Goal: Task Accomplishment & Management: Manage account settings

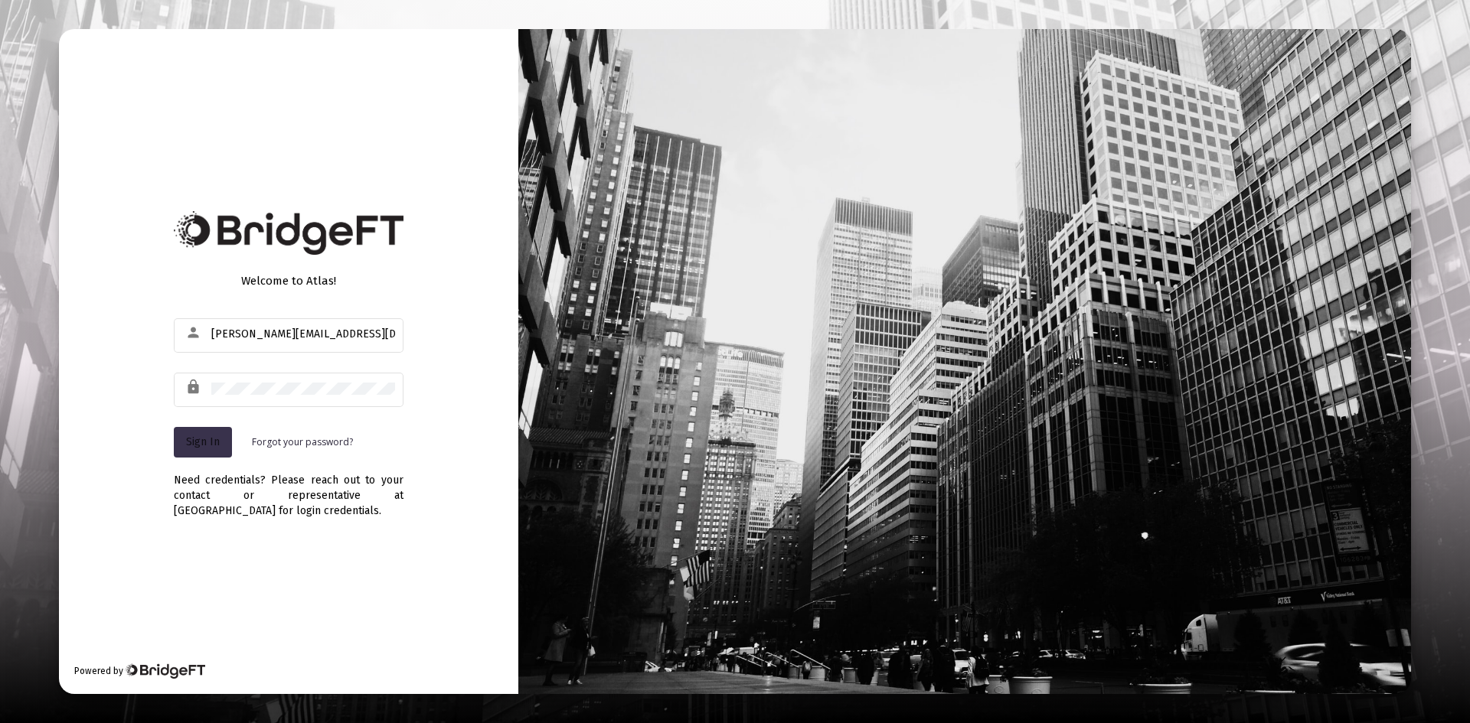
click at [200, 436] on span "Sign In" at bounding box center [203, 442] width 34 height 13
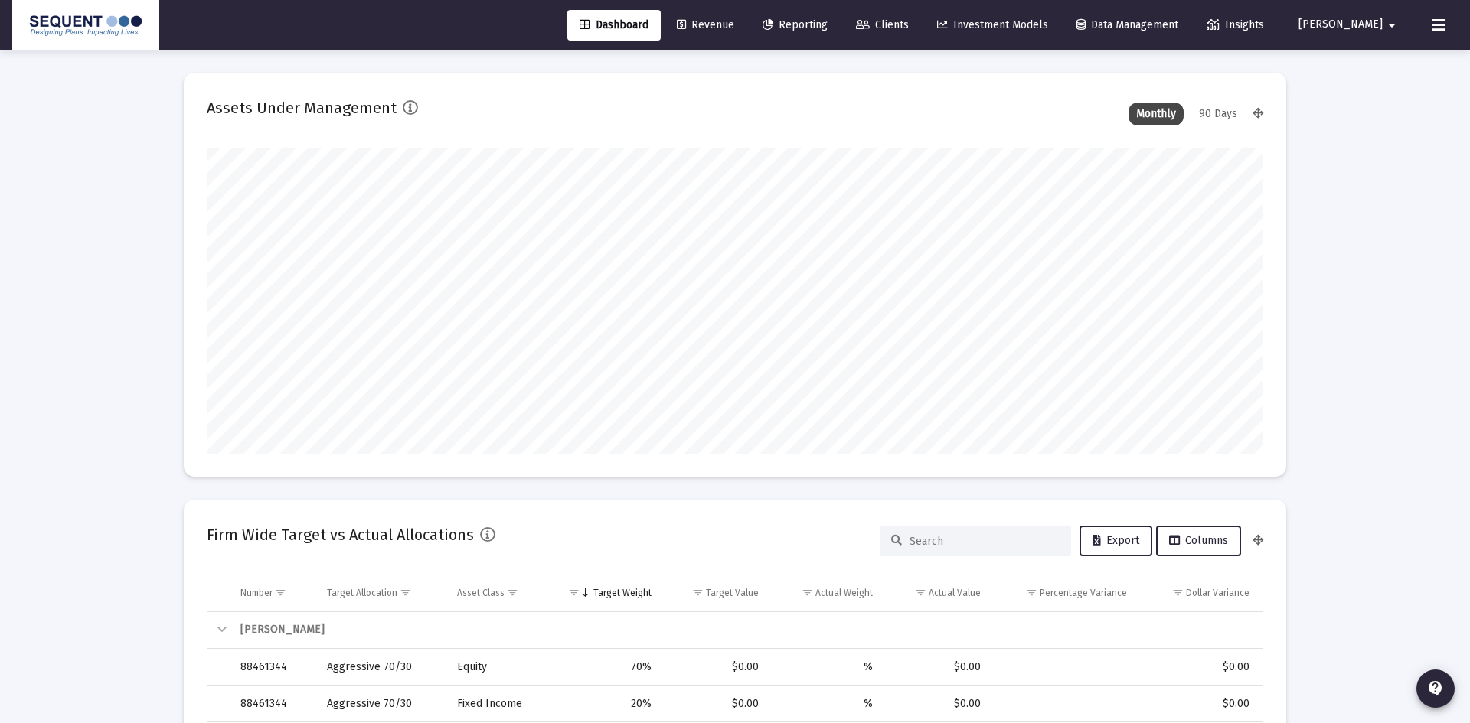
type input "[DATE]"
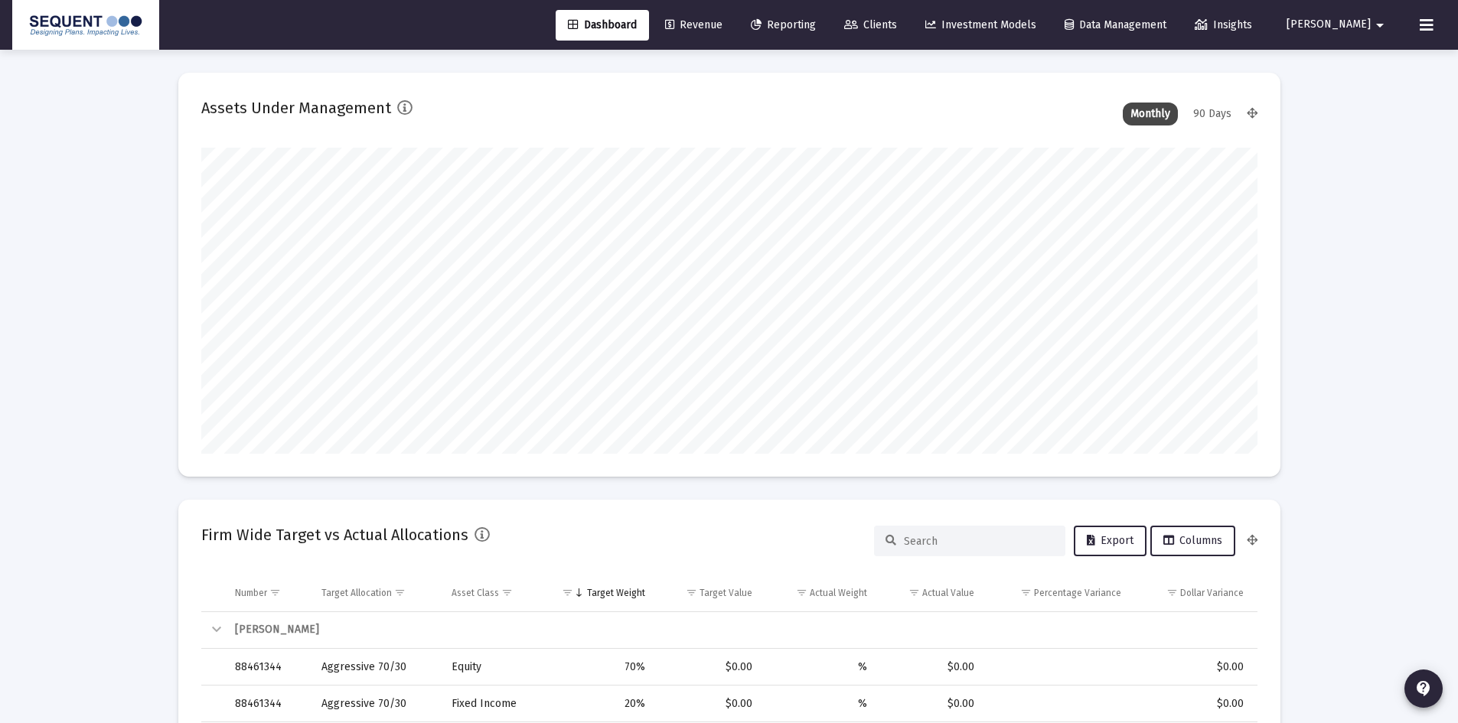
click at [897, 21] on span "Clients" at bounding box center [870, 24] width 53 height 13
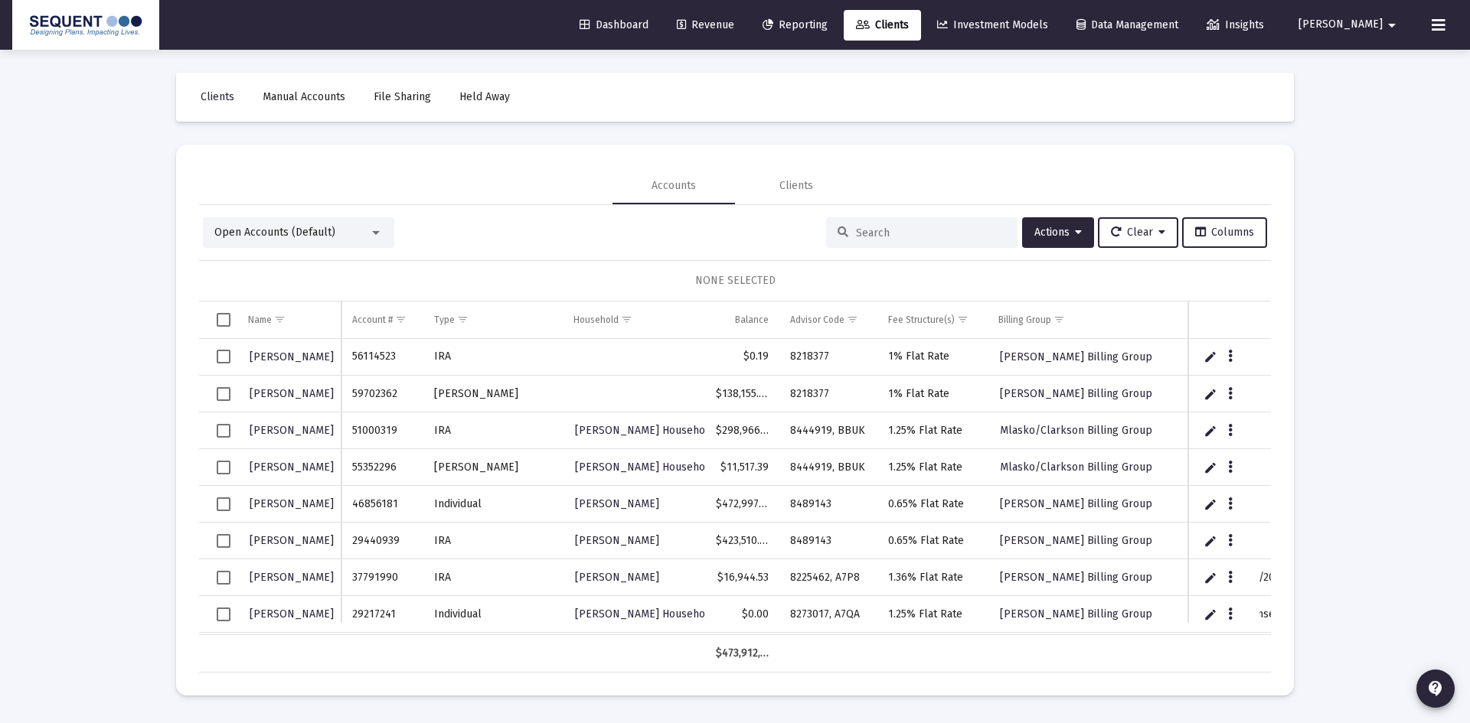
click at [888, 233] on input at bounding box center [931, 233] width 150 height 13
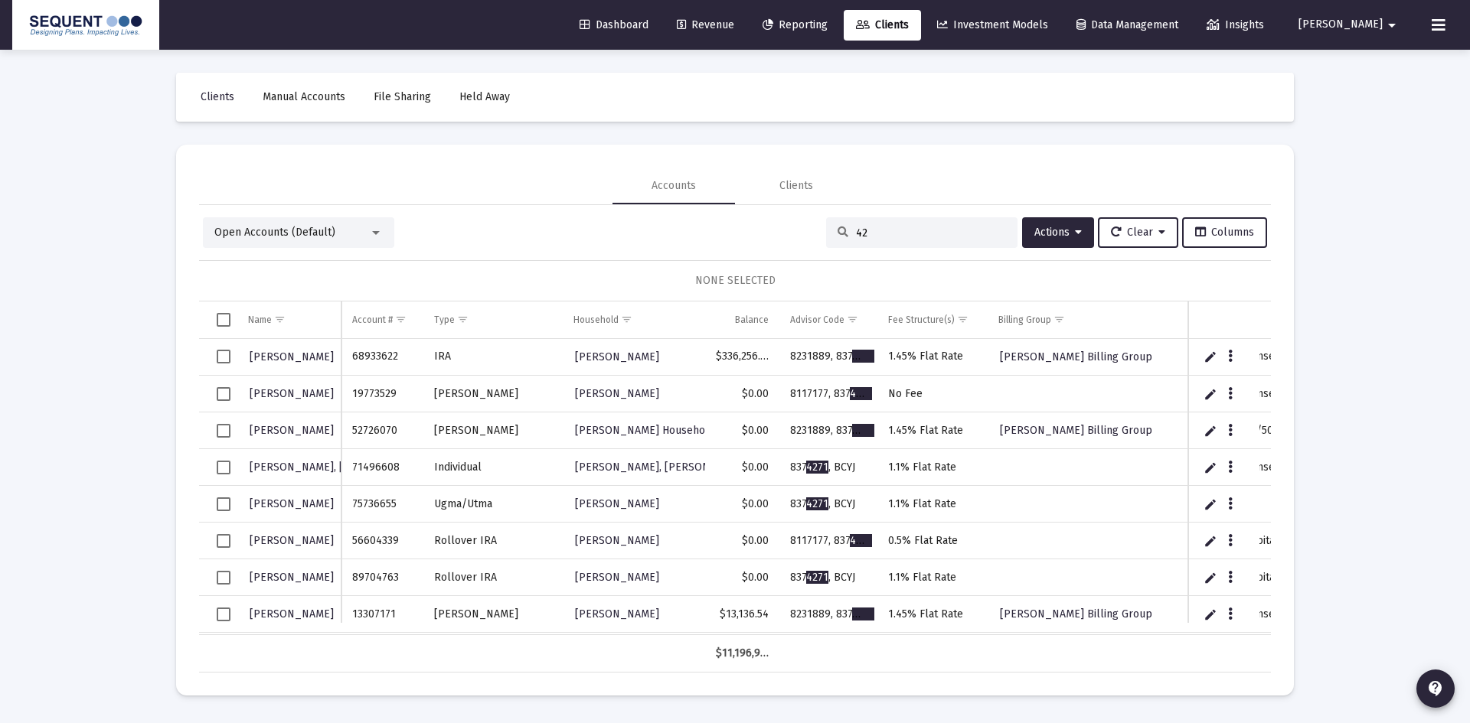
type input "4"
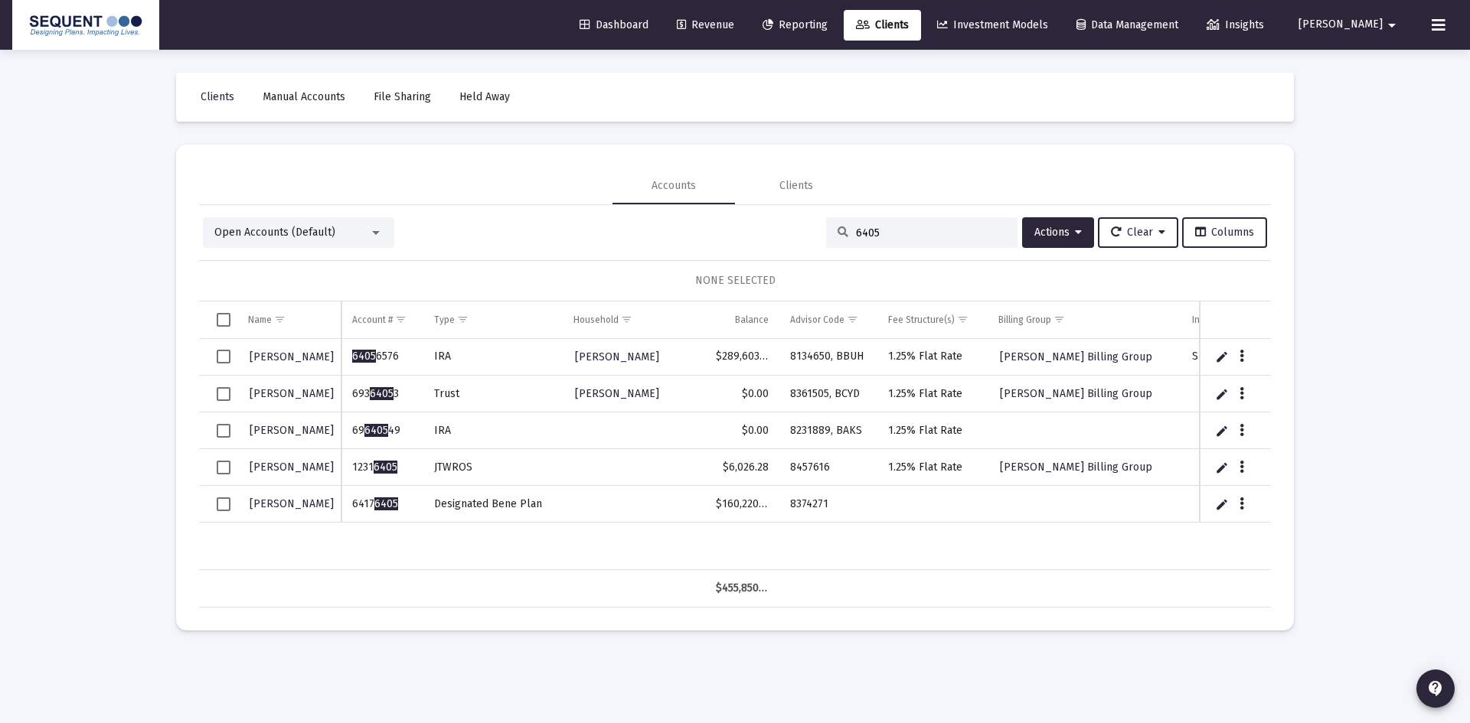
type input "6405"
drag, startPoint x: 399, startPoint y: 503, endPoint x: 353, endPoint y: 509, distance: 46.3
click at [353, 509] on td "6417 6405" at bounding box center [381, 504] width 81 height 37
copy td "6417 6405"
drag, startPoint x: 841, startPoint y: 504, endPoint x: 787, endPoint y: 506, distance: 53.6
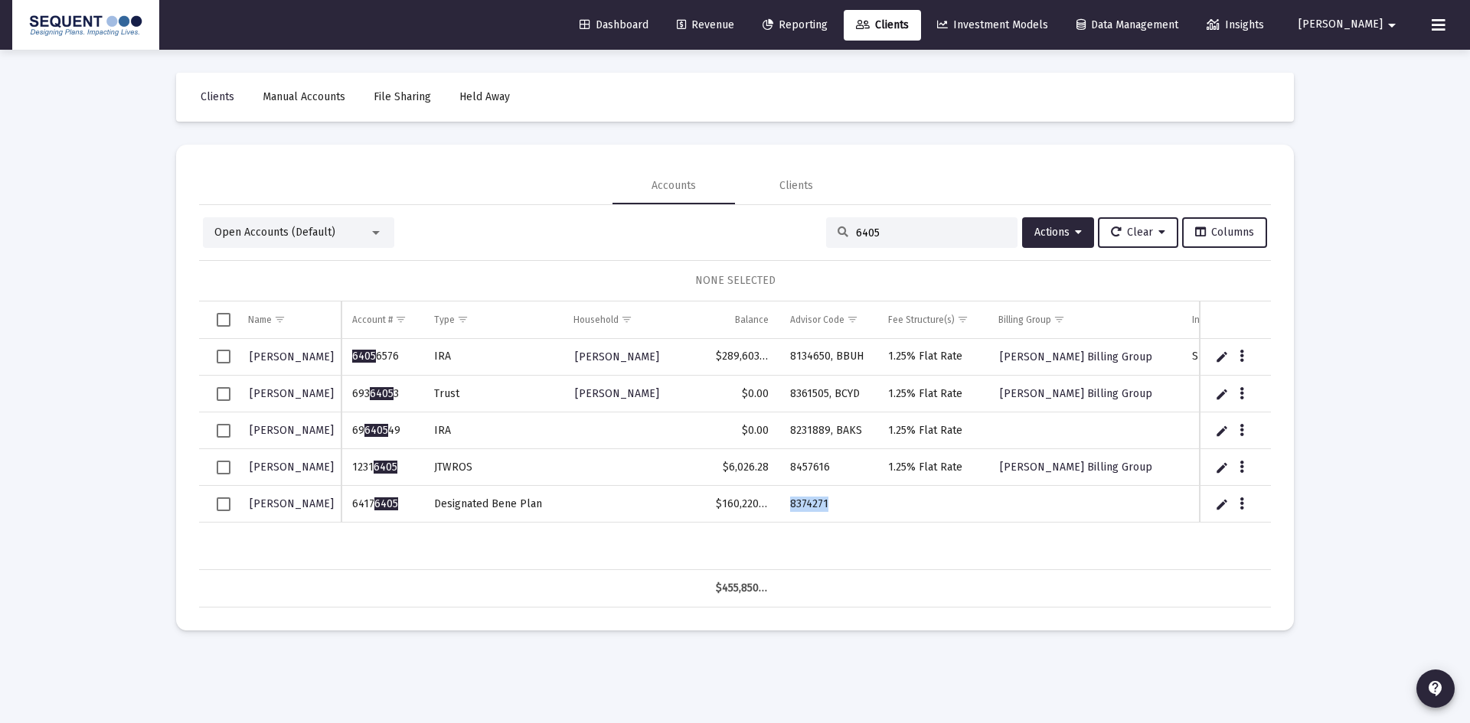
click at [787, 506] on td "8374271" at bounding box center [828, 504] width 98 height 37
copy td "8374271"
click at [1242, 498] on icon "Data grid" at bounding box center [1241, 504] width 5 height 18
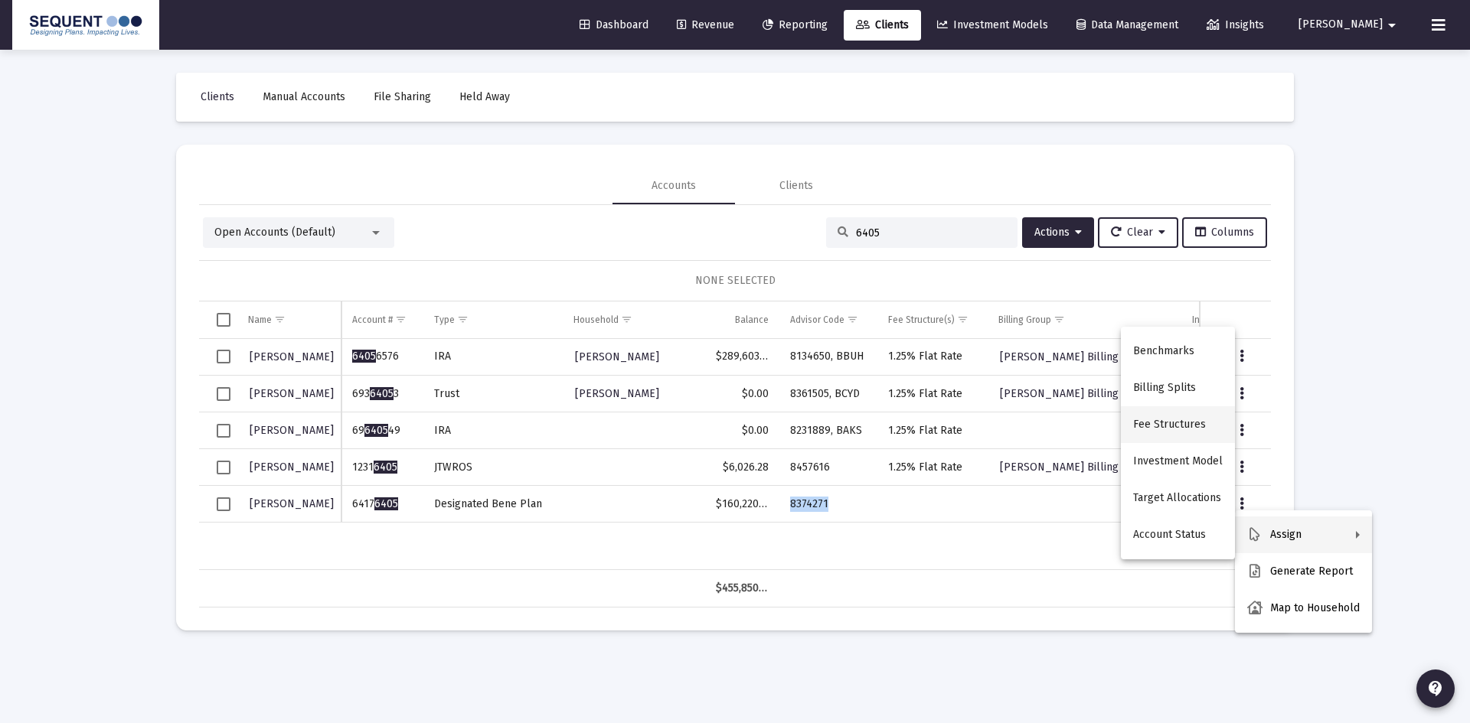
click at [1170, 421] on button "Fee Structures" at bounding box center [1178, 424] width 114 height 37
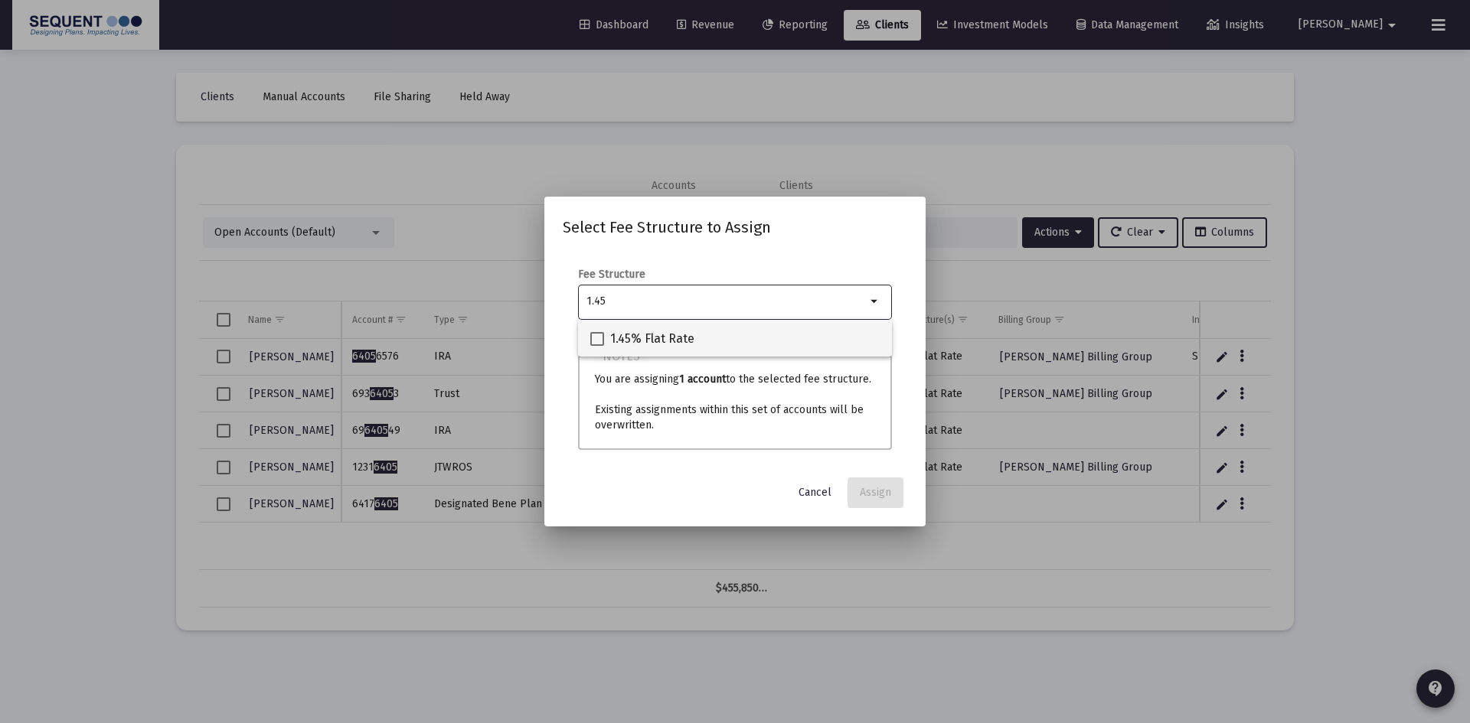
type input "1.45"
click at [612, 335] on span "1.45% Flat Rate" at bounding box center [652, 339] width 84 height 18
click at [597, 346] on input "1.45% Flat Rate" at bounding box center [596, 346] width 1 height 1
checkbox input "true"
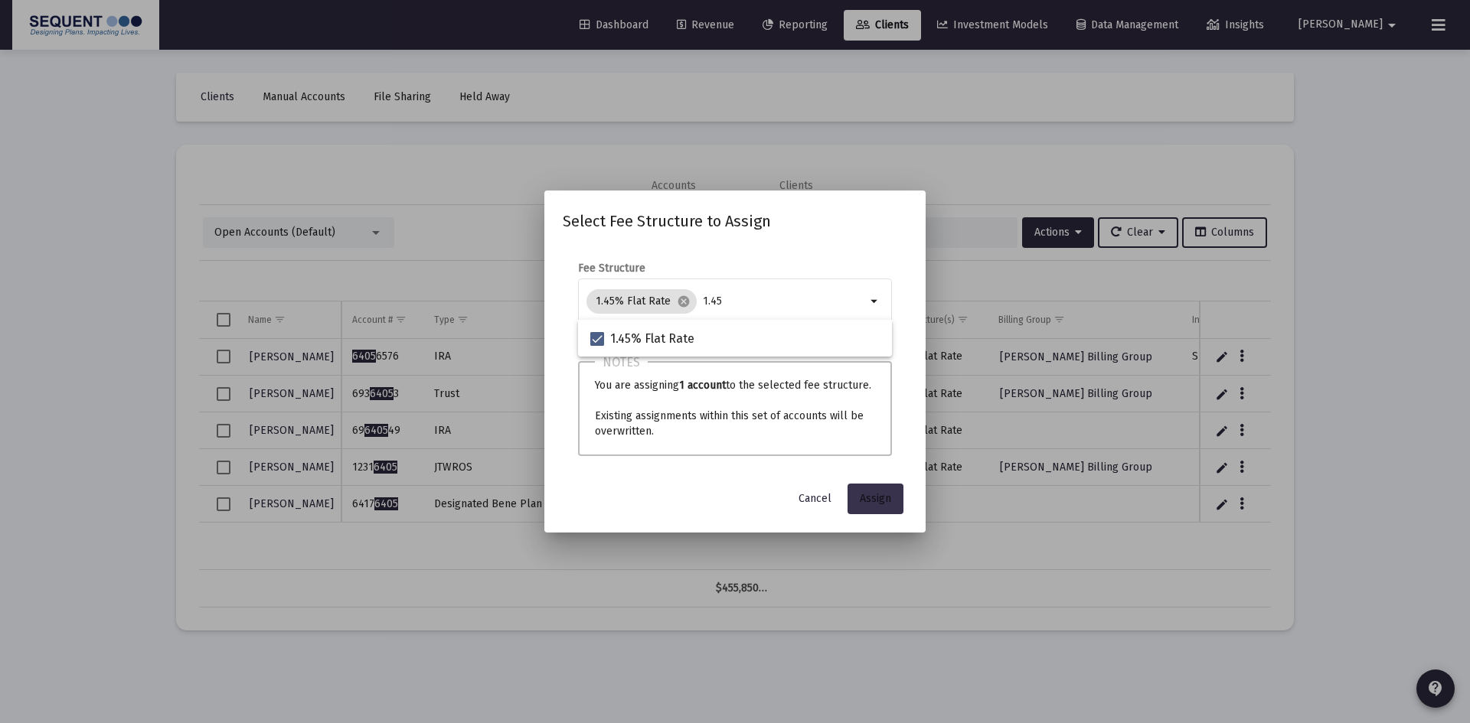
click at [872, 497] on span "Assign" at bounding box center [875, 498] width 31 height 13
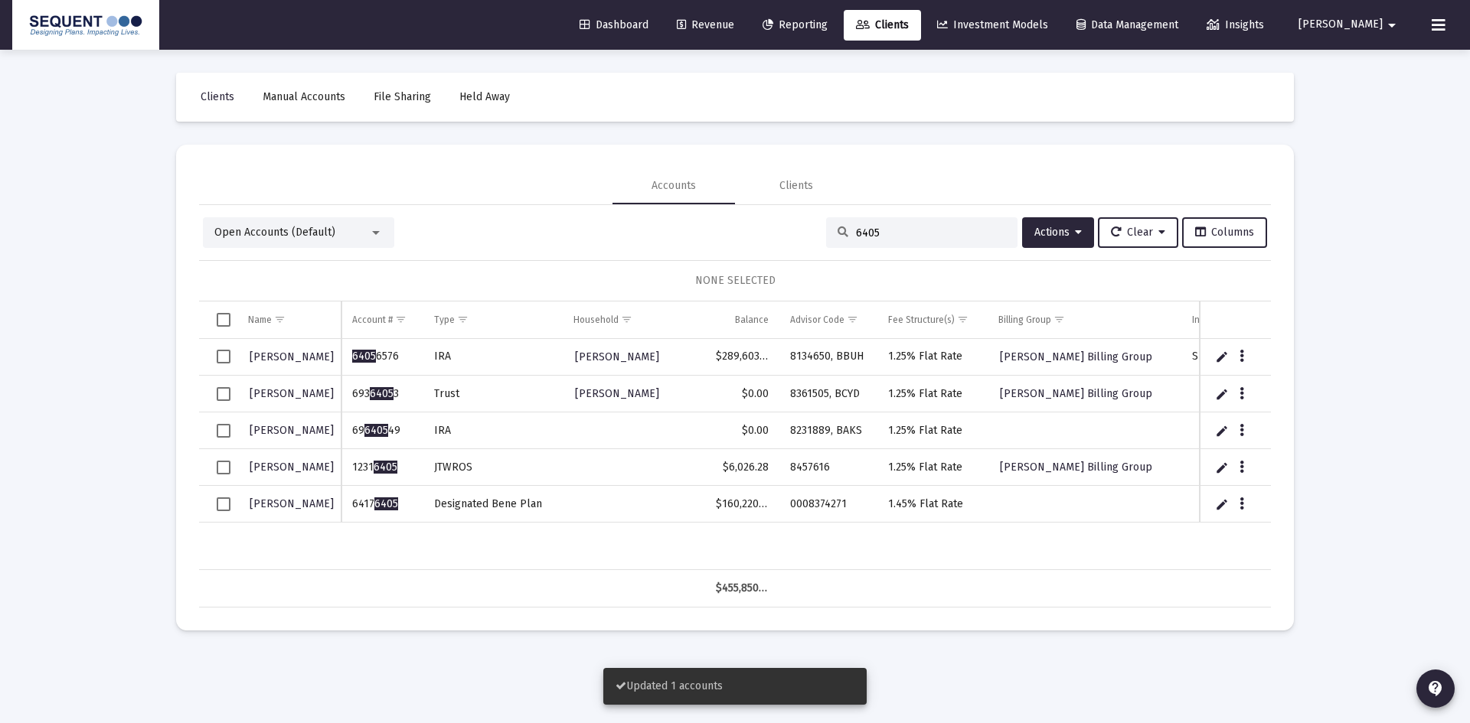
click at [224, 506] on span "Select row" at bounding box center [224, 505] width 14 height 14
click at [1050, 233] on span "Actions" at bounding box center [1057, 232] width 47 height 13
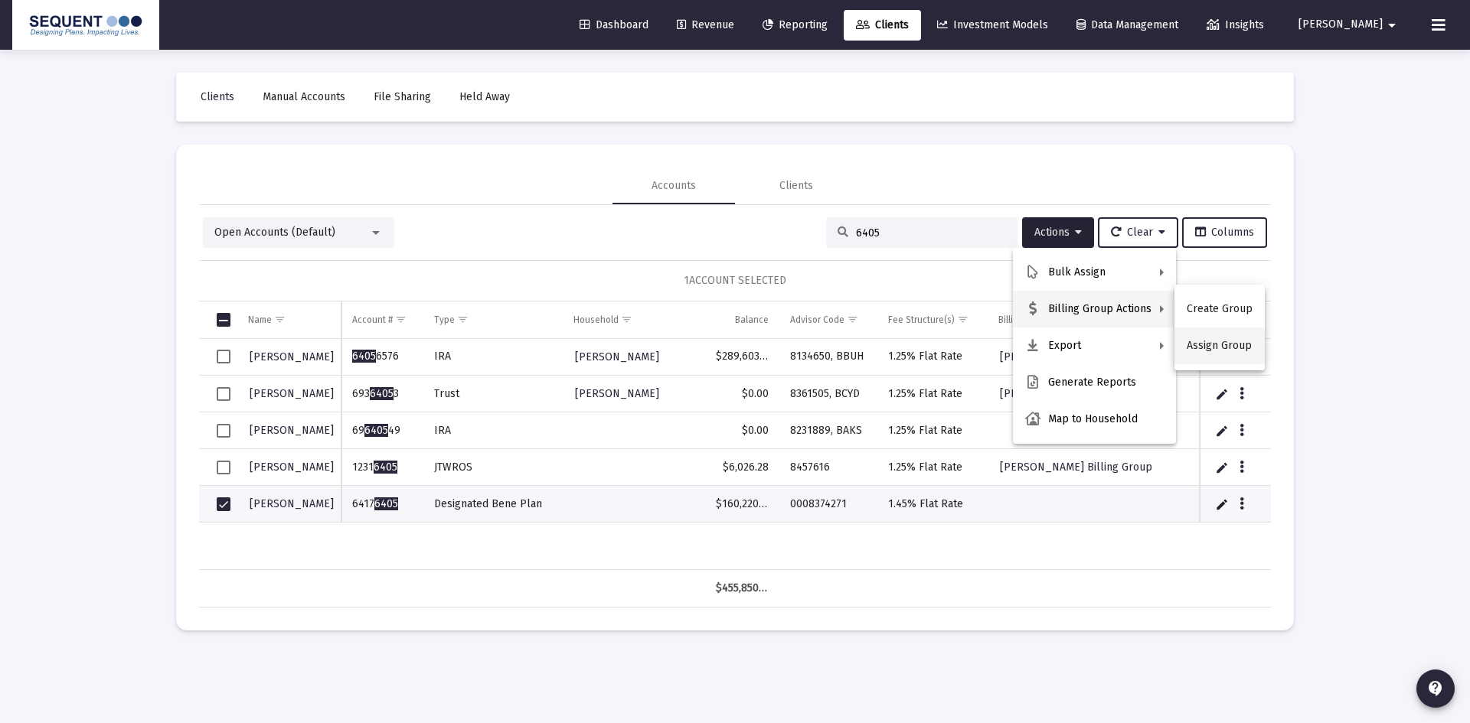
click at [1206, 344] on button "Assign Group" at bounding box center [1219, 346] width 90 height 37
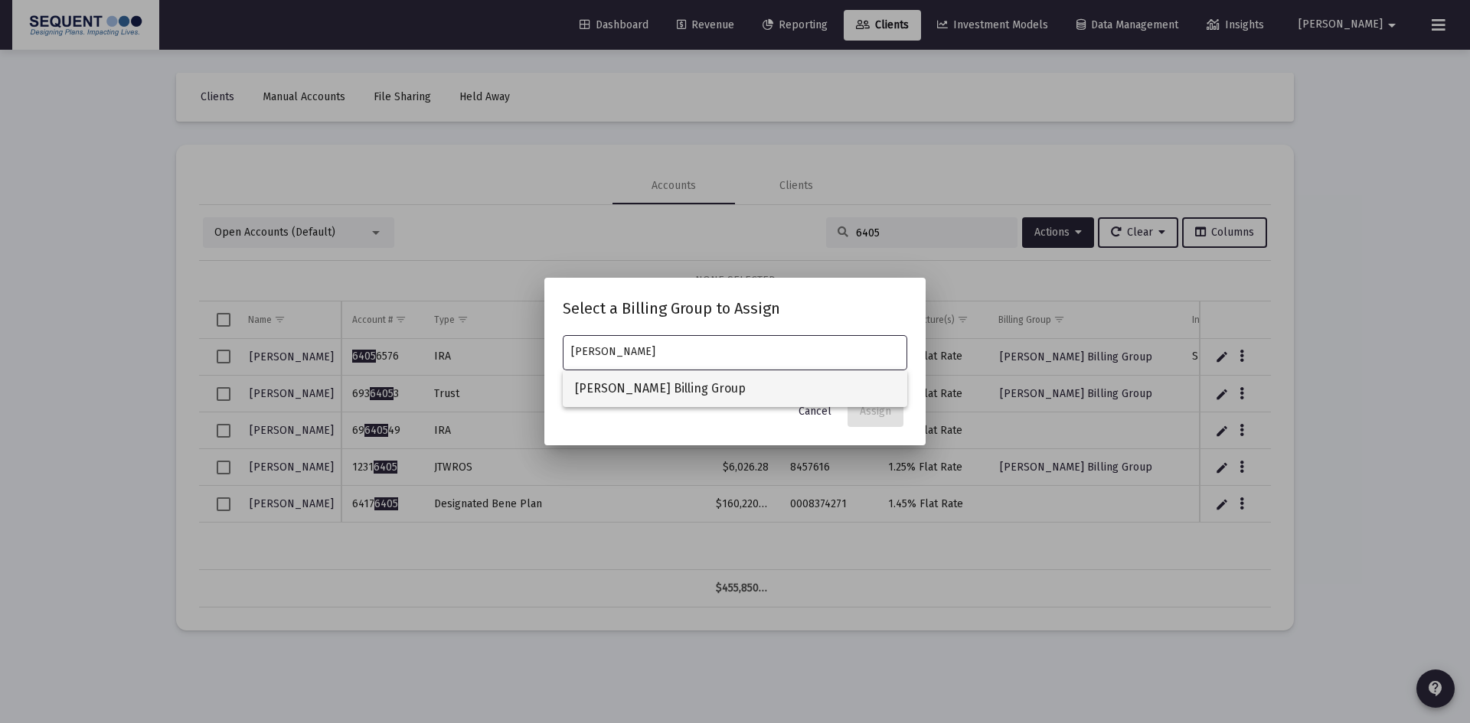
click at [681, 393] on span "[PERSON_NAME] Billing Group" at bounding box center [735, 388] width 320 height 37
type input "[PERSON_NAME] Billing Group"
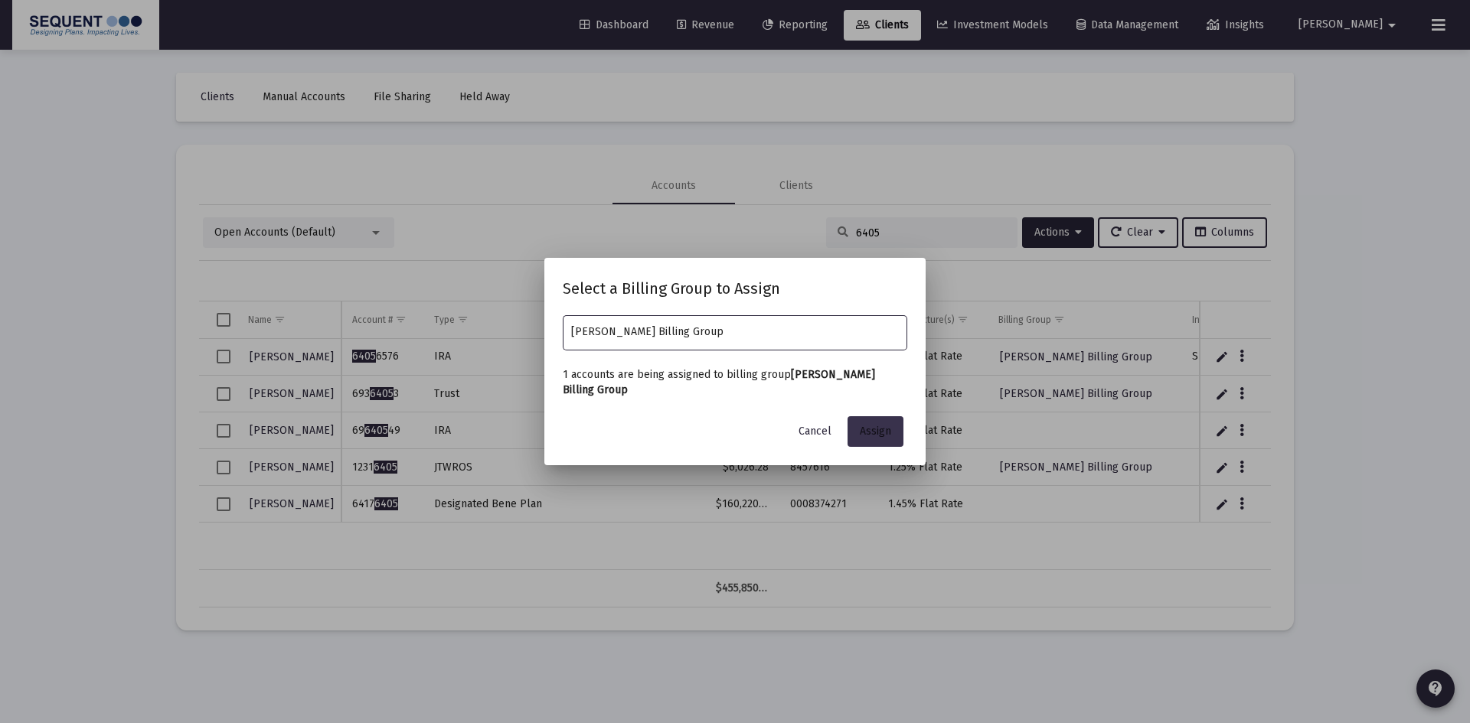
click at [877, 435] on span "Assign" at bounding box center [875, 431] width 31 height 13
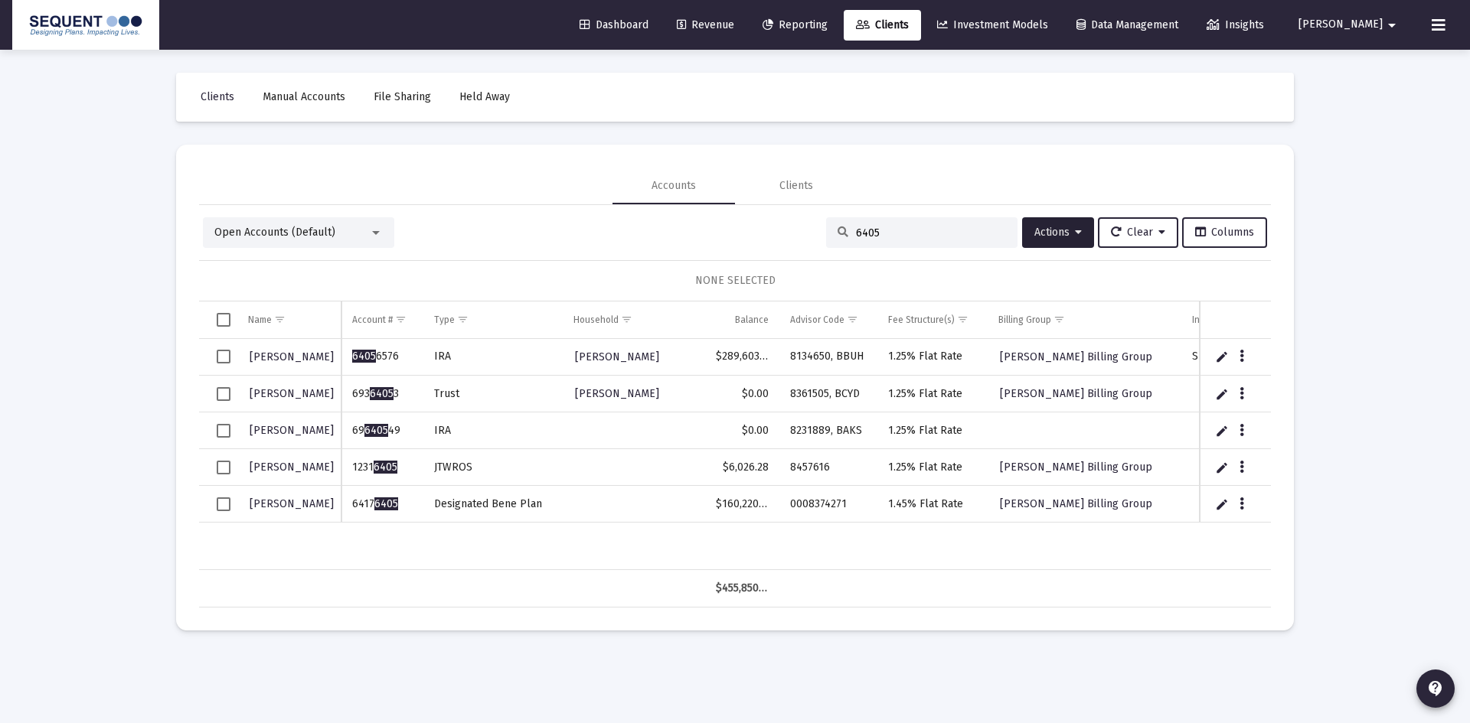
drag, startPoint x: 893, startPoint y: 225, endPoint x: 760, endPoint y: 226, distance: 133.2
click at [760, 226] on div "Open Accounts (Default) 6405 Actions Clear Columns" at bounding box center [735, 232] width 1064 height 31
drag, startPoint x: 880, startPoint y: 231, endPoint x: 828, endPoint y: 233, distance: 51.3
click at [828, 233] on div "6405" at bounding box center [921, 232] width 191 height 31
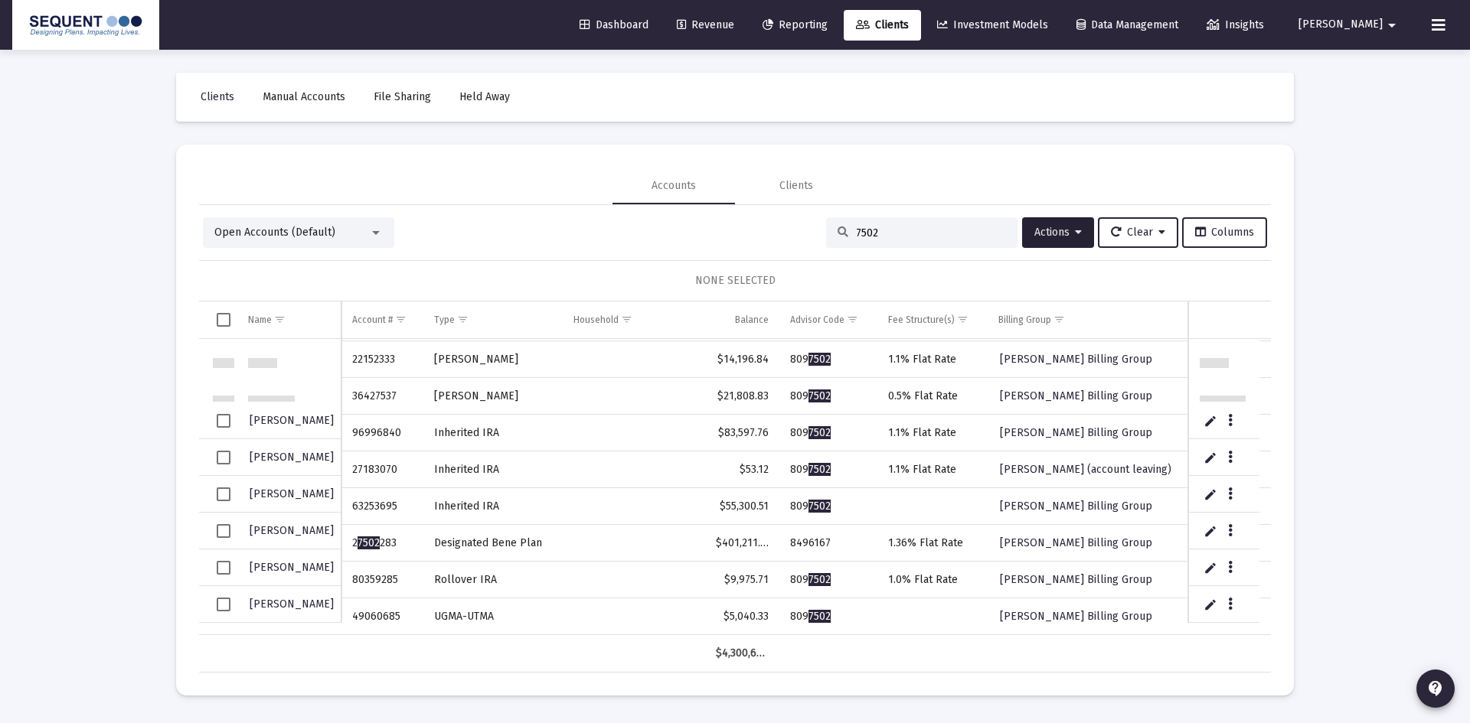
scroll to position [1247, 0]
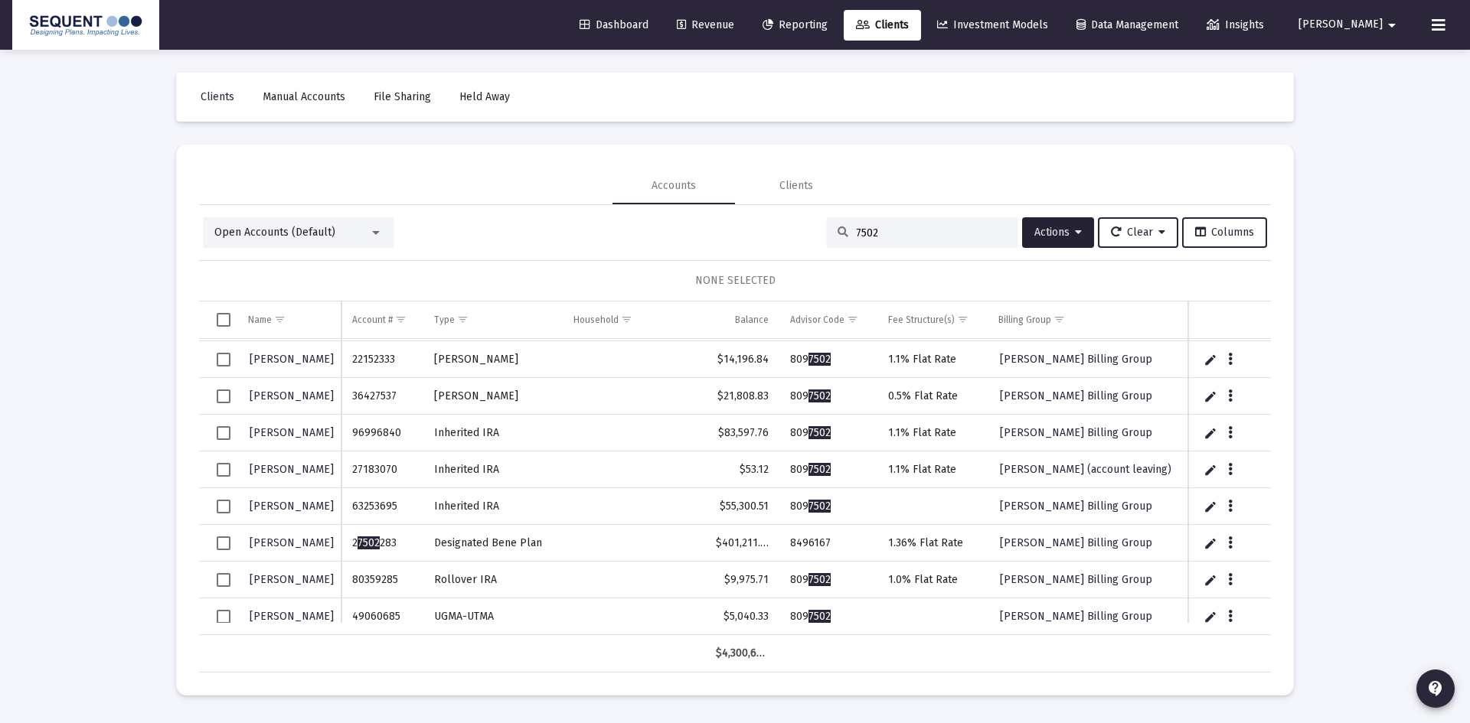
type input "7502"
drag, startPoint x: 879, startPoint y: 228, endPoint x: 796, endPoint y: 226, distance: 82.7
click at [796, 226] on div "Open Accounts (Default) 7502 Actions Clear Columns" at bounding box center [735, 232] width 1064 height 31
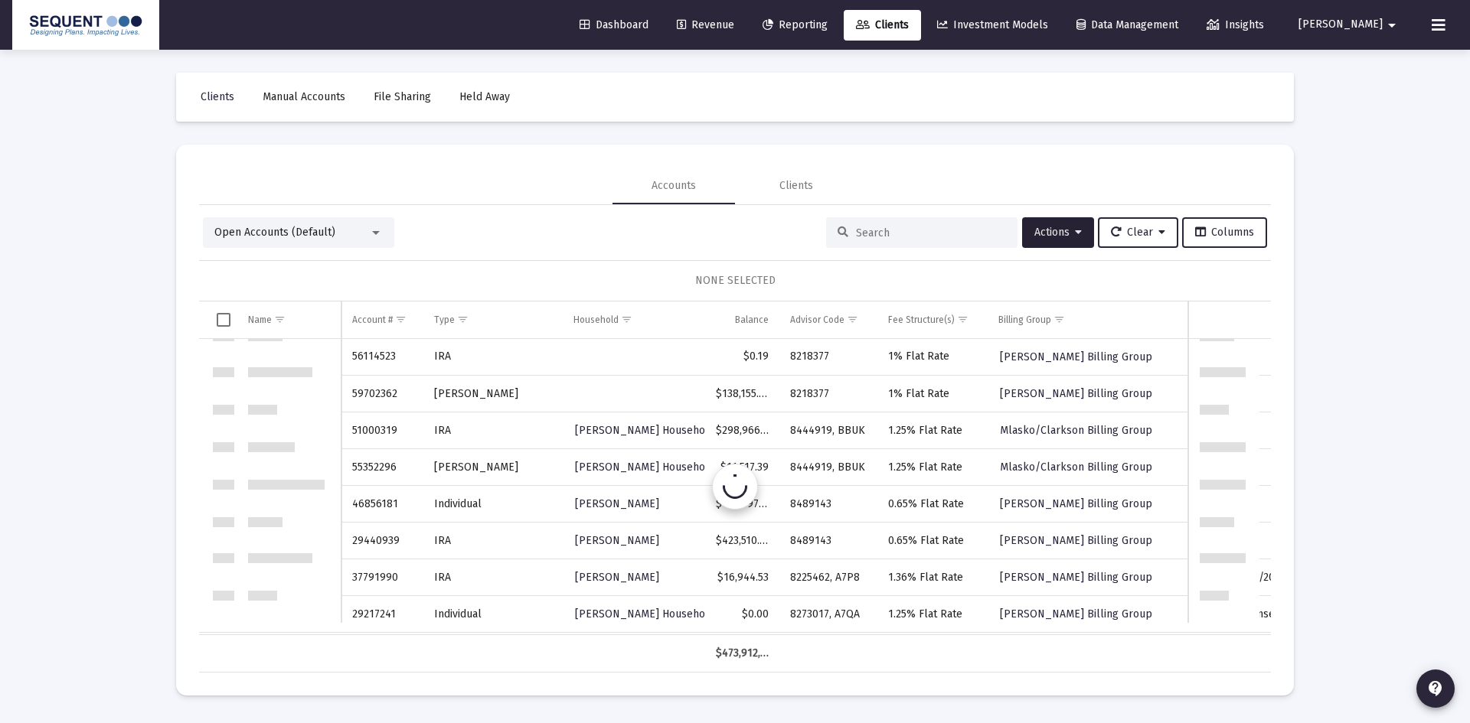
scroll to position [0, 0]
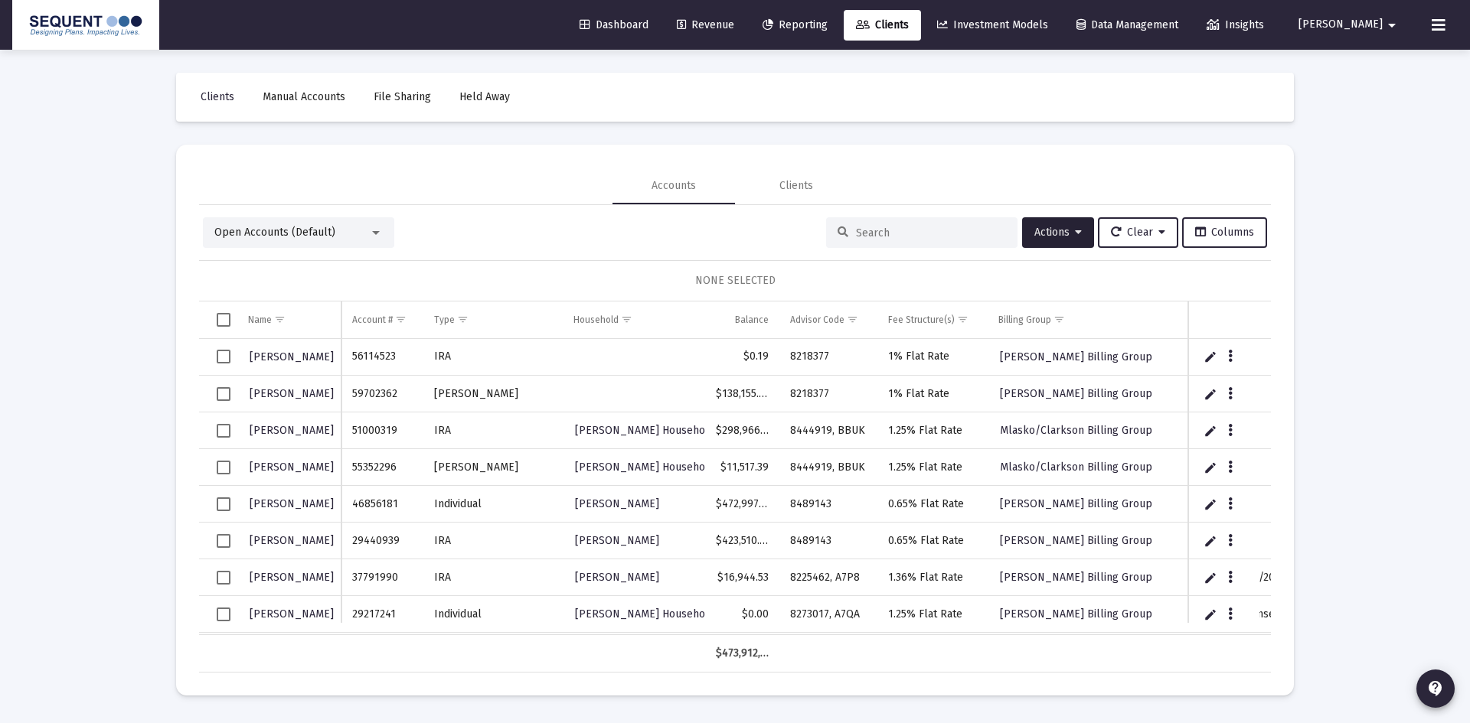
click at [903, 233] on input at bounding box center [931, 233] width 150 height 13
type input "7502"
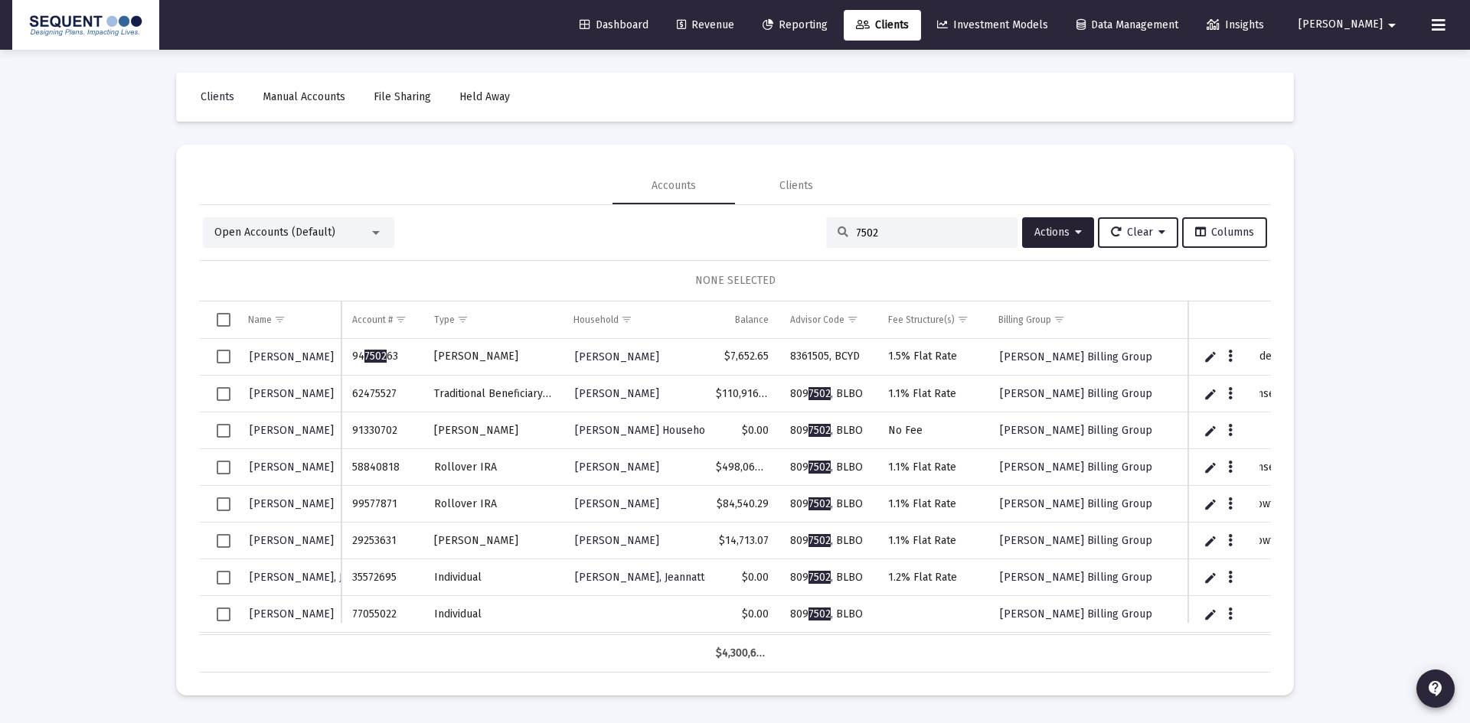
click at [740, 234] on div "Open Accounts (Default) 7502 Actions Clear Columns" at bounding box center [735, 232] width 1064 height 31
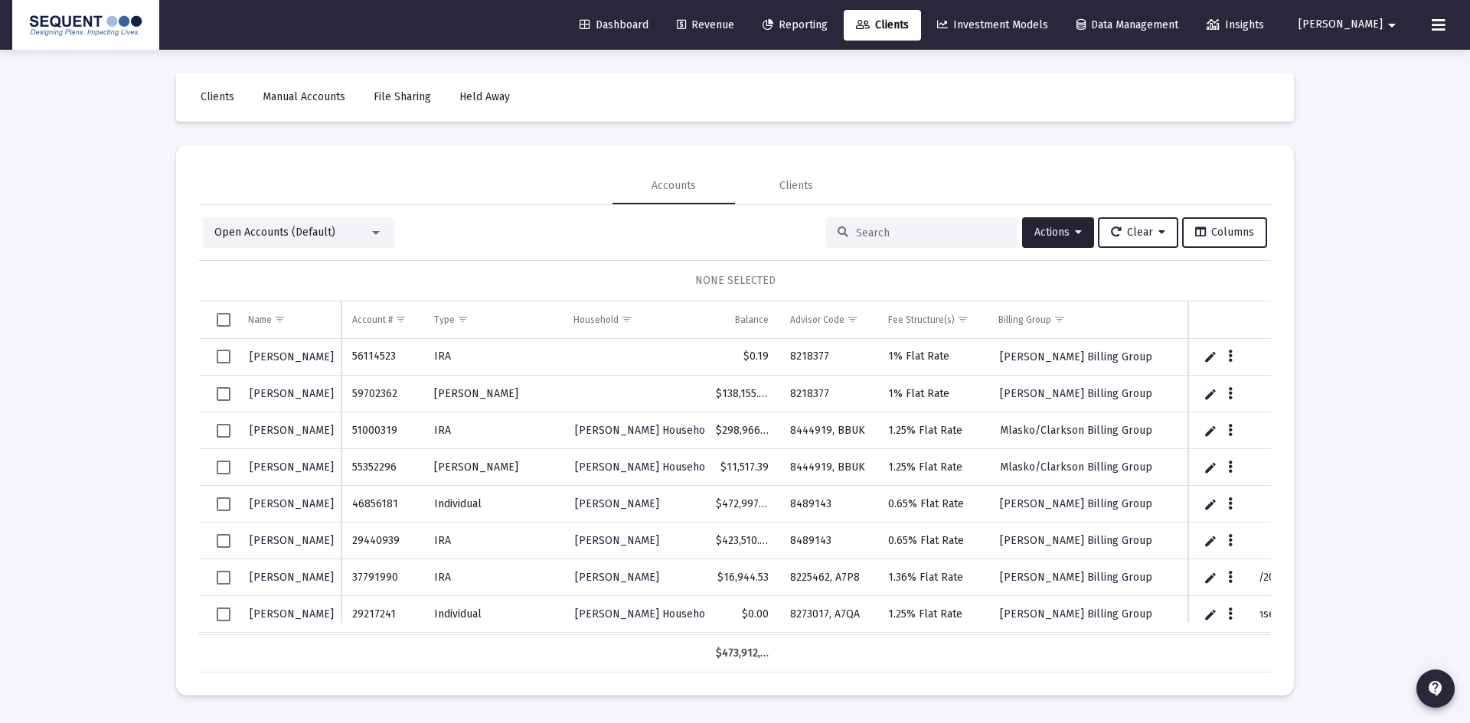
click at [882, 234] on input at bounding box center [931, 233] width 150 height 13
click at [865, 234] on input at bounding box center [931, 233] width 150 height 13
paste input "6293-7502"
click at [868, 225] on div "6293-7502" at bounding box center [921, 232] width 191 height 31
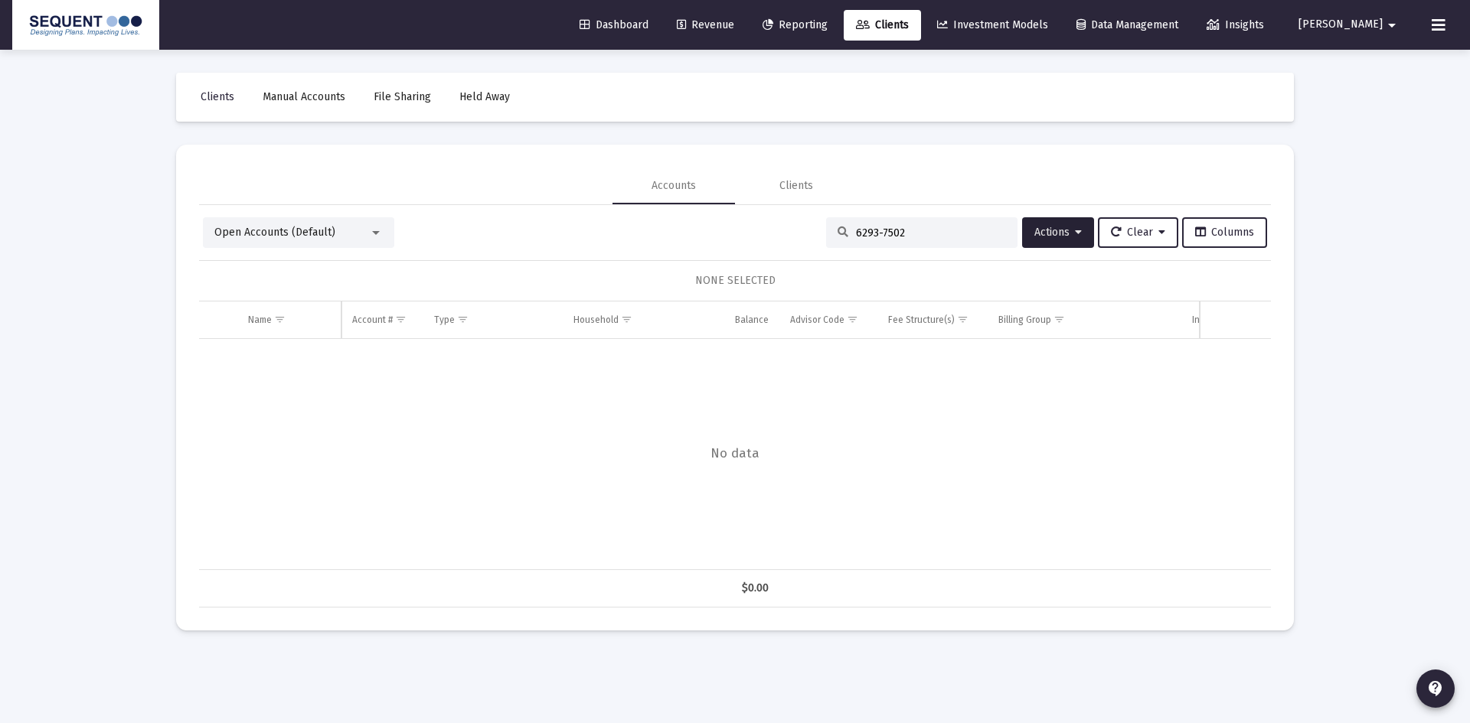
click at [872, 235] on input "6293-7502" at bounding box center [931, 233] width 150 height 13
type input "62937502"
drag, startPoint x: 322, startPoint y: 358, endPoint x: 263, endPoint y: 366, distance: 58.7
click at [263, 366] on div "[PERSON_NAME]" at bounding box center [289, 357] width 82 height 22
click at [386, 355] on span "62937502" at bounding box center [374, 356] width 45 height 13
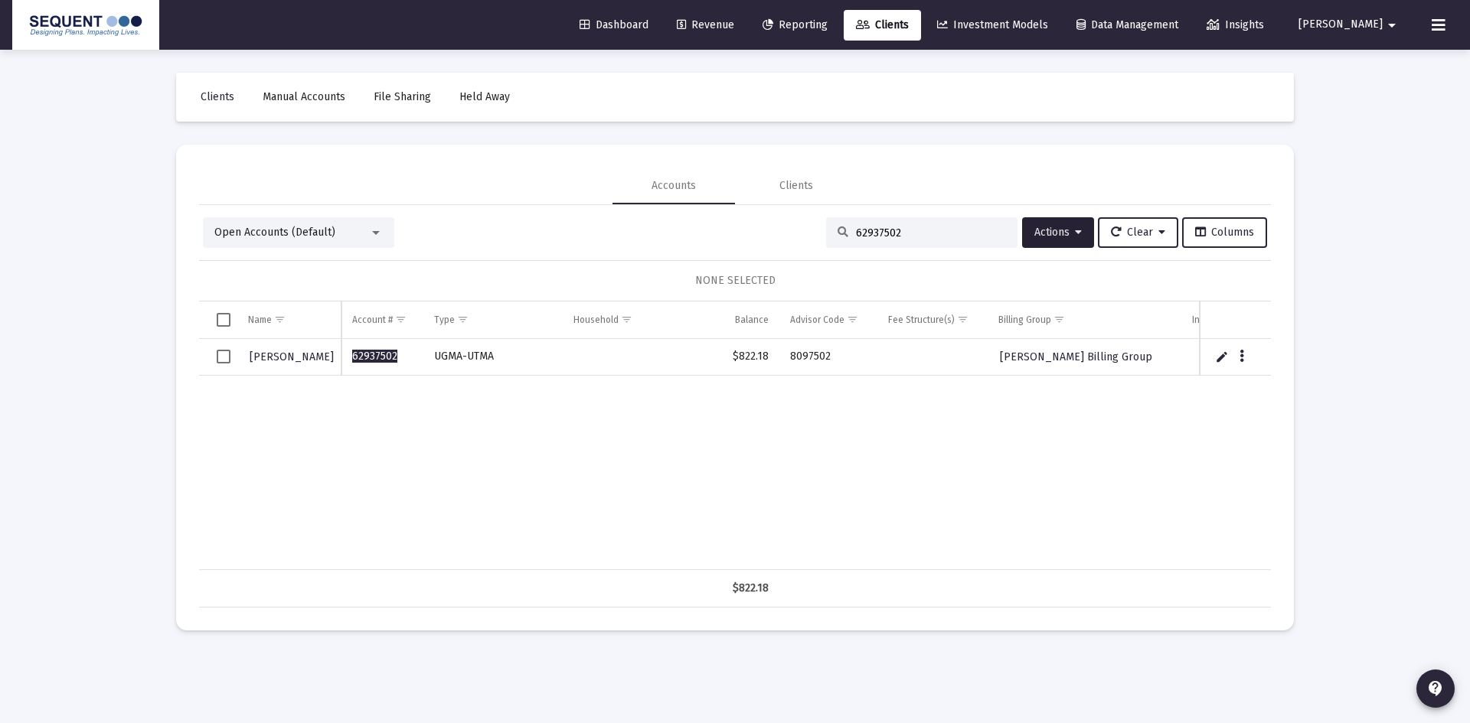
drag, startPoint x: 406, startPoint y: 352, endPoint x: 353, endPoint y: 360, distance: 53.4
click at [353, 360] on td "62937502" at bounding box center [381, 357] width 81 height 37
copy span "62937502"
drag, startPoint x: 830, startPoint y: 355, endPoint x: 786, endPoint y: 357, distance: 43.7
click at [786, 357] on td "8097502" at bounding box center [828, 357] width 98 height 37
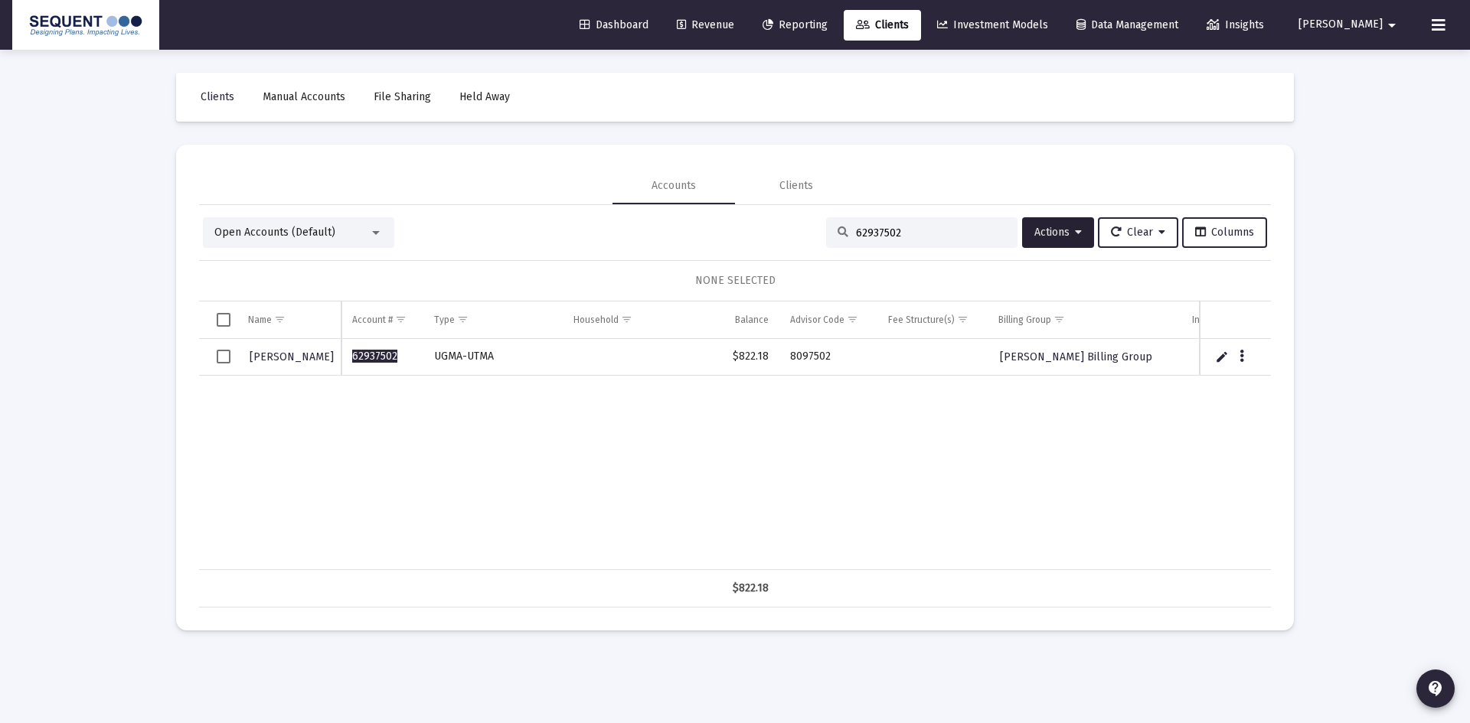
copy td "8097502"
click at [841, 352] on td "8097502" at bounding box center [828, 357] width 98 height 37
click at [821, 361] on td "8097502" at bounding box center [828, 357] width 98 height 37
click at [794, 357] on td "8097502" at bounding box center [828, 357] width 98 height 37
drag, startPoint x: 841, startPoint y: 356, endPoint x: 788, endPoint y: 357, distance: 53.6
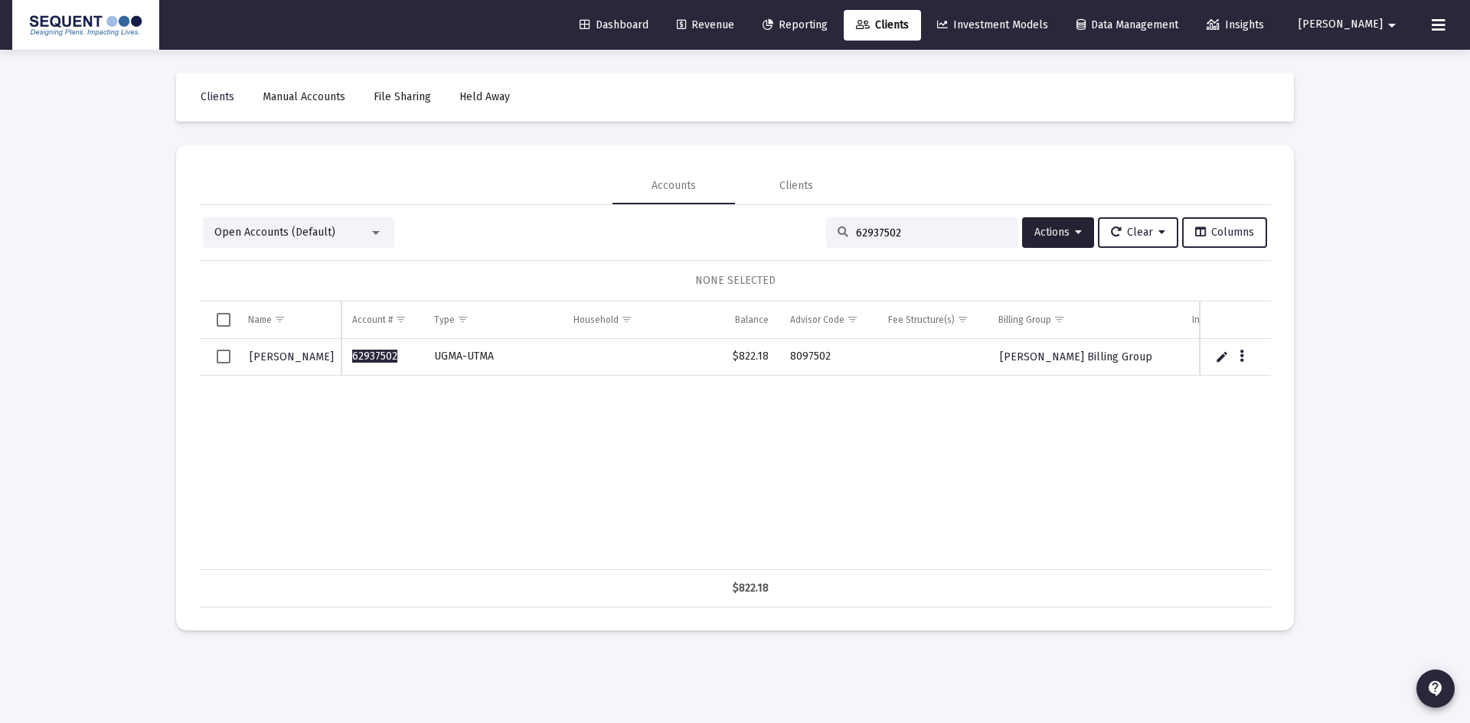
click at [788, 357] on td "8097502" at bounding box center [828, 357] width 98 height 37
click at [1239, 356] on icon "Data grid" at bounding box center [1241, 357] width 5 height 18
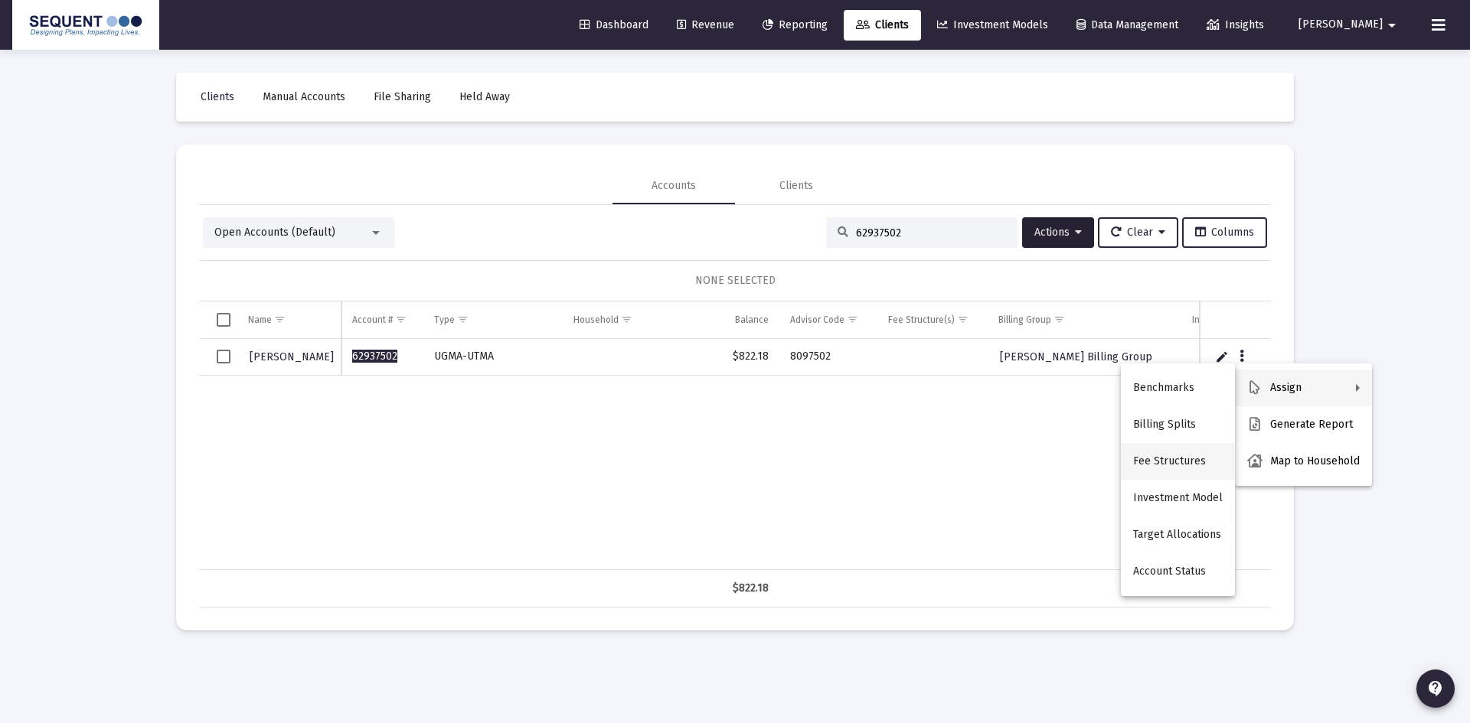
click at [1172, 465] on button "Fee Structures" at bounding box center [1178, 461] width 114 height 37
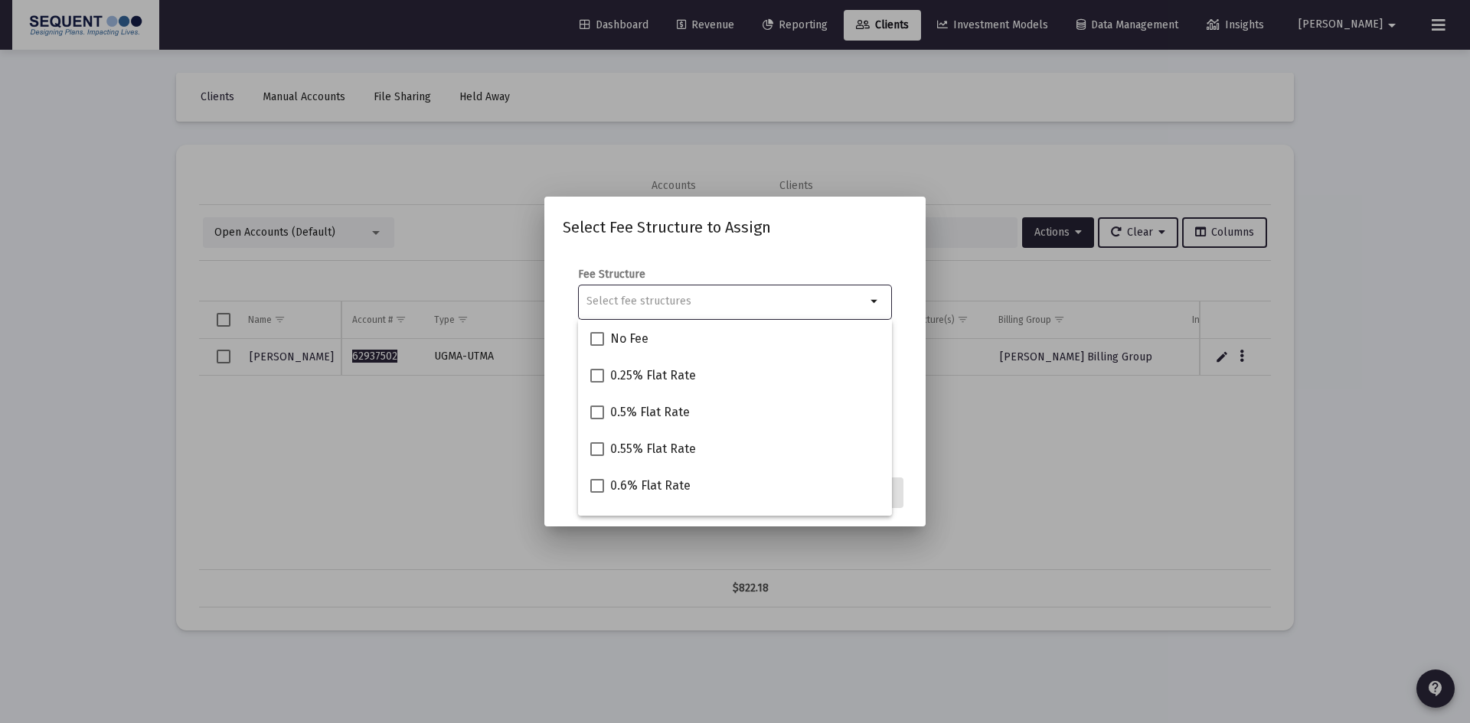
click at [717, 297] on input "Selection" at bounding box center [725, 301] width 279 height 12
type input "1"
click at [656, 337] on span "1% Flat Rate" at bounding box center [644, 339] width 69 height 18
click at [597, 346] on input "1% Flat Rate" at bounding box center [596, 346] width 1 height 1
checkbox input "true"
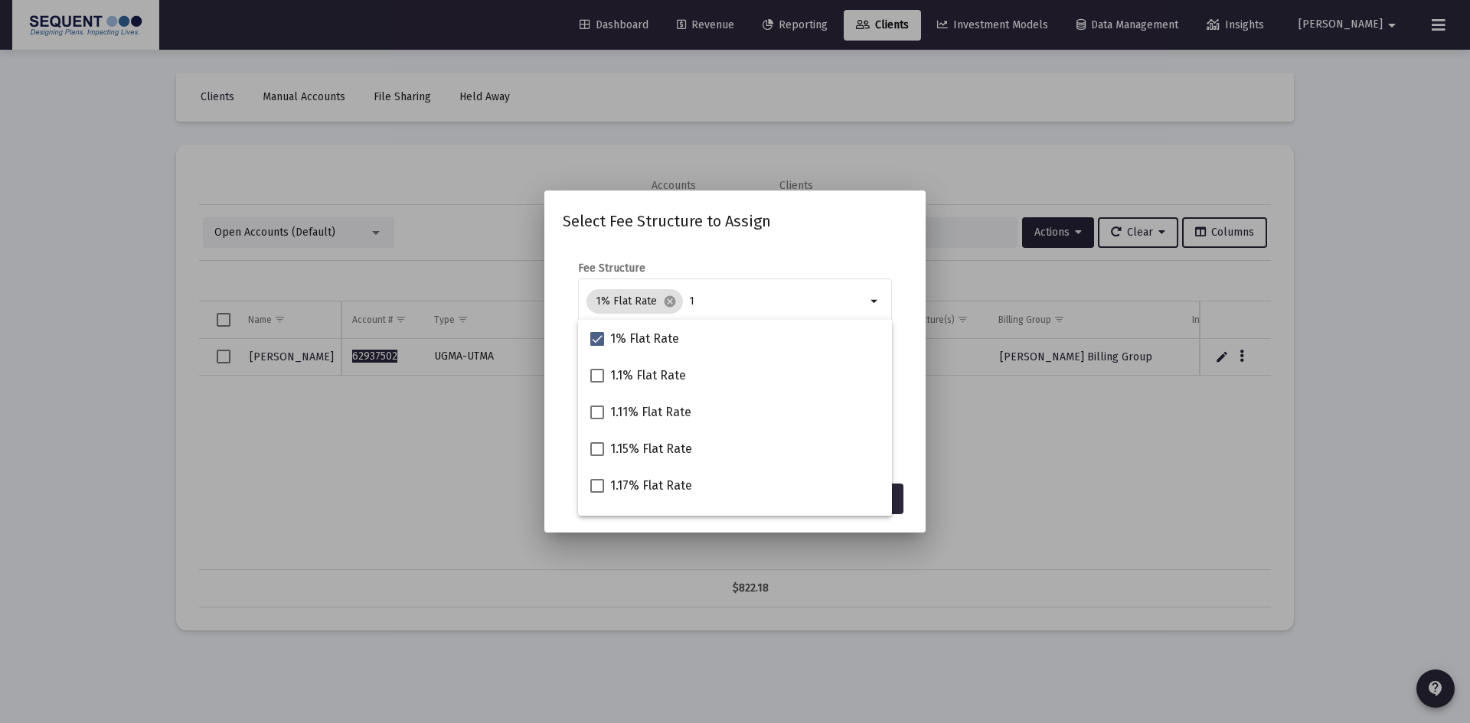
click at [877, 250] on mat-dialog-content "Fee Structure 1% Flat Rate cancel 1 arrow_drop_down Notes You are assigning 1 a…" at bounding box center [734, 360] width 381 height 229
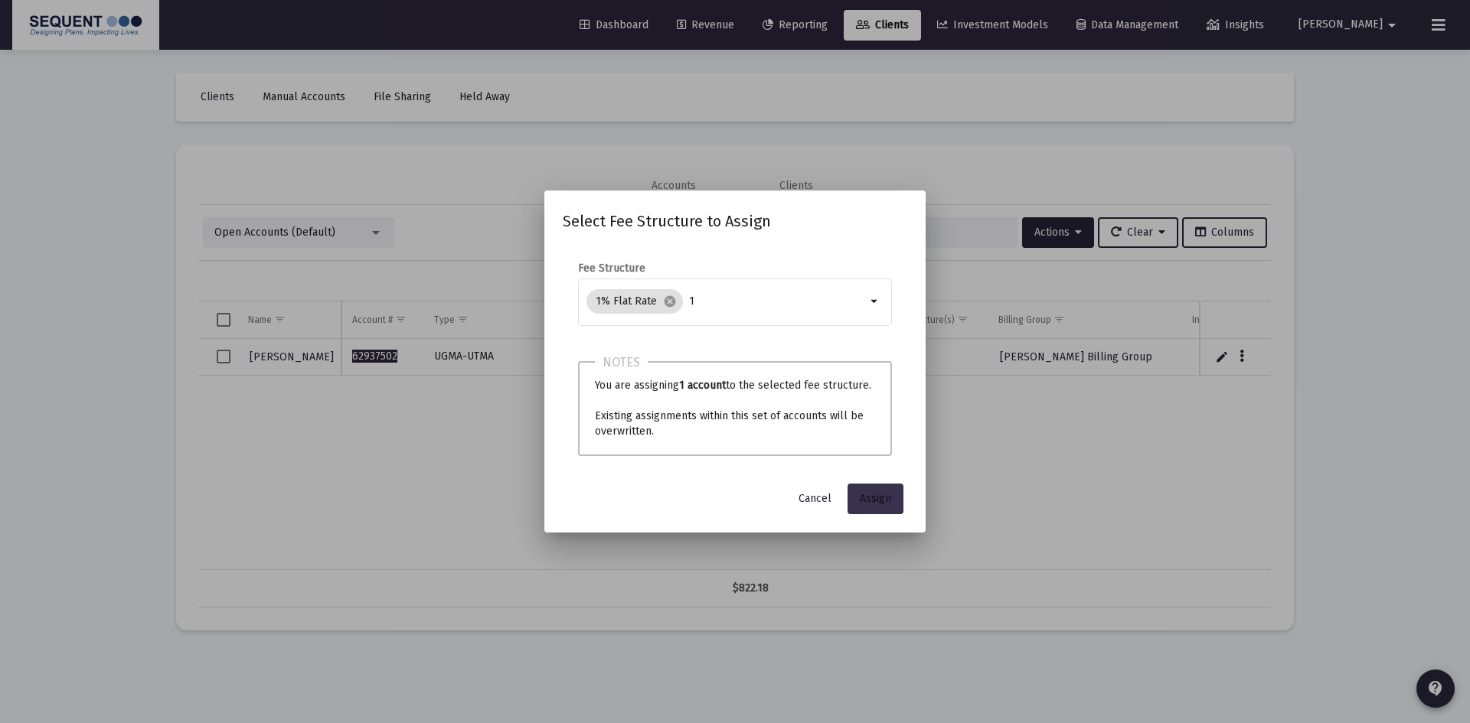
click at [874, 495] on span "Assign" at bounding box center [875, 498] width 31 height 13
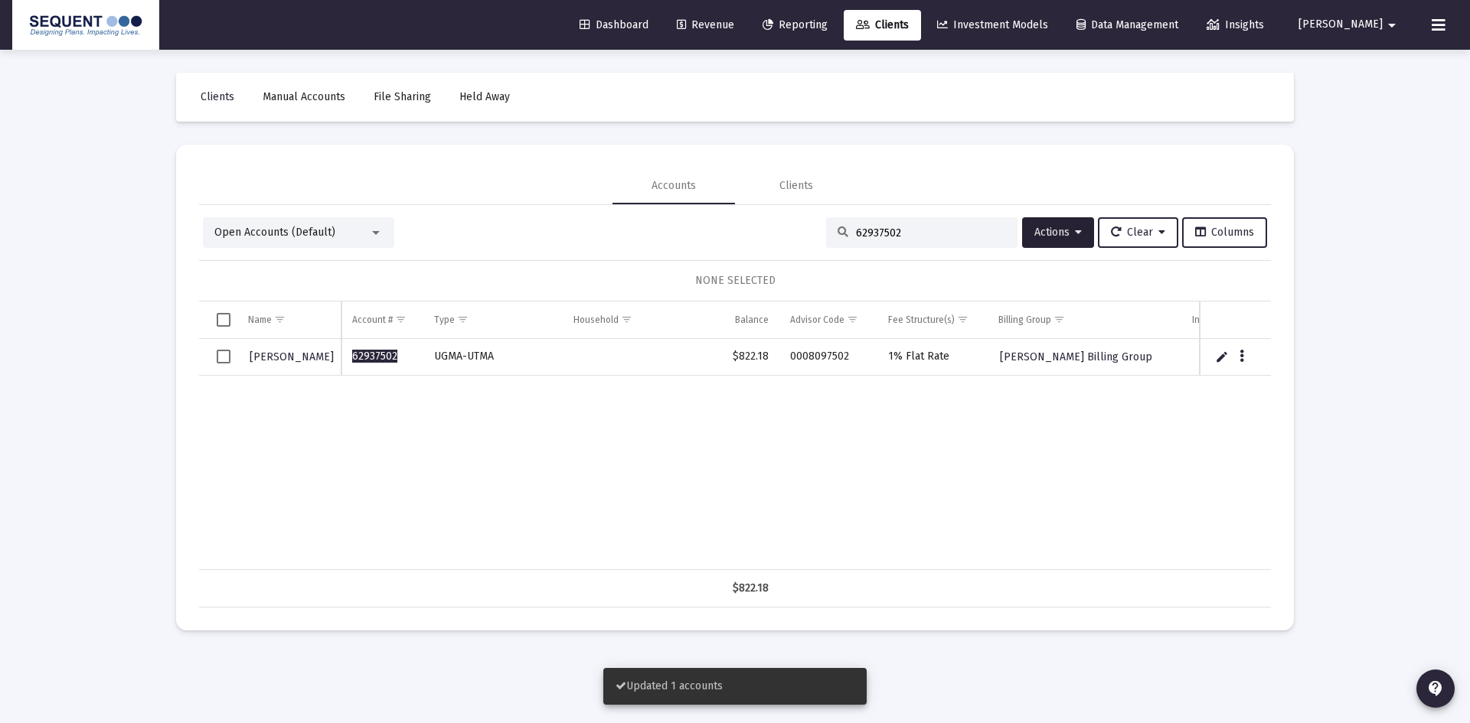
drag, startPoint x: 924, startPoint y: 227, endPoint x: 801, endPoint y: 230, distance: 123.3
click at [801, 230] on div "Open Accounts (Default) 62937502 Actions Clear Columns" at bounding box center [735, 232] width 1064 height 31
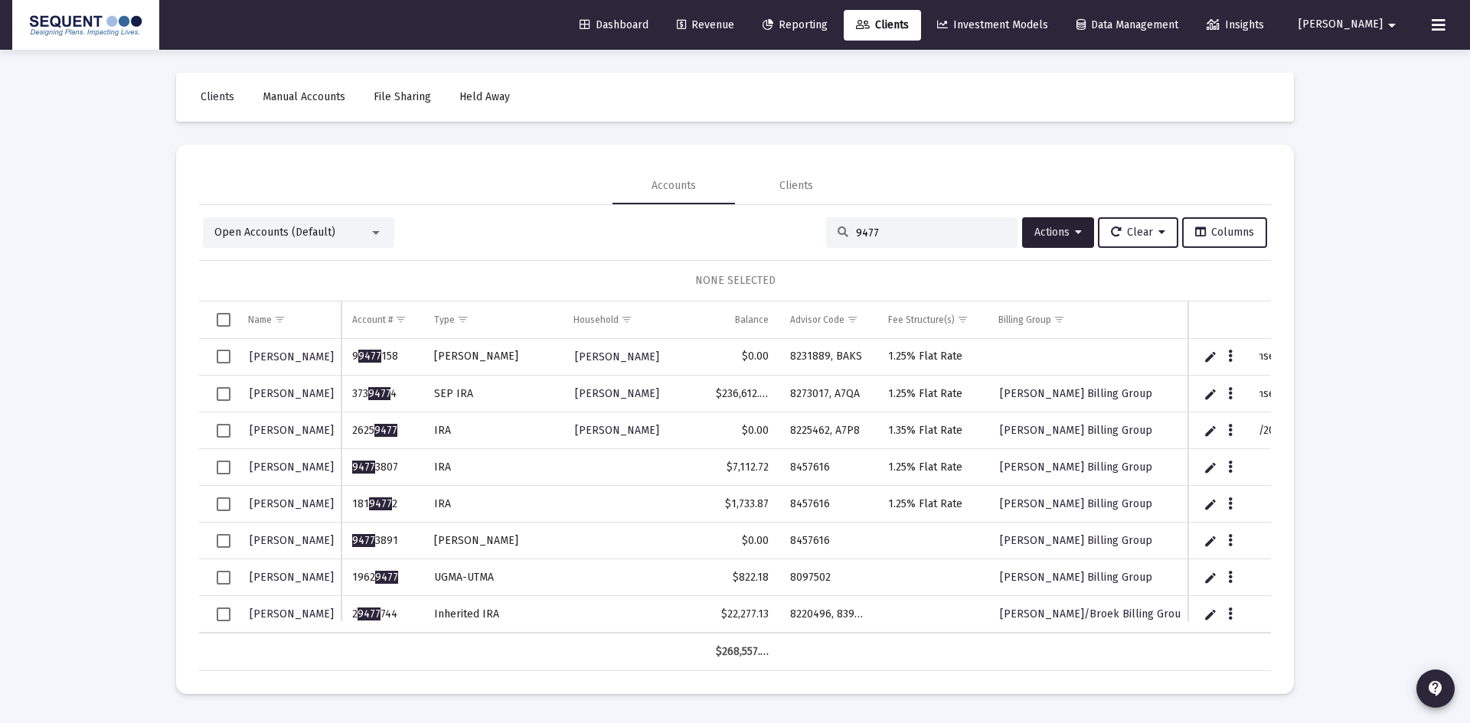
scroll to position [10, 0]
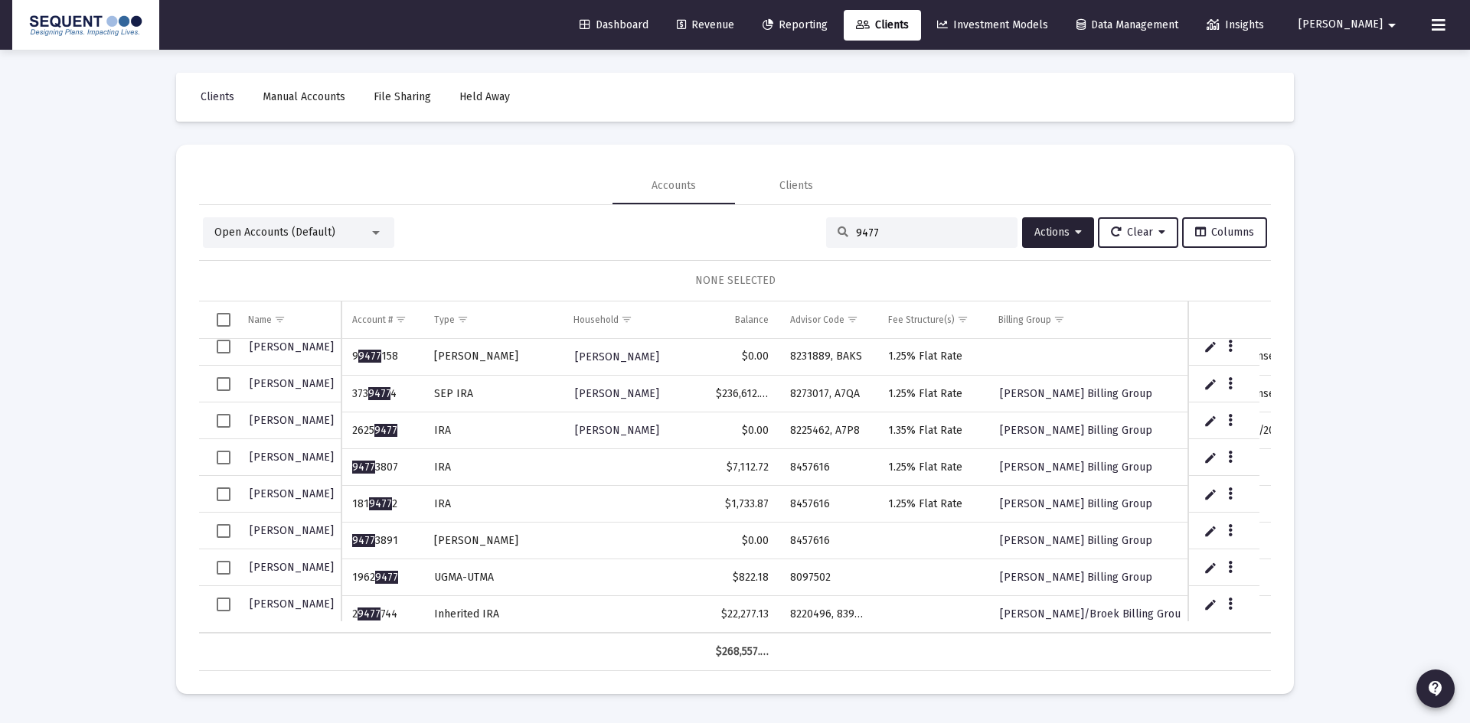
type input "9477"
click at [1229, 567] on icon "Data grid" at bounding box center [1230, 568] width 5 height 18
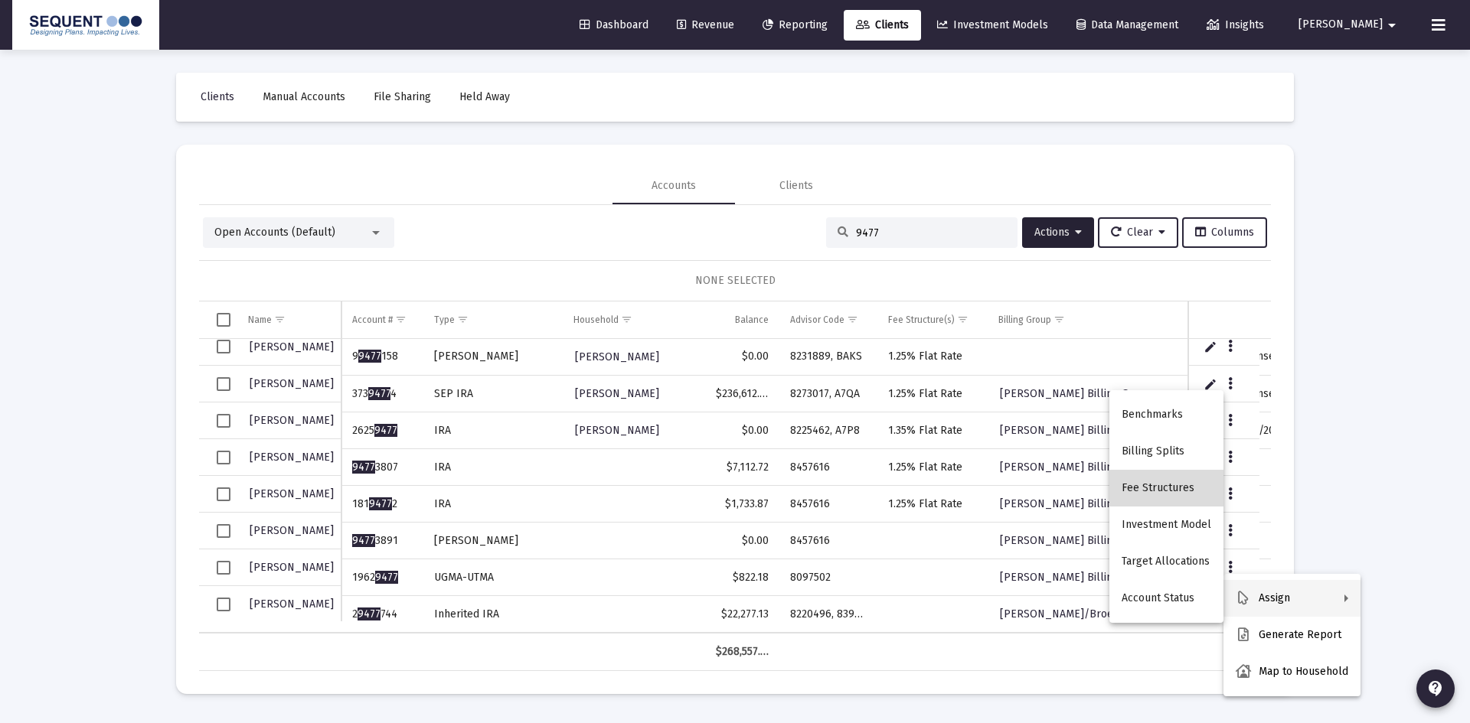
click at [1170, 491] on button "Fee Structures" at bounding box center [1166, 488] width 114 height 37
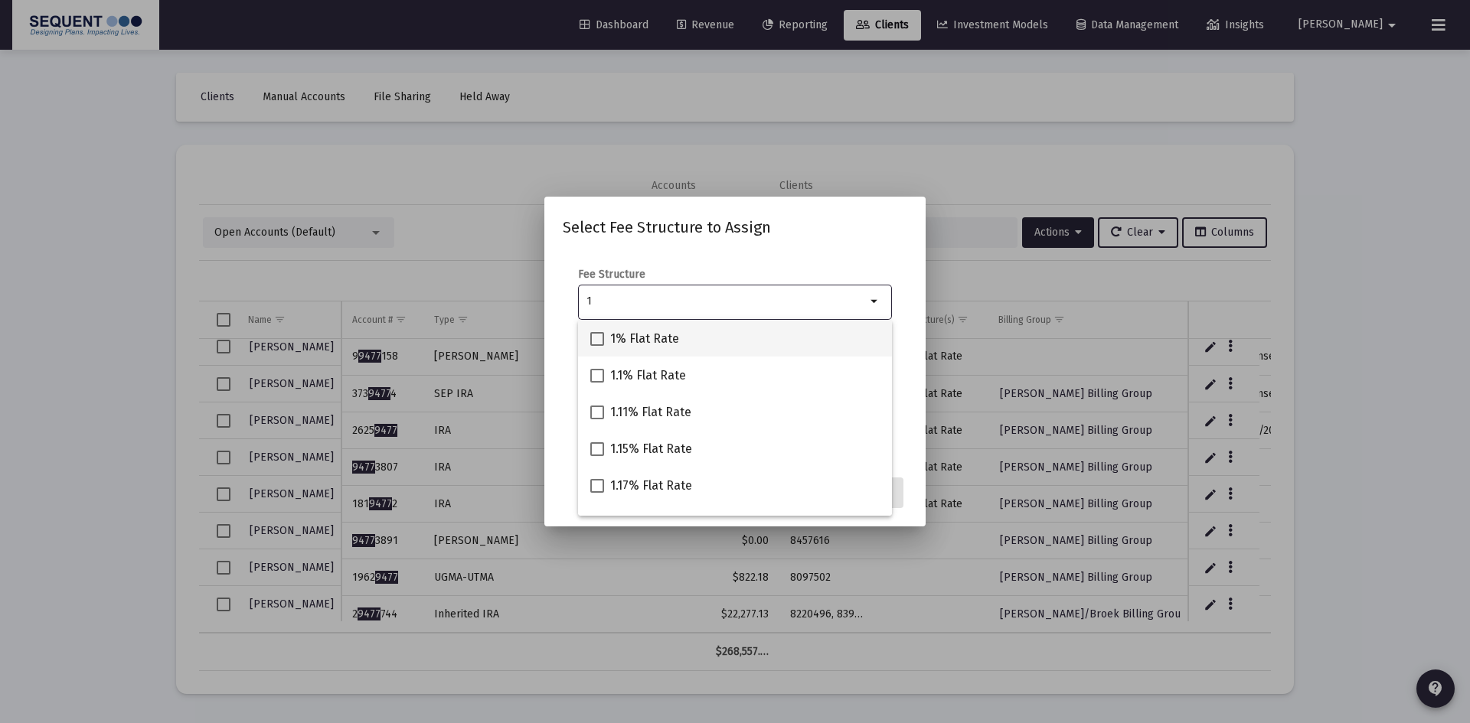
type input "1"
click at [643, 330] on span "1% Flat Rate" at bounding box center [644, 339] width 69 height 18
click at [597, 346] on input "1% Flat Rate" at bounding box center [596, 346] width 1 height 1
checkbox input "true"
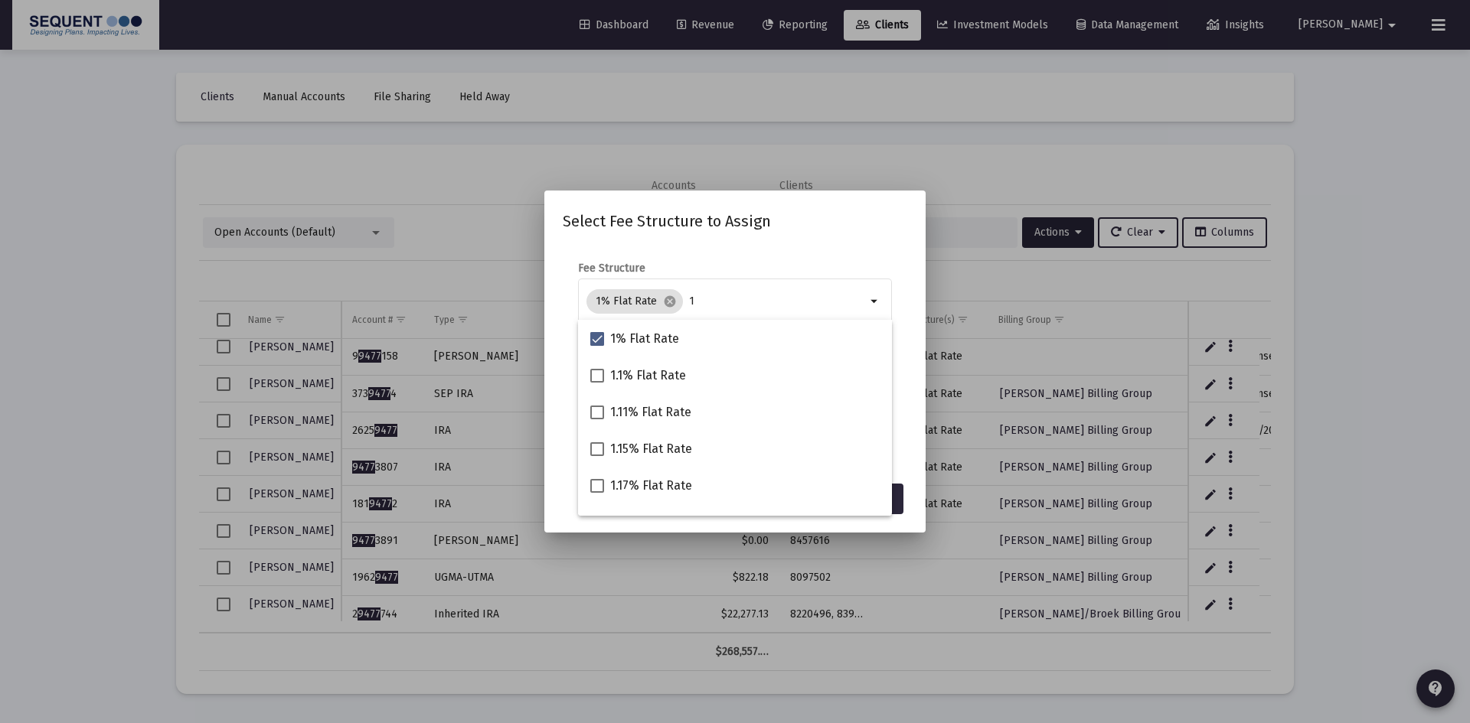
click at [842, 246] on mat-dialog-content "Fee Structure 1% Flat Rate cancel 1 arrow_drop_down Notes You are assigning 1 a…" at bounding box center [734, 360] width 381 height 229
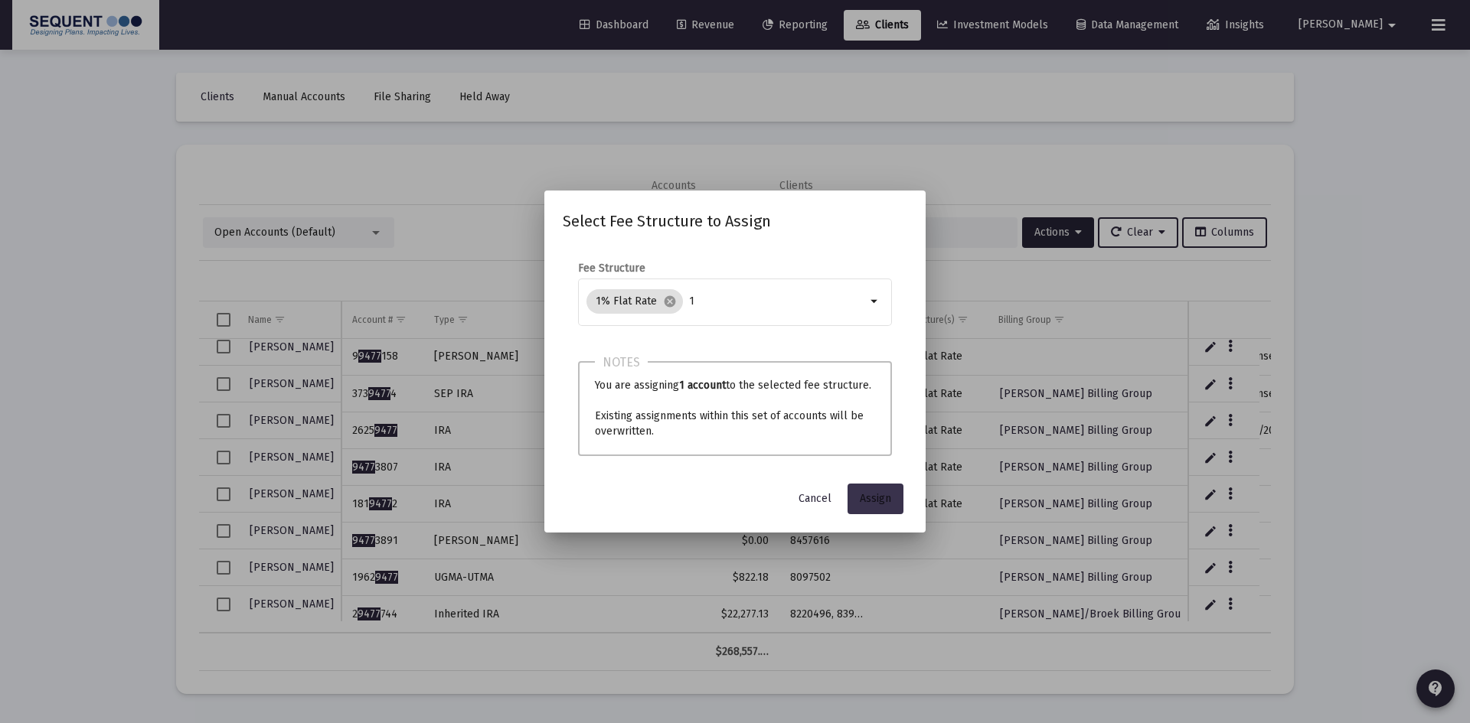
click at [882, 491] on button "Assign" at bounding box center [875, 499] width 56 height 31
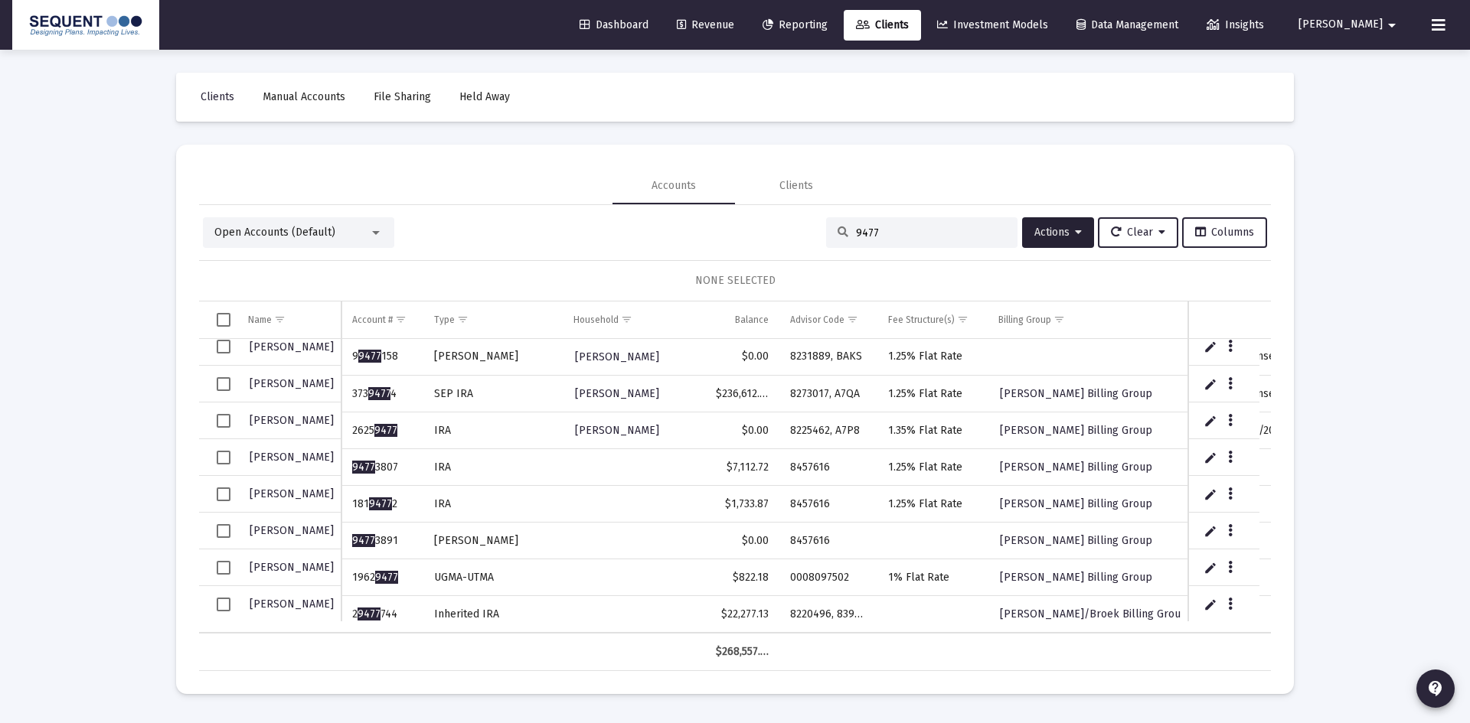
drag, startPoint x: 886, startPoint y: 228, endPoint x: 746, endPoint y: 232, distance: 140.9
click at [746, 232] on div "Open Accounts (Default) 9477 Actions Clear Columns" at bounding box center [735, 232] width 1064 height 31
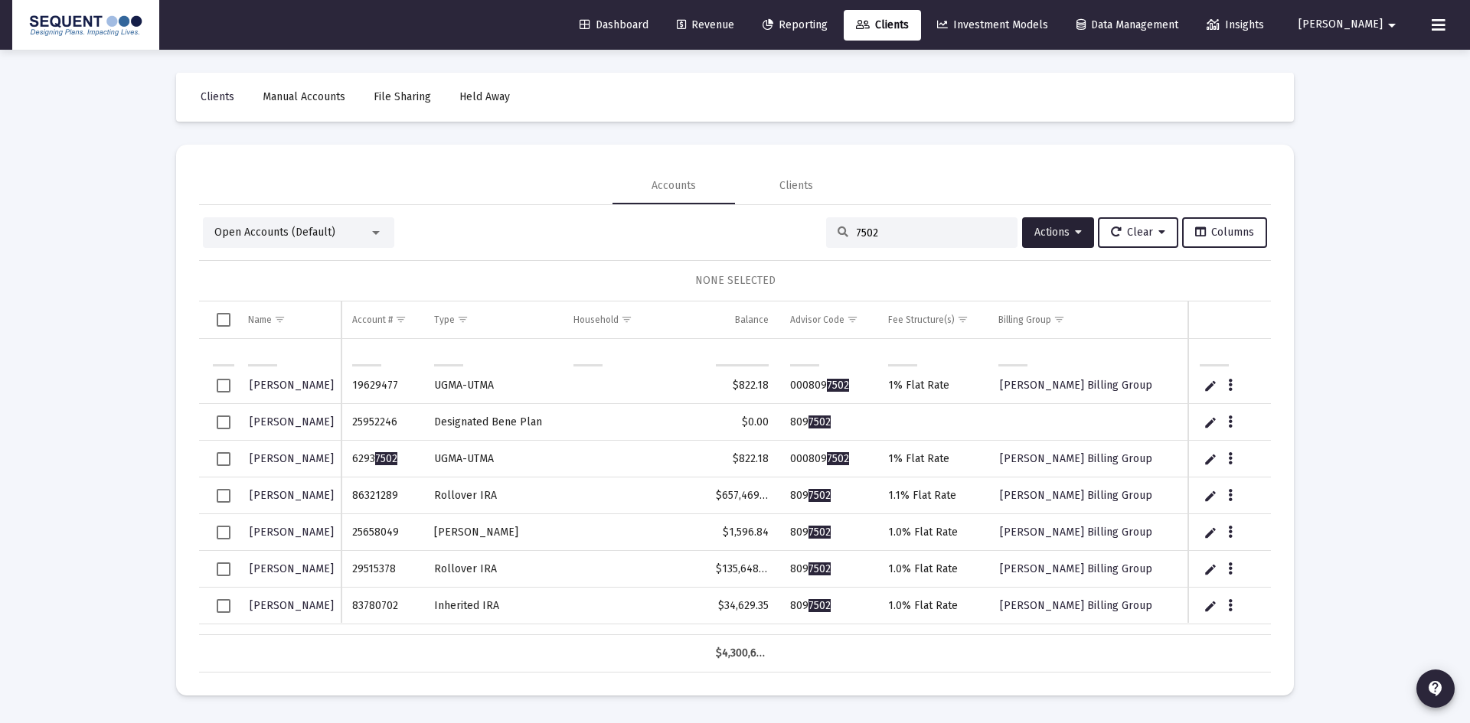
scroll to position [1553, 0]
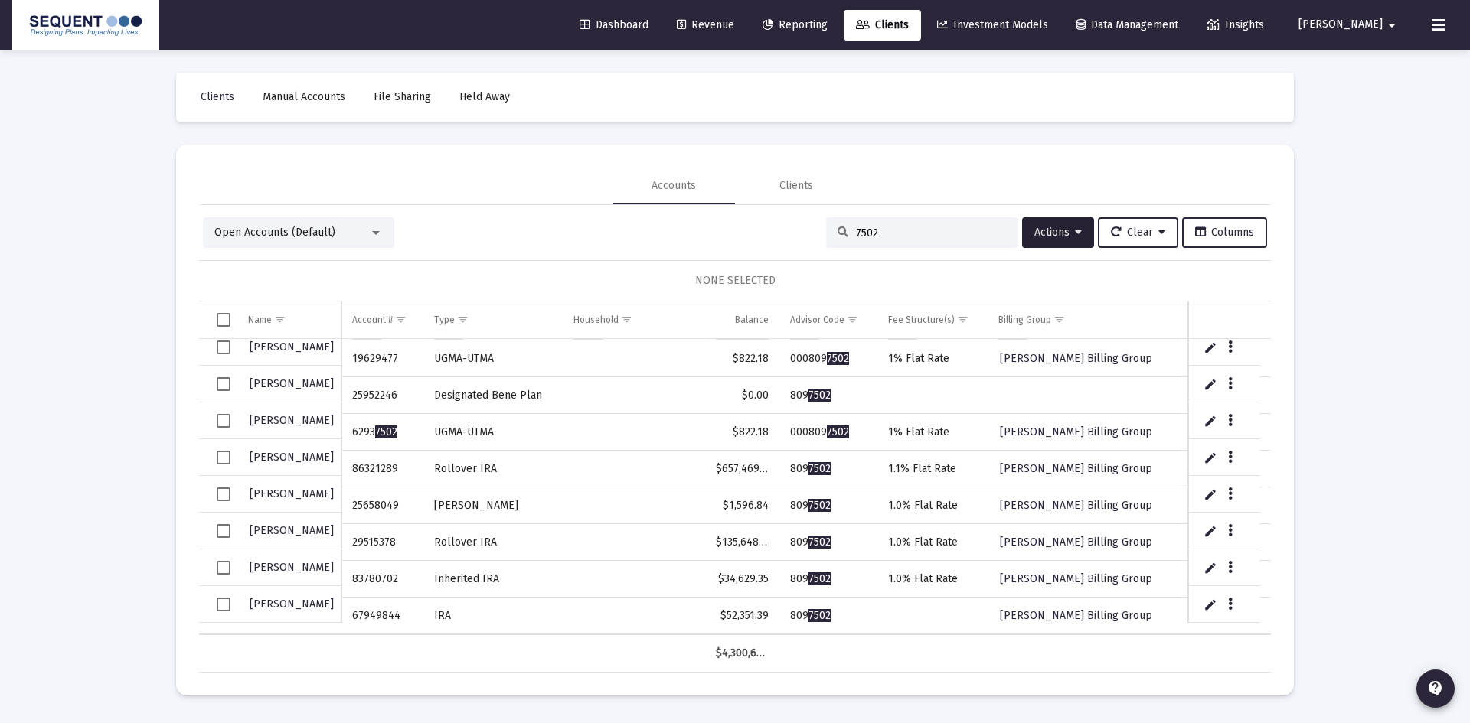
drag, startPoint x: 889, startPoint y: 236, endPoint x: 808, endPoint y: 232, distance: 81.2
click at [808, 232] on div "Open Accounts (Default) 7502 Actions Clear Columns" at bounding box center [735, 232] width 1064 height 31
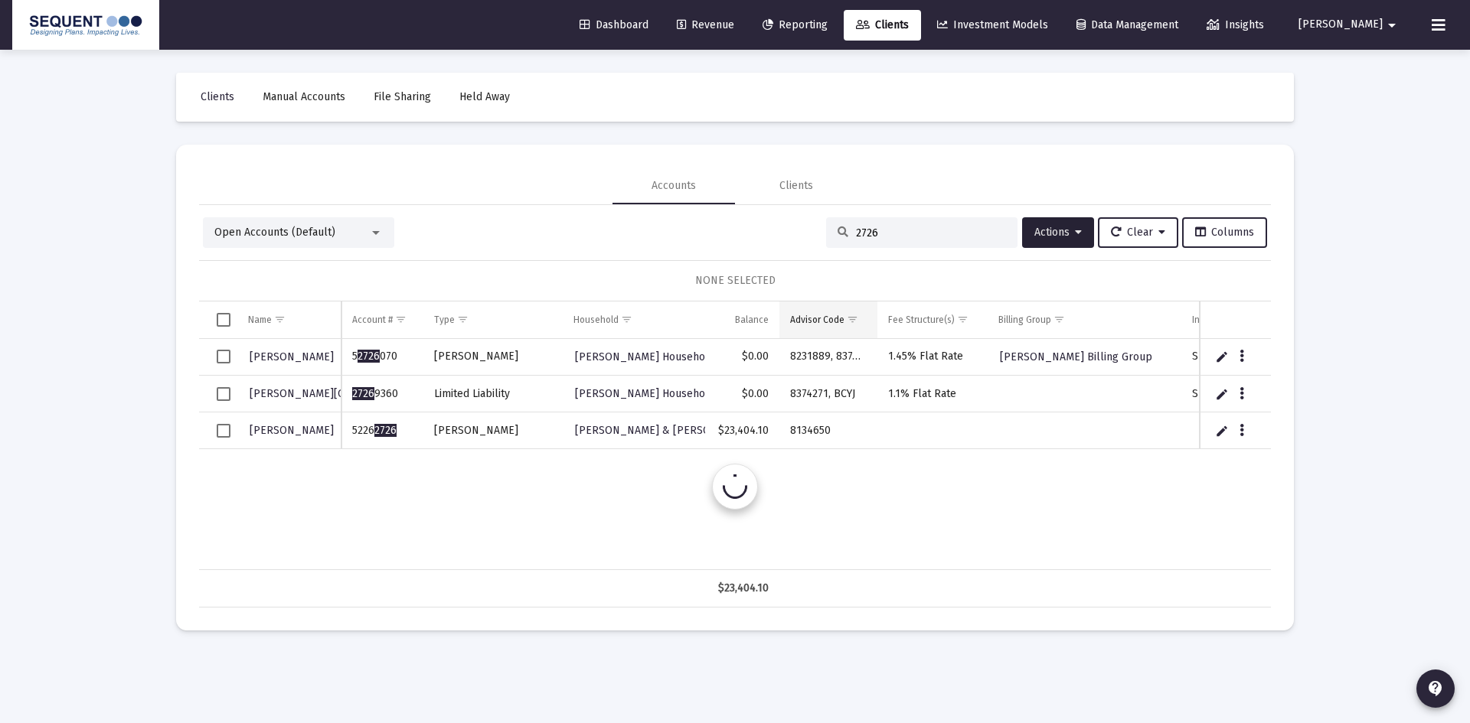
scroll to position [0, 0]
type input "2726"
drag, startPoint x: 405, startPoint y: 429, endPoint x: 350, endPoint y: 431, distance: 55.2
click at [350, 431] on td "5226 2726" at bounding box center [381, 431] width 81 height 37
copy td "5226 2726"
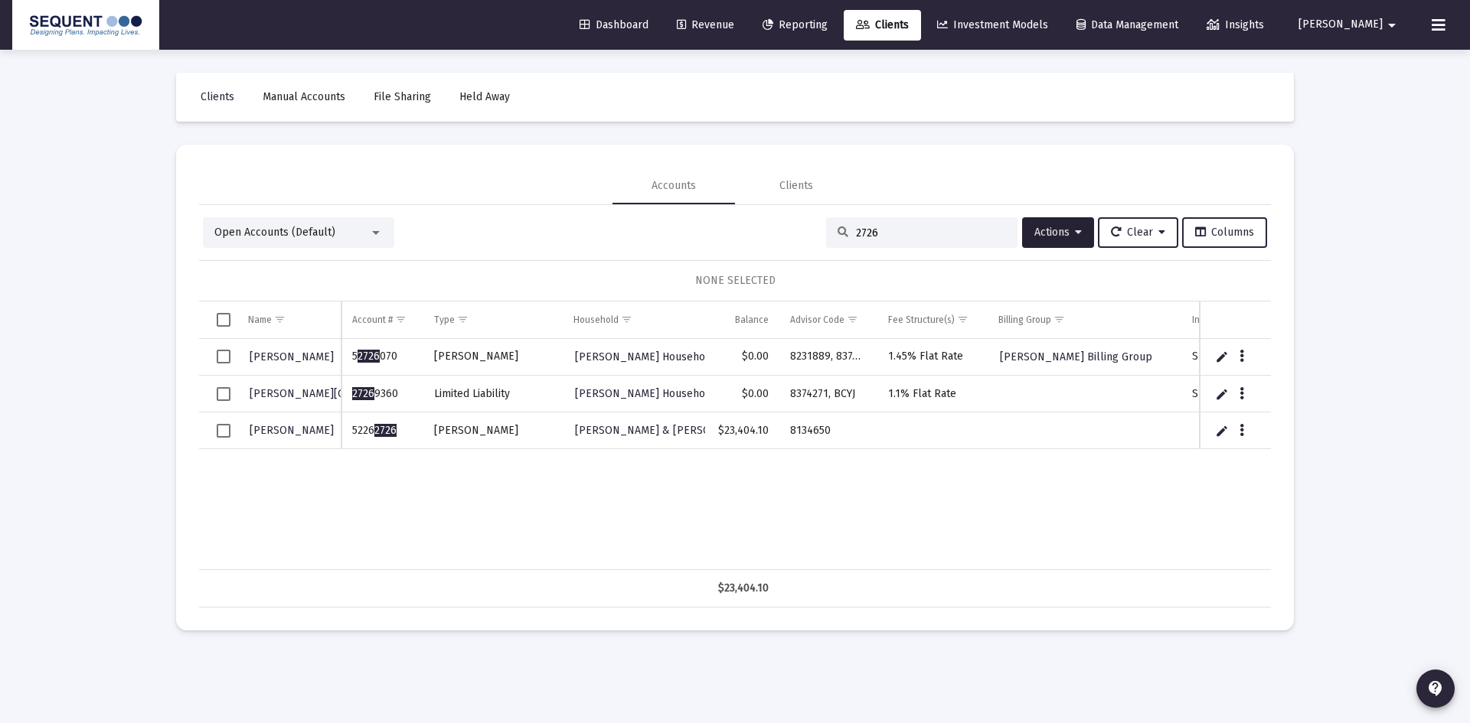
drag, startPoint x: 833, startPoint y: 429, endPoint x: 786, endPoint y: 429, distance: 46.7
click at [786, 429] on td "8134650" at bounding box center [828, 431] width 98 height 37
copy td "8134650"
click at [1242, 429] on icon "Data grid" at bounding box center [1241, 431] width 5 height 18
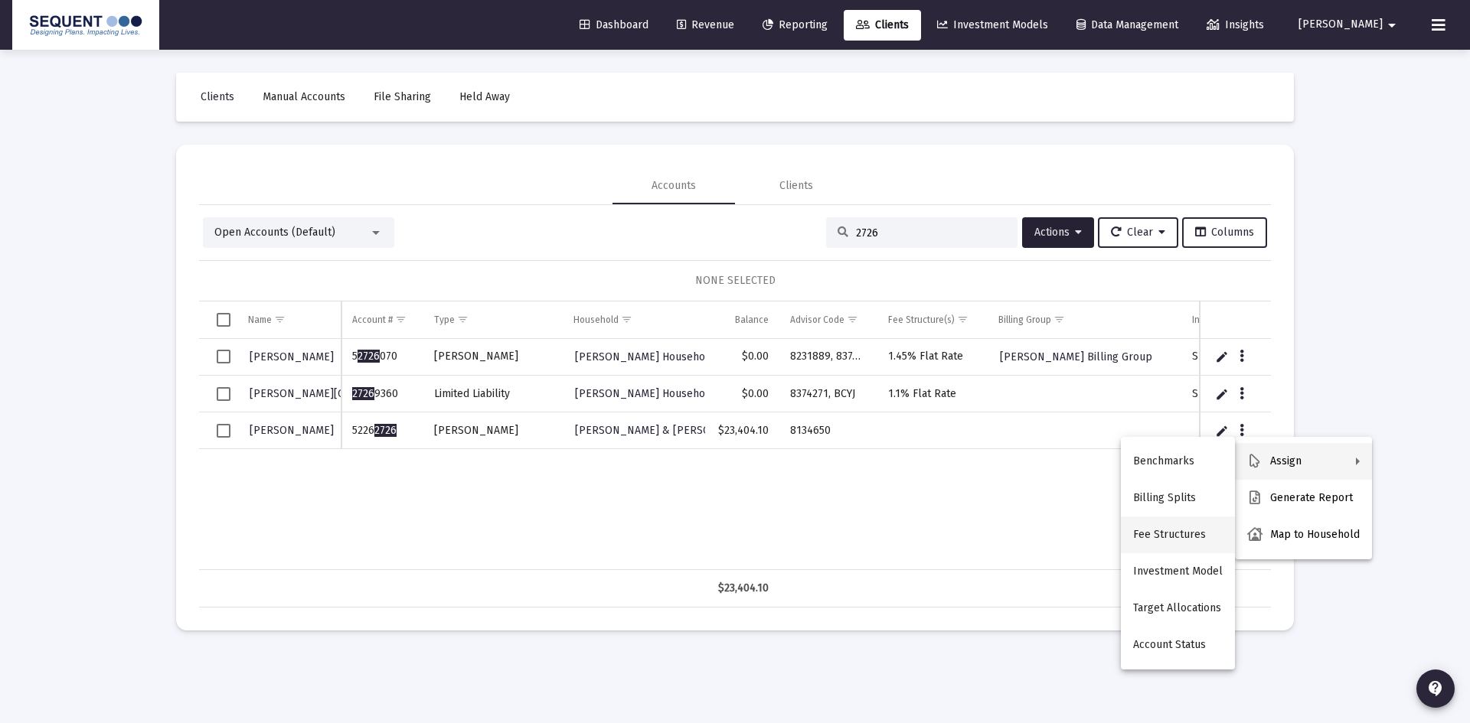
click at [1190, 550] on button "Fee Structures" at bounding box center [1178, 535] width 114 height 37
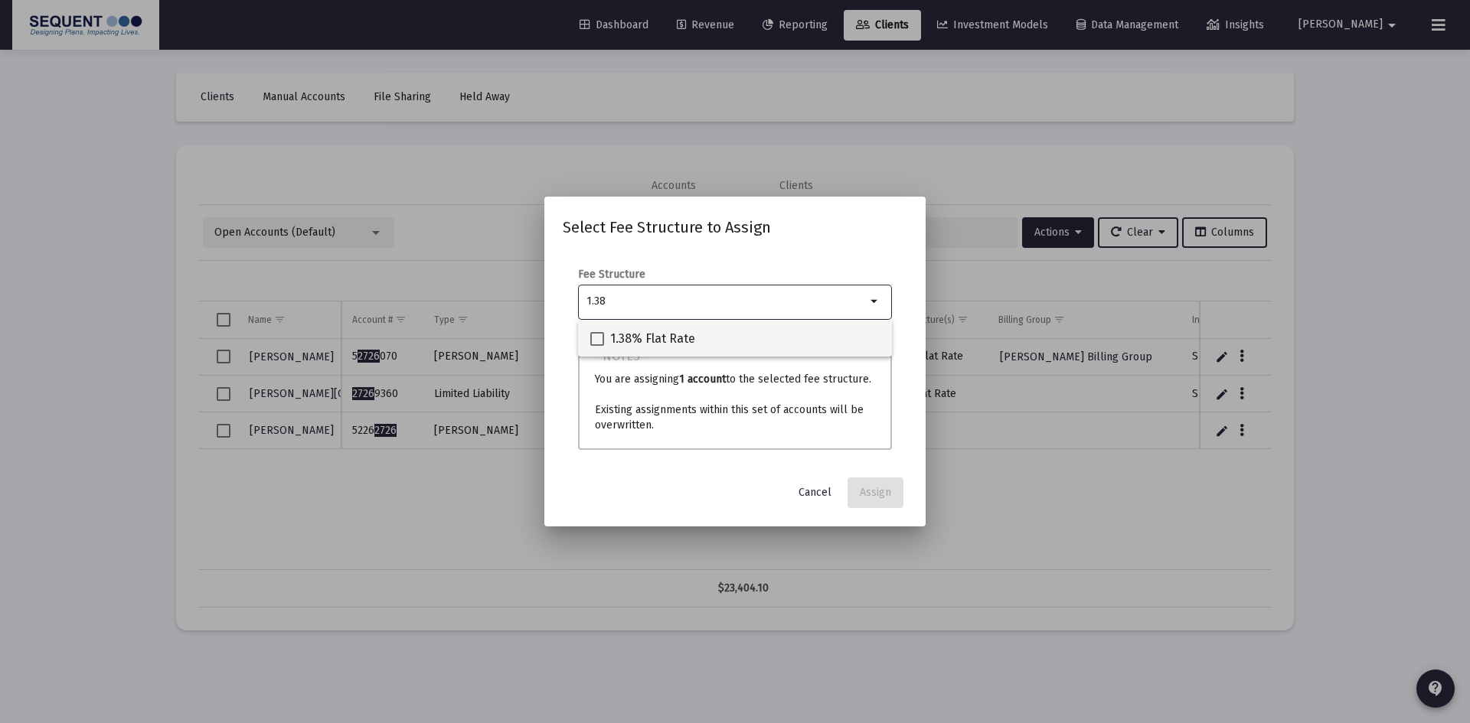
type input "1.38"
click at [697, 335] on div "1.38% Flat Rate" at bounding box center [734, 338] width 289 height 37
checkbox input "true"
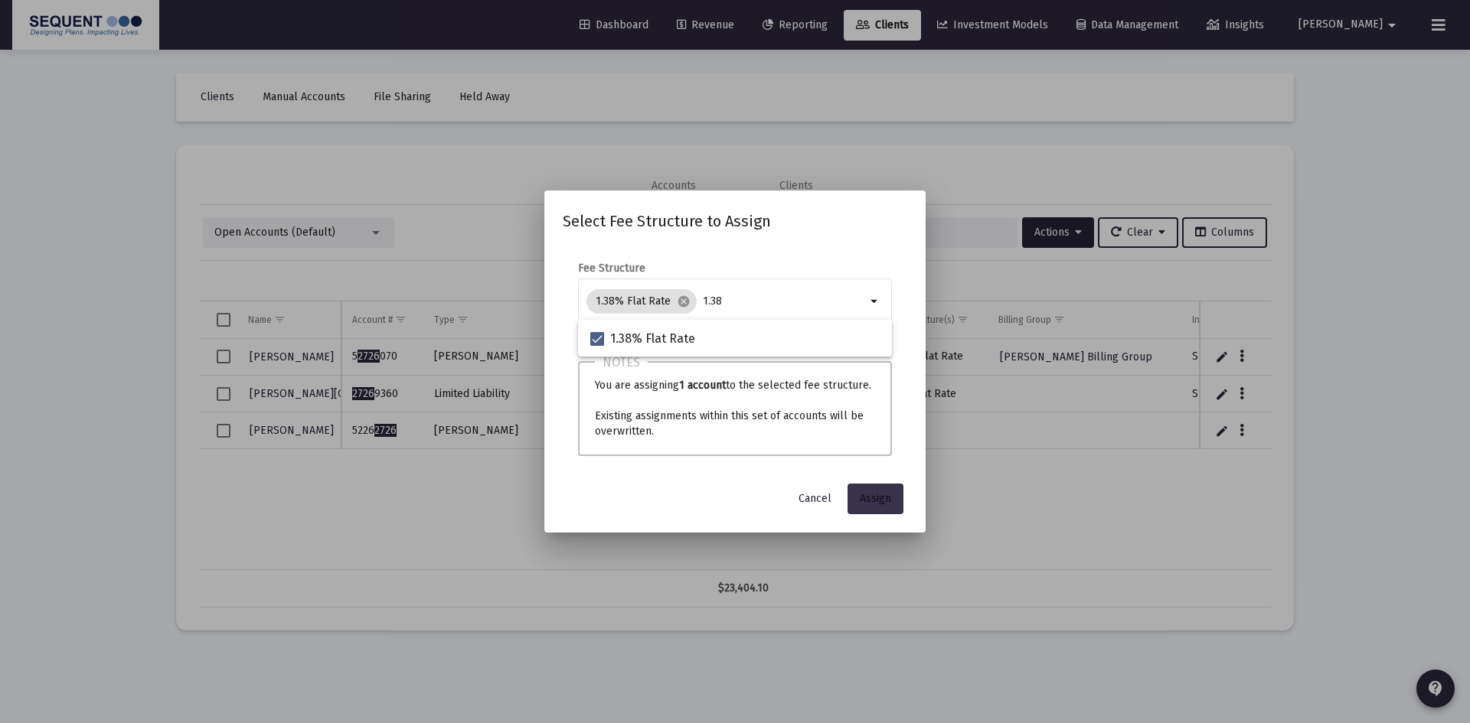
click at [872, 492] on span "Assign" at bounding box center [875, 498] width 31 height 13
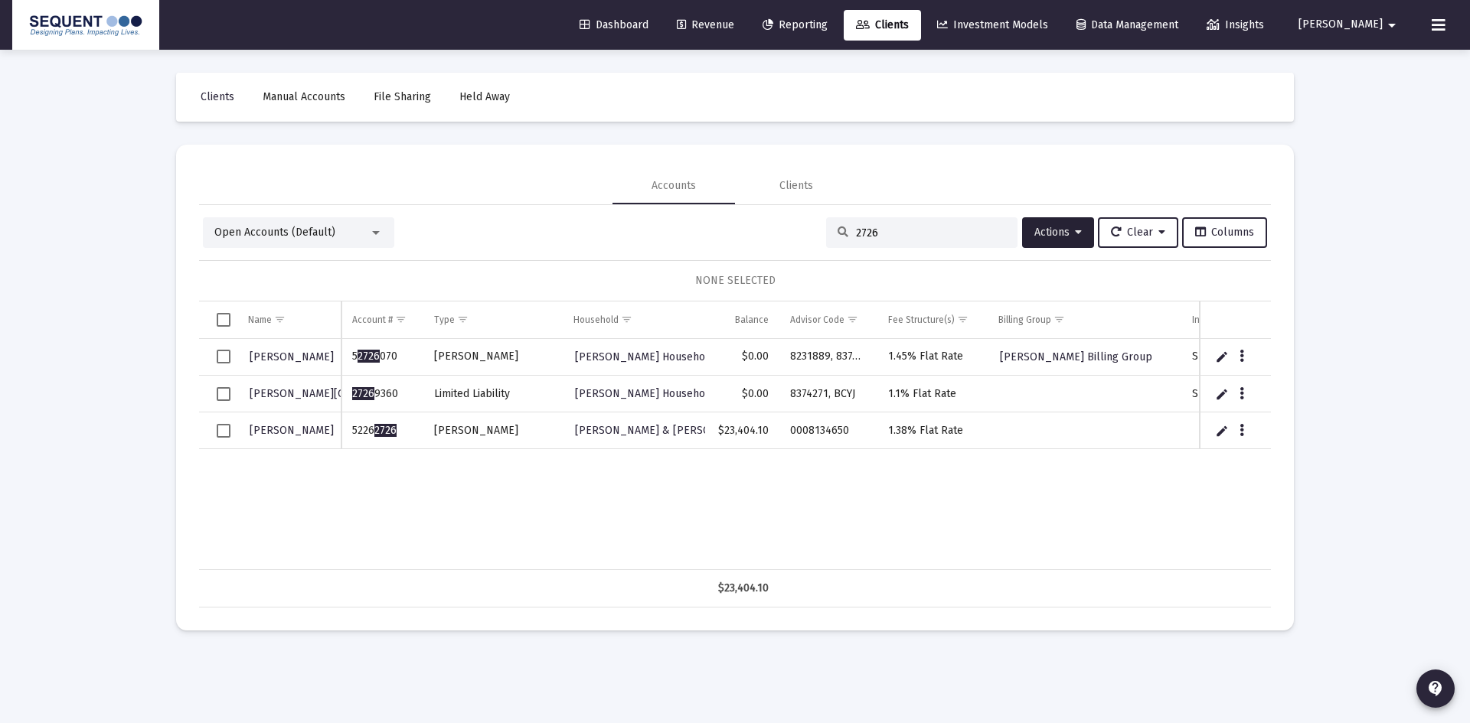
click at [218, 431] on span "Select row" at bounding box center [224, 431] width 14 height 14
click at [1056, 227] on span "Actions" at bounding box center [1057, 232] width 47 height 13
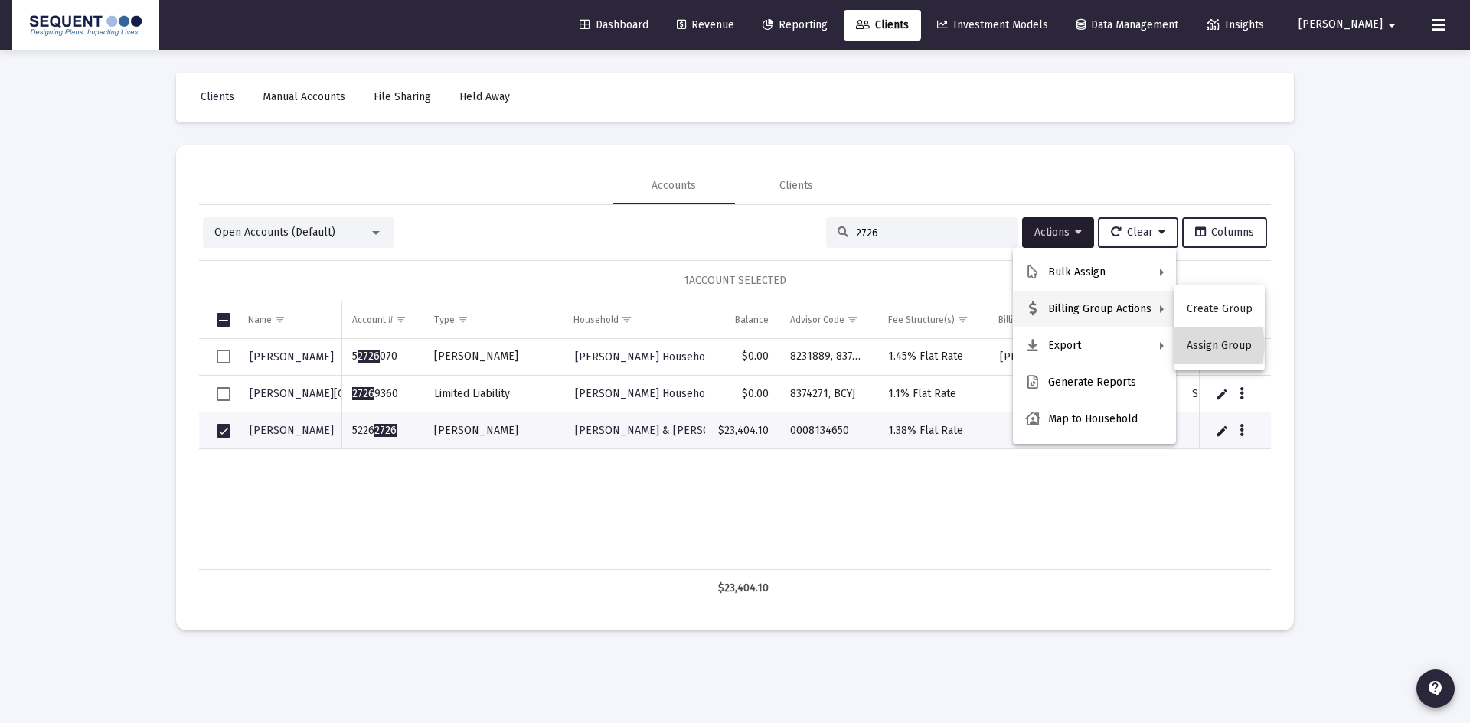
click at [1200, 345] on button "Assign Group" at bounding box center [1219, 346] width 90 height 37
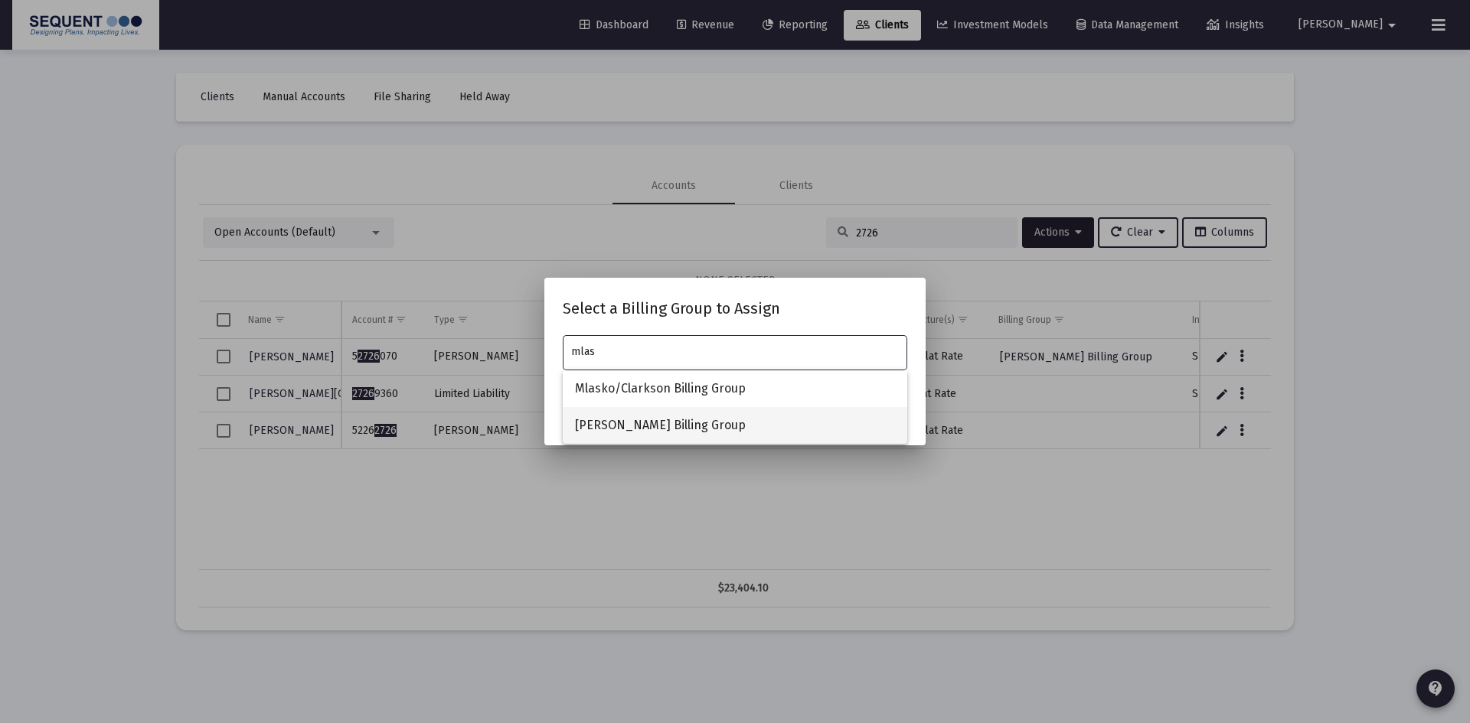
click at [622, 430] on span "[PERSON_NAME] Billing Group" at bounding box center [735, 425] width 320 height 37
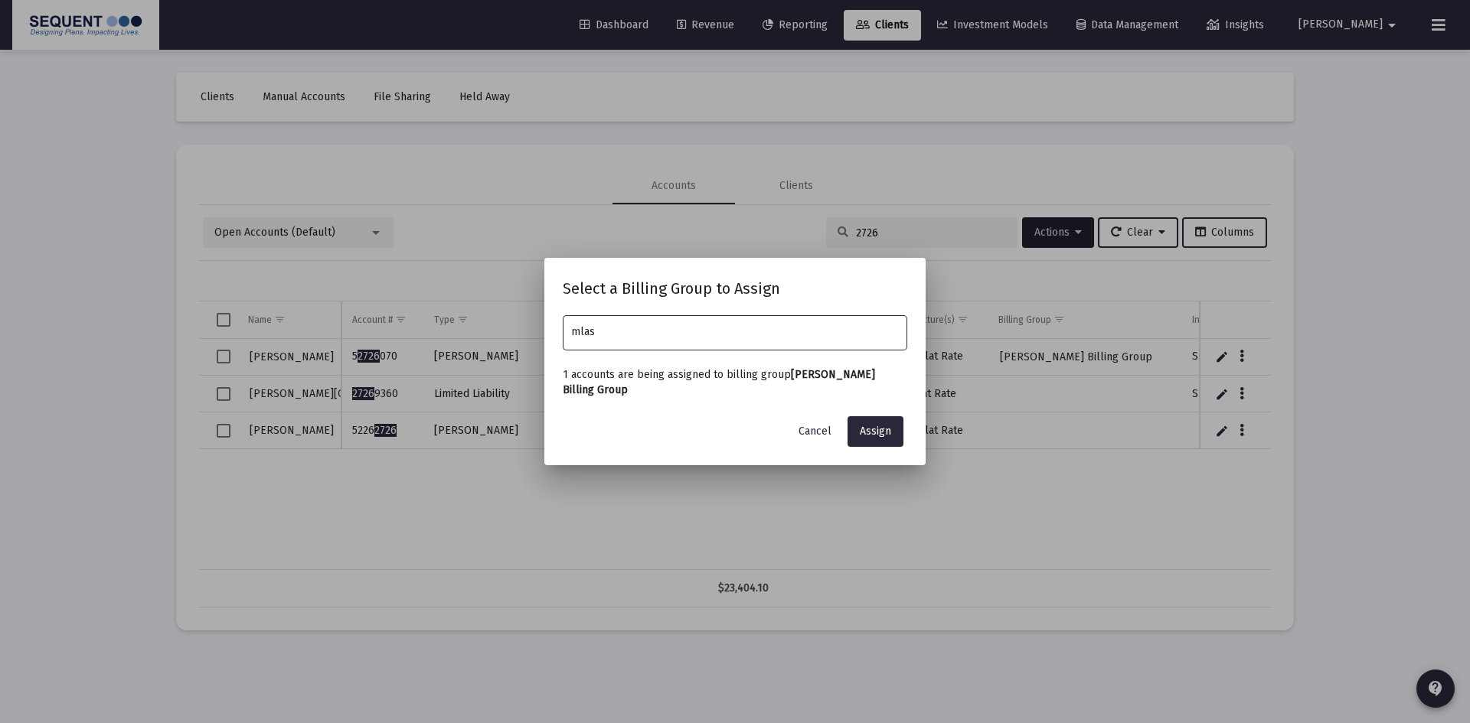
type input "[PERSON_NAME] Billing Group"
click at [879, 426] on span "Assign" at bounding box center [875, 431] width 31 height 13
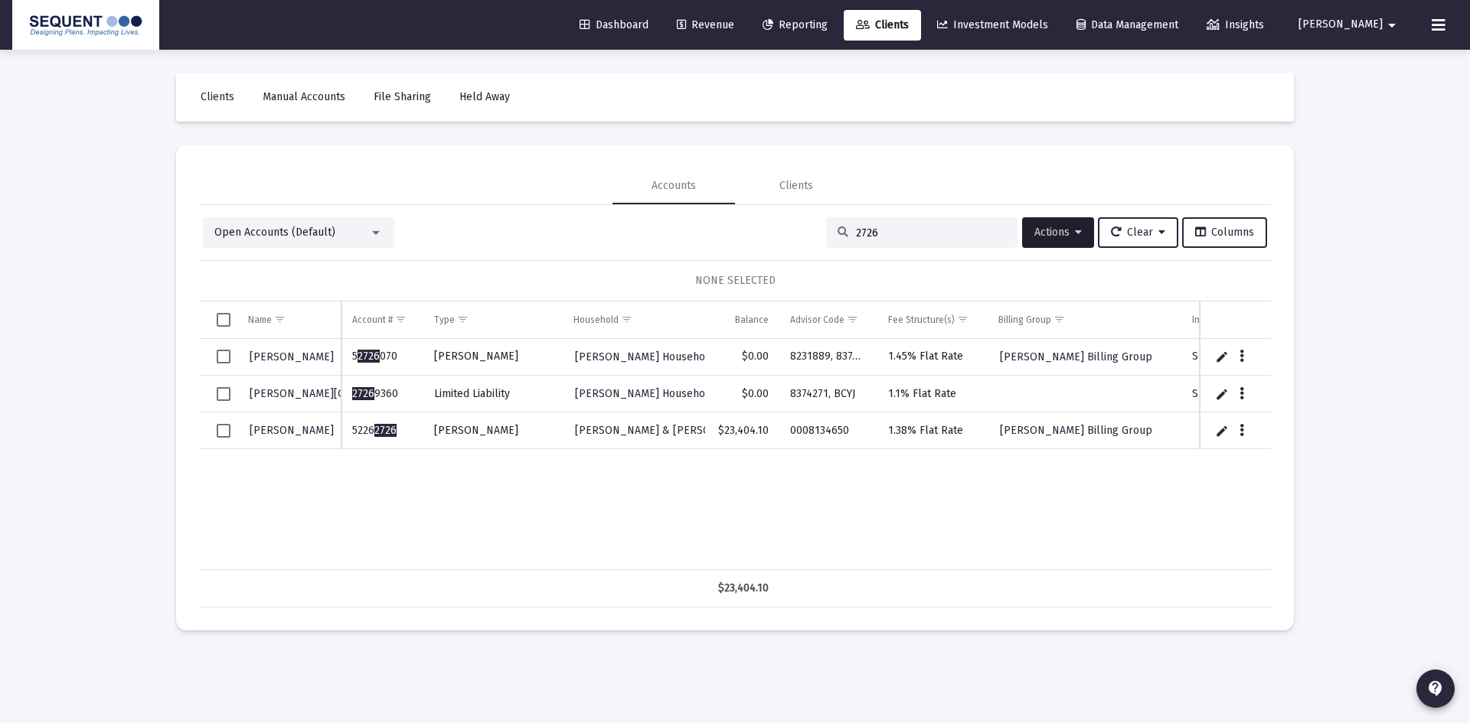
drag, startPoint x: 888, startPoint y: 237, endPoint x: 780, endPoint y: 235, distance: 107.9
click at [780, 235] on div "Open Accounts (Default) 2726 Actions Clear Columns" at bounding box center [735, 232] width 1064 height 31
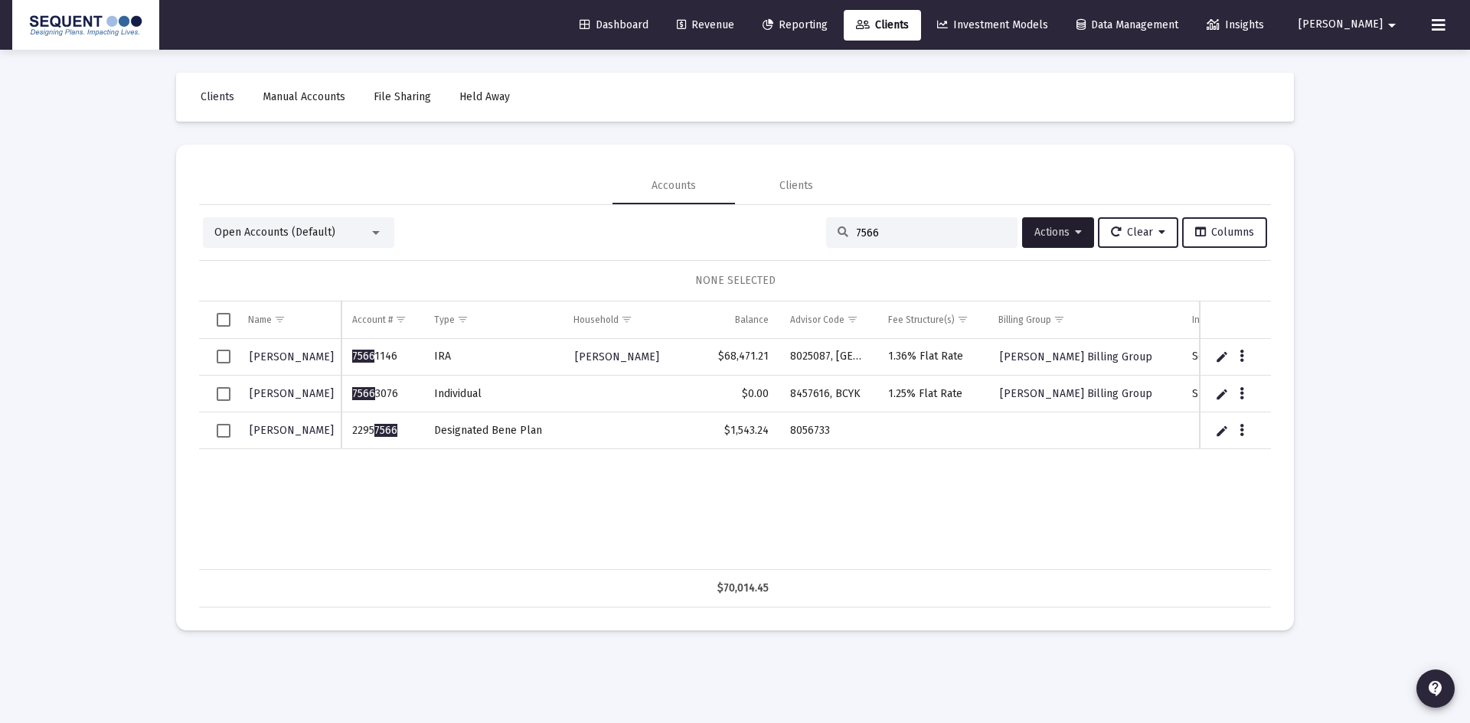
type input "7566"
drag, startPoint x: 419, startPoint y: 428, endPoint x: 350, endPoint y: 427, distance: 69.7
click at [350, 427] on td "2295 7566" at bounding box center [381, 431] width 81 height 37
copy td "2295 7566"
drag, startPoint x: 730, startPoint y: 463, endPoint x: 816, endPoint y: 439, distance: 89.0
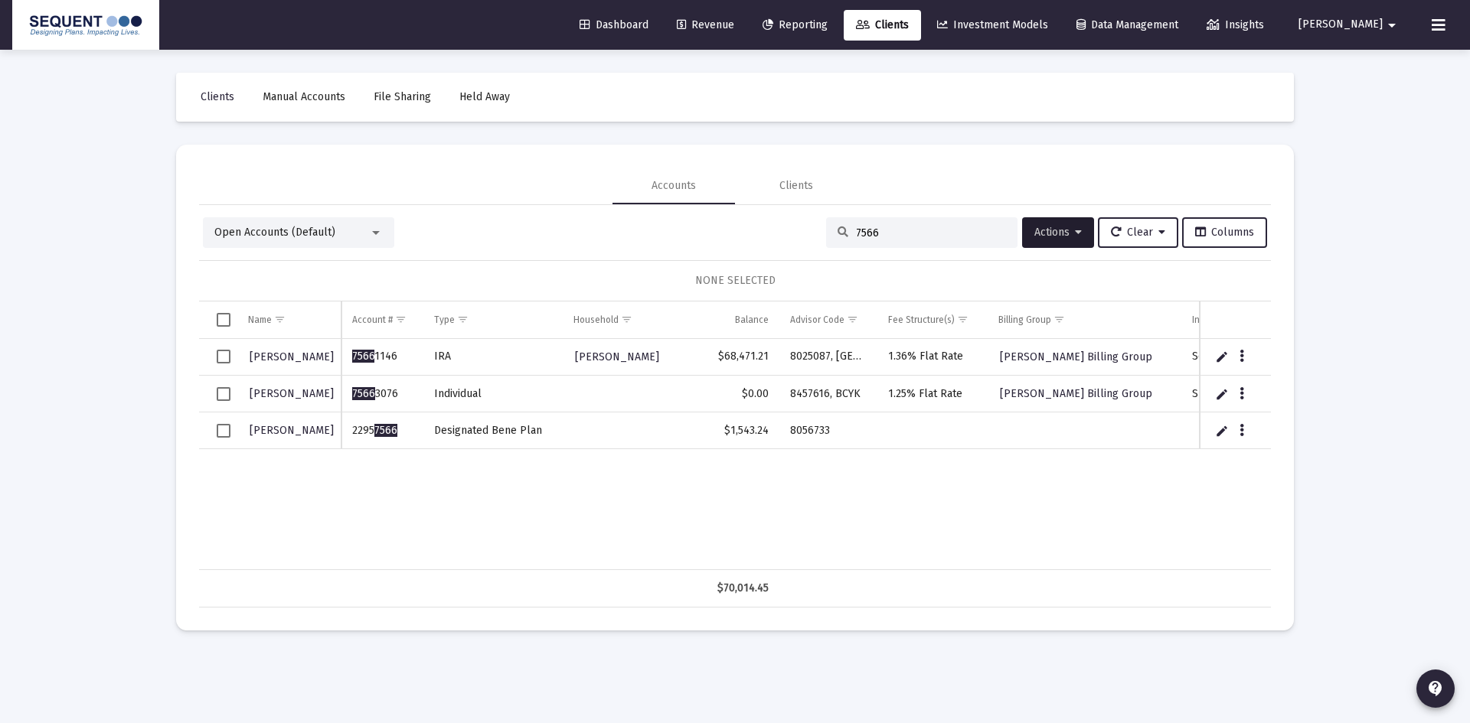
click at [730, 463] on div "[PERSON_NAME] 7566 1146 [PERSON_NAME], [PERSON_NAME] $68,471.21 8025087, [GEOGR…" at bounding box center [881, 454] width 1364 height 231
drag, startPoint x: 840, startPoint y: 432, endPoint x: 781, endPoint y: 431, distance: 58.9
click at [781, 431] on td "8056733" at bounding box center [828, 431] width 98 height 37
copy td "8056733"
click at [1243, 431] on icon "Data grid" at bounding box center [1241, 431] width 5 height 18
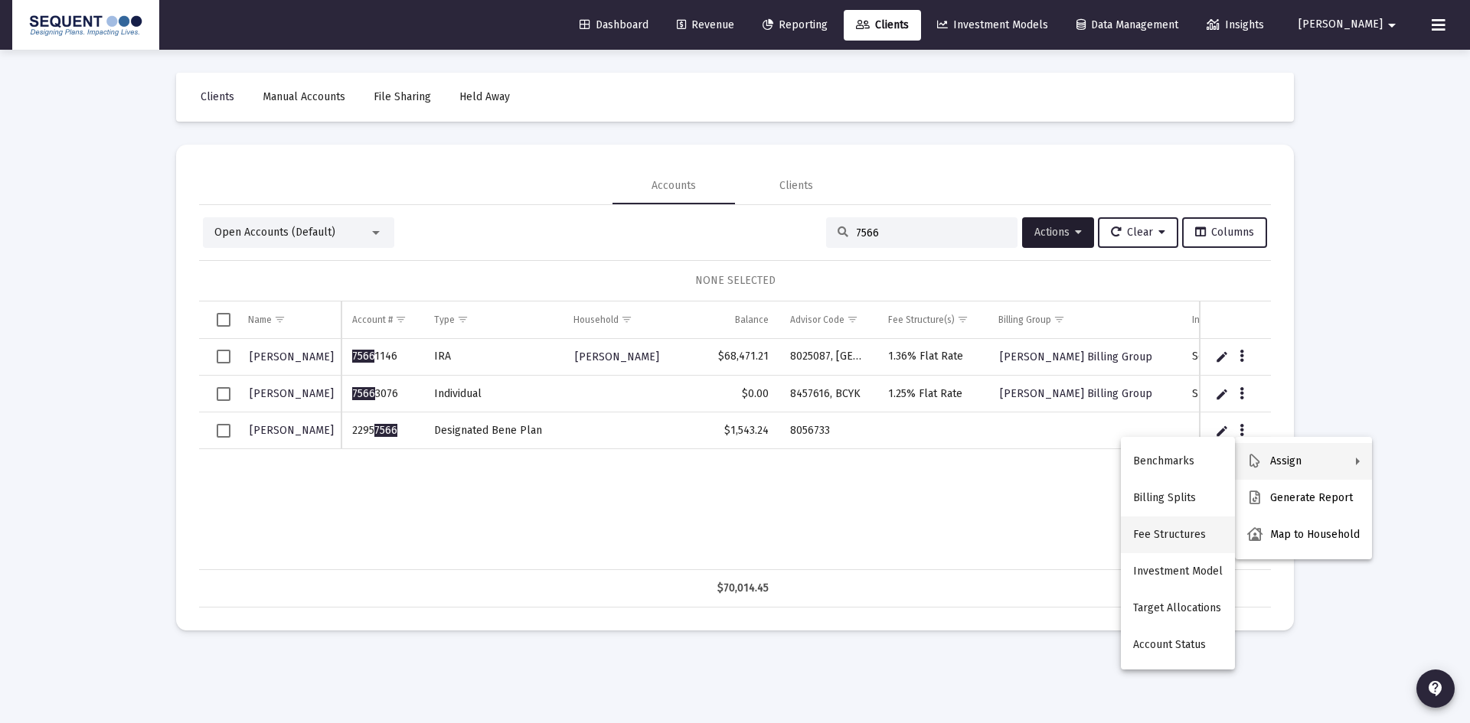
click at [1190, 539] on button "Fee Structures" at bounding box center [1178, 535] width 114 height 37
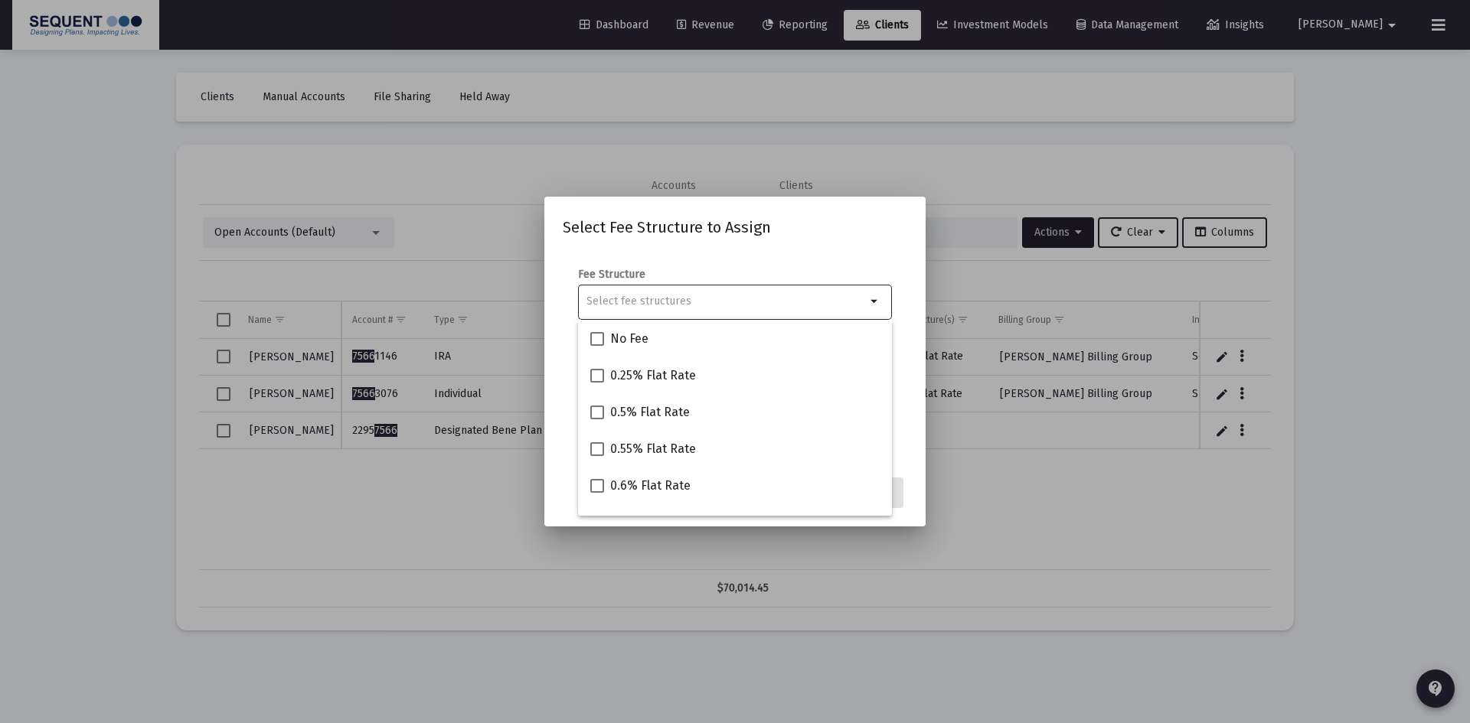
click at [707, 297] on input "Selection" at bounding box center [725, 301] width 279 height 12
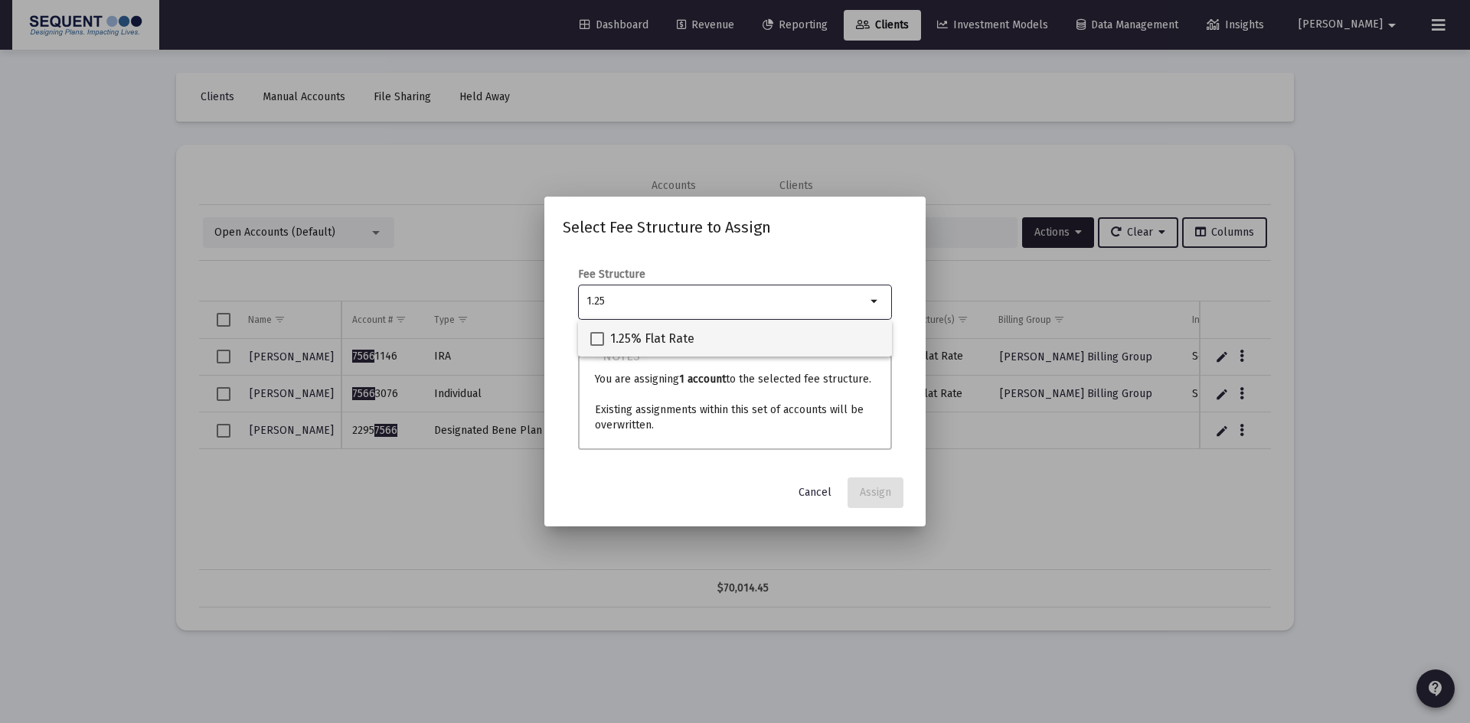
type input "1.25"
drag, startPoint x: 694, startPoint y: 322, endPoint x: 700, endPoint y: 328, distance: 8.7
click at [694, 323] on div "1.25% Flat Rate" at bounding box center [734, 338] width 289 height 37
checkbox input "true"
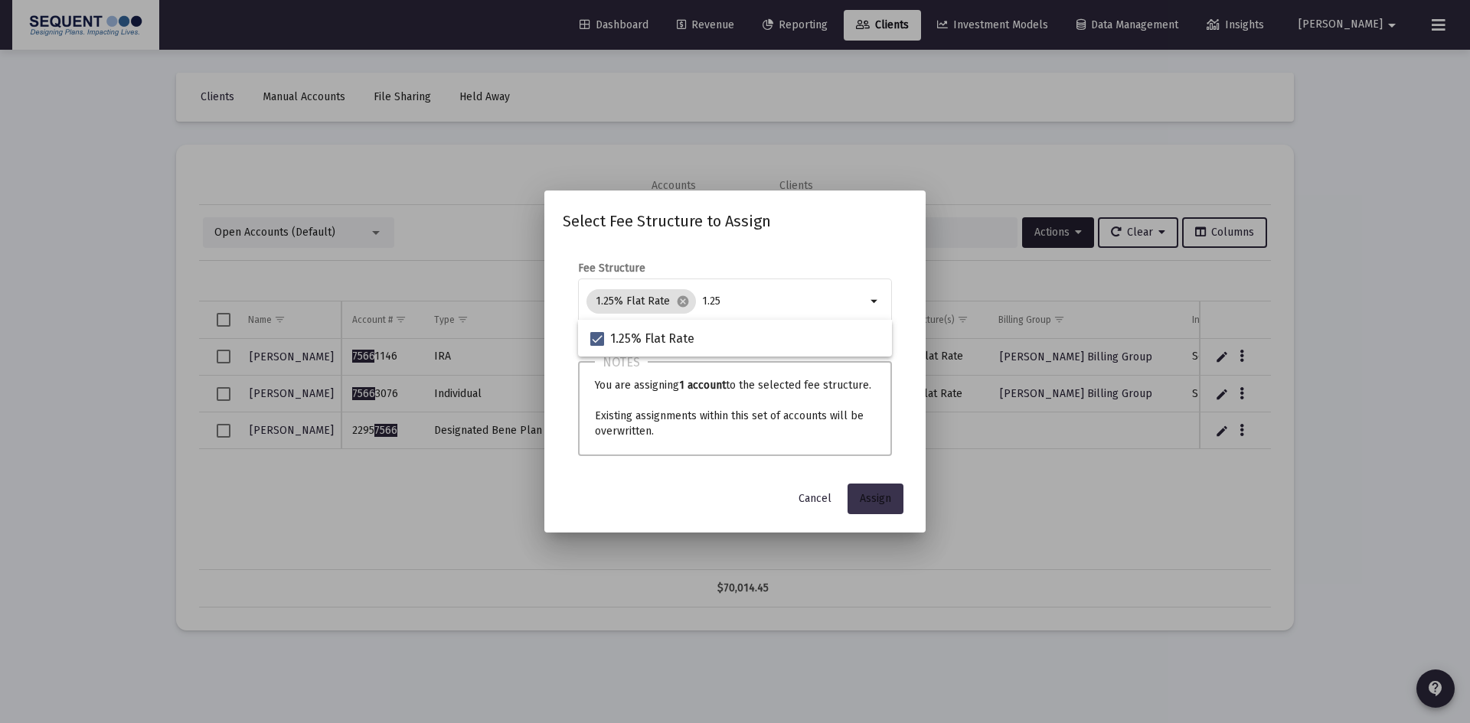
click at [881, 501] on span "Assign" at bounding box center [875, 498] width 31 height 13
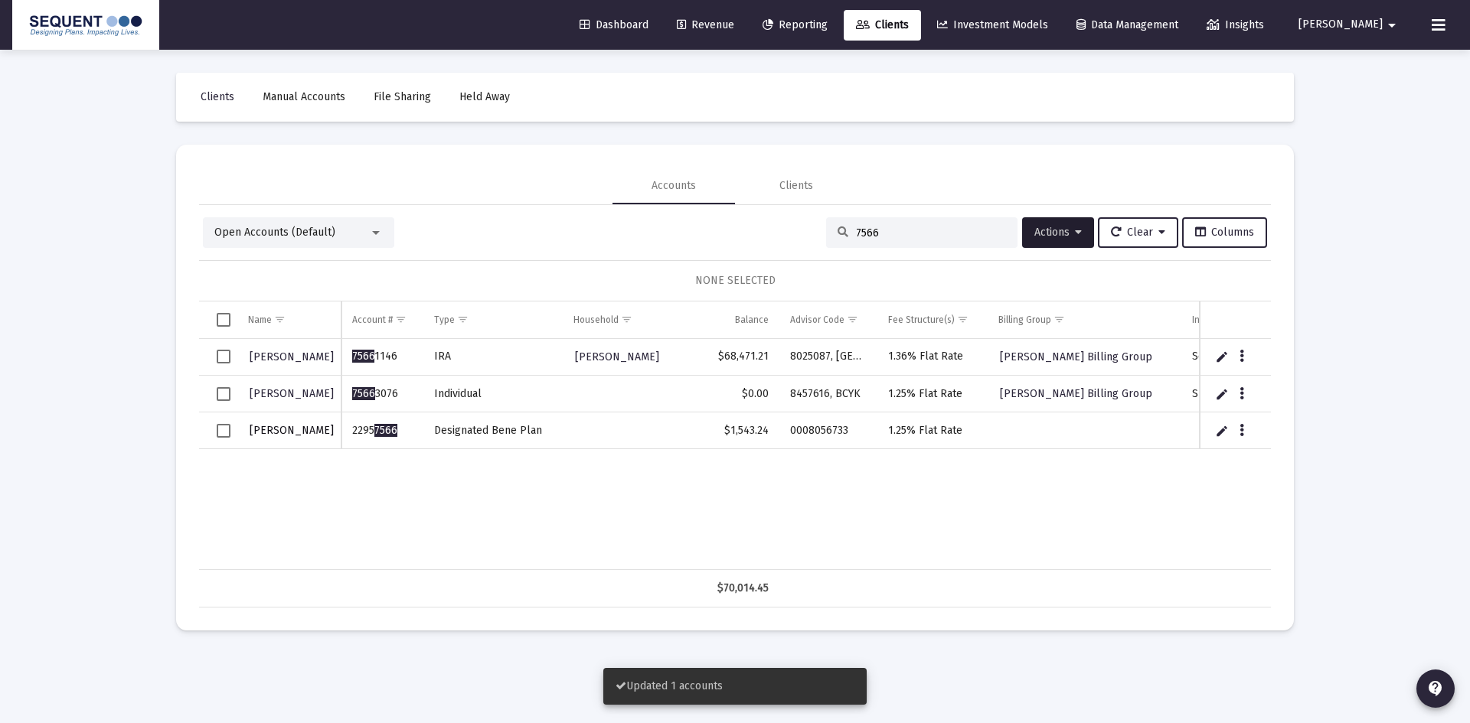
click at [256, 430] on span "[PERSON_NAME]" at bounding box center [292, 430] width 84 height 13
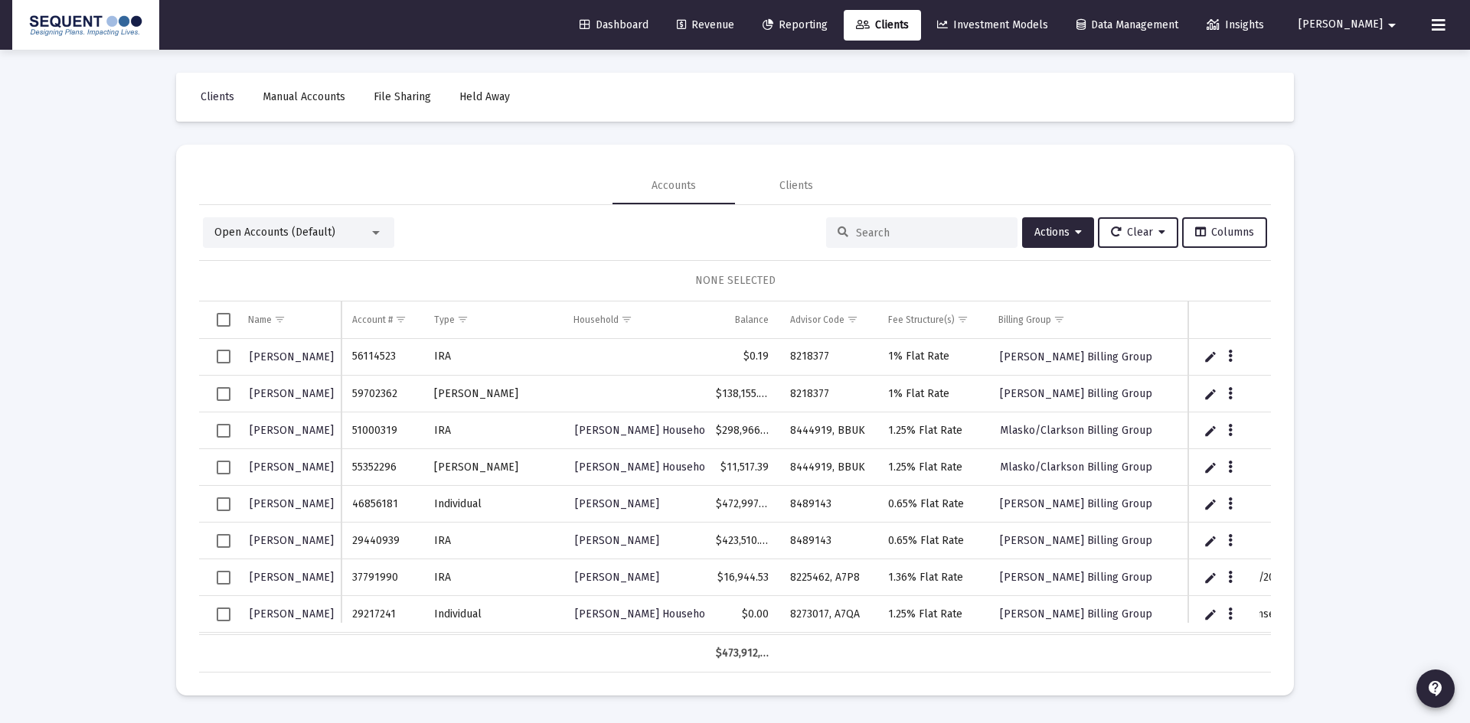
click at [926, 224] on div at bounding box center [921, 232] width 191 height 31
click at [942, 227] on input at bounding box center [931, 233] width 150 height 13
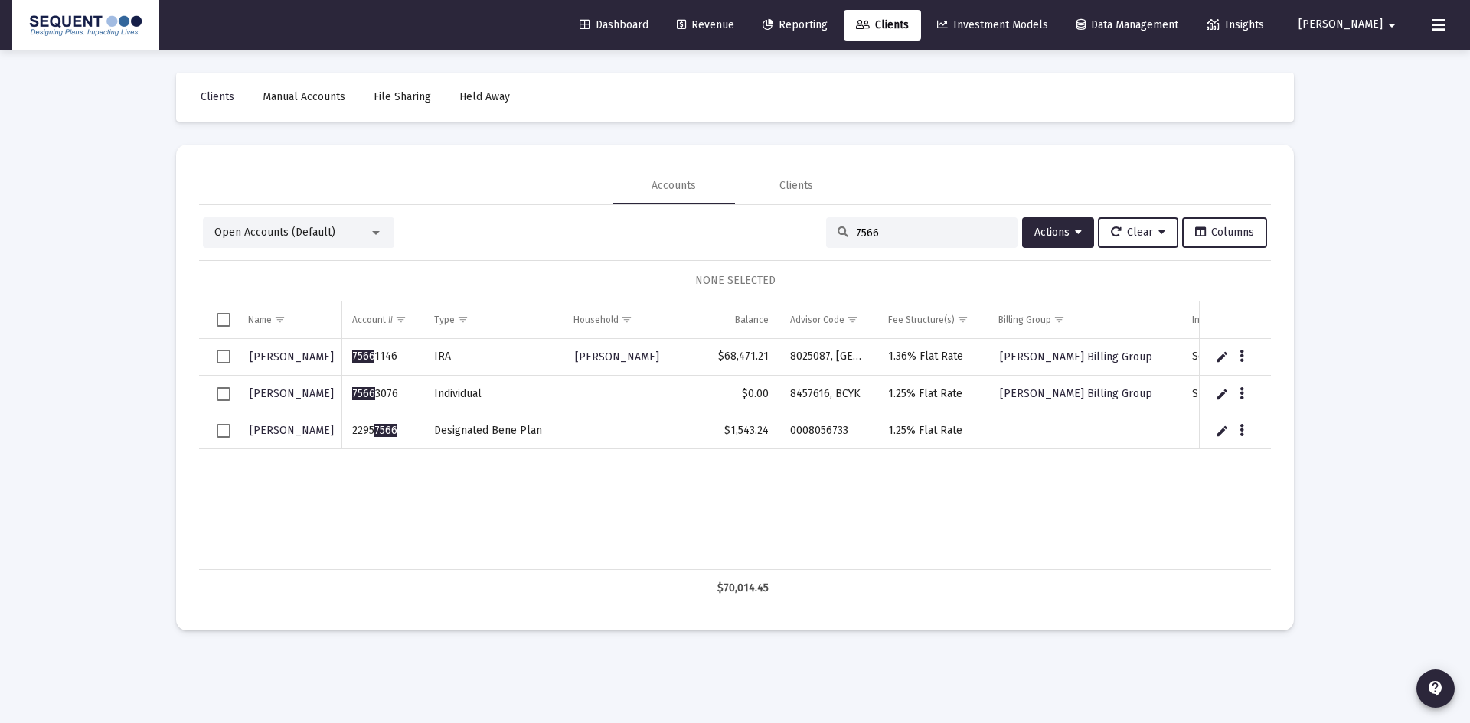
type input "7566"
drag, startPoint x: 227, startPoint y: 429, endPoint x: 267, endPoint y: 427, distance: 40.6
click at [227, 429] on span "Select row" at bounding box center [224, 431] width 14 height 14
click at [1062, 239] on button "Actions" at bounding box center [1058, 232] width 72 height 31
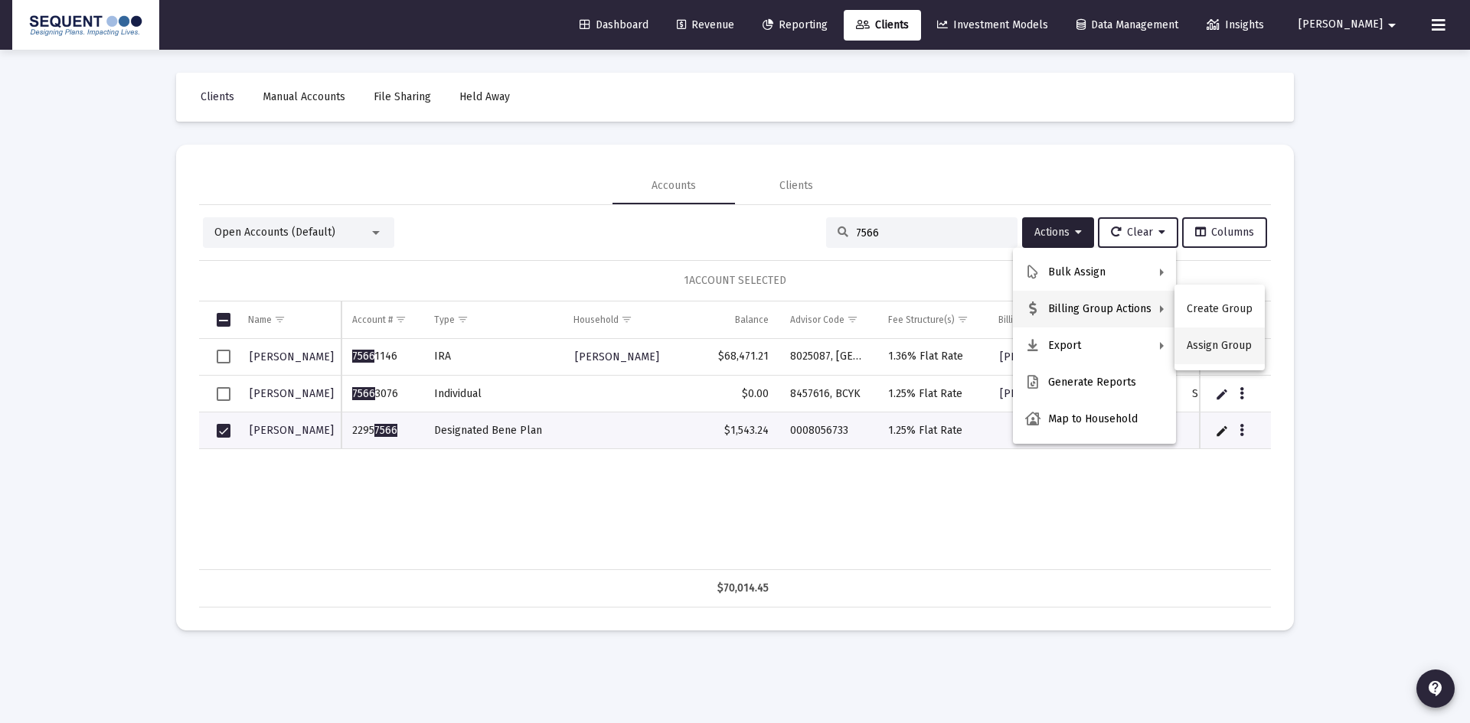
click at [1219, 351] on button "Assign Group" at bounding box center [1219, 346] width 90 height 37
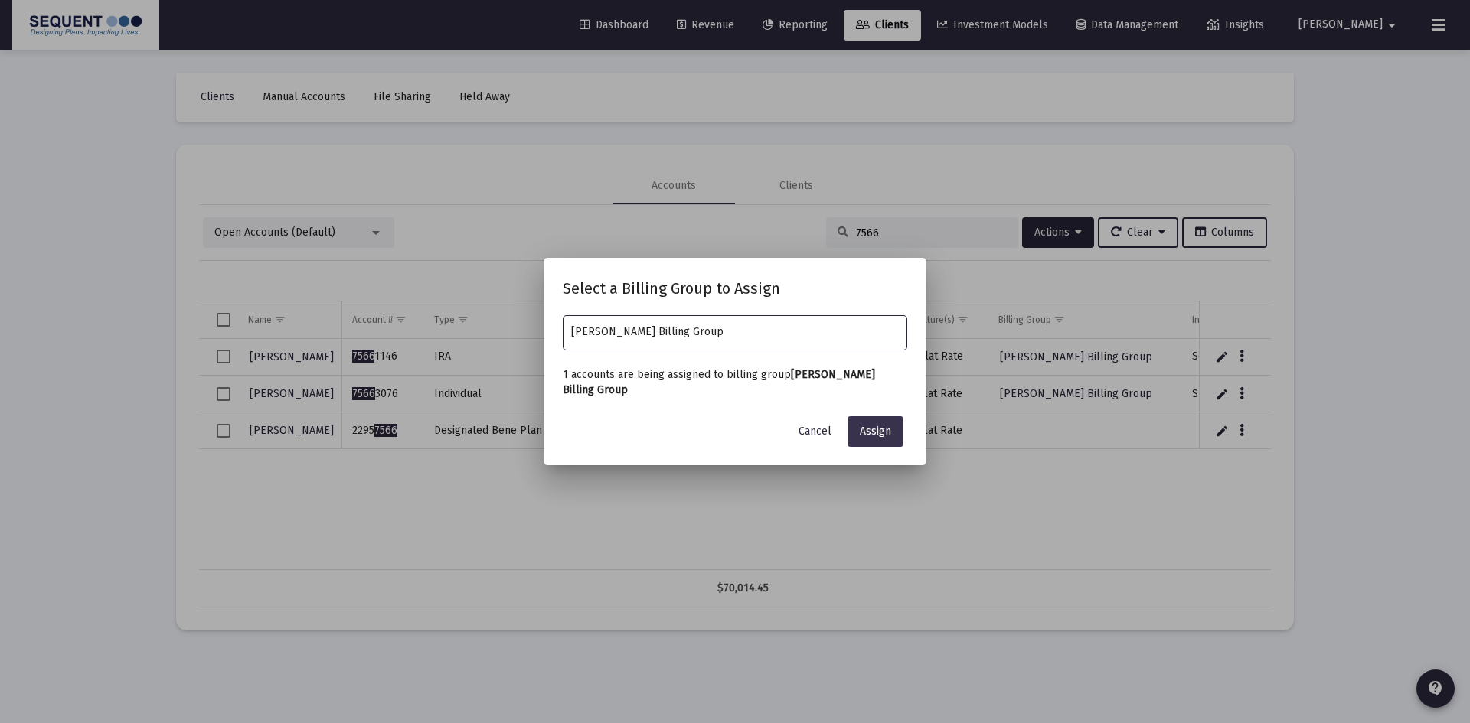
type input "[PERSON_NAME] Billing Group"
click at [871, 425] on span "Assign" at bounding box center [875, 431] width 31 height 13
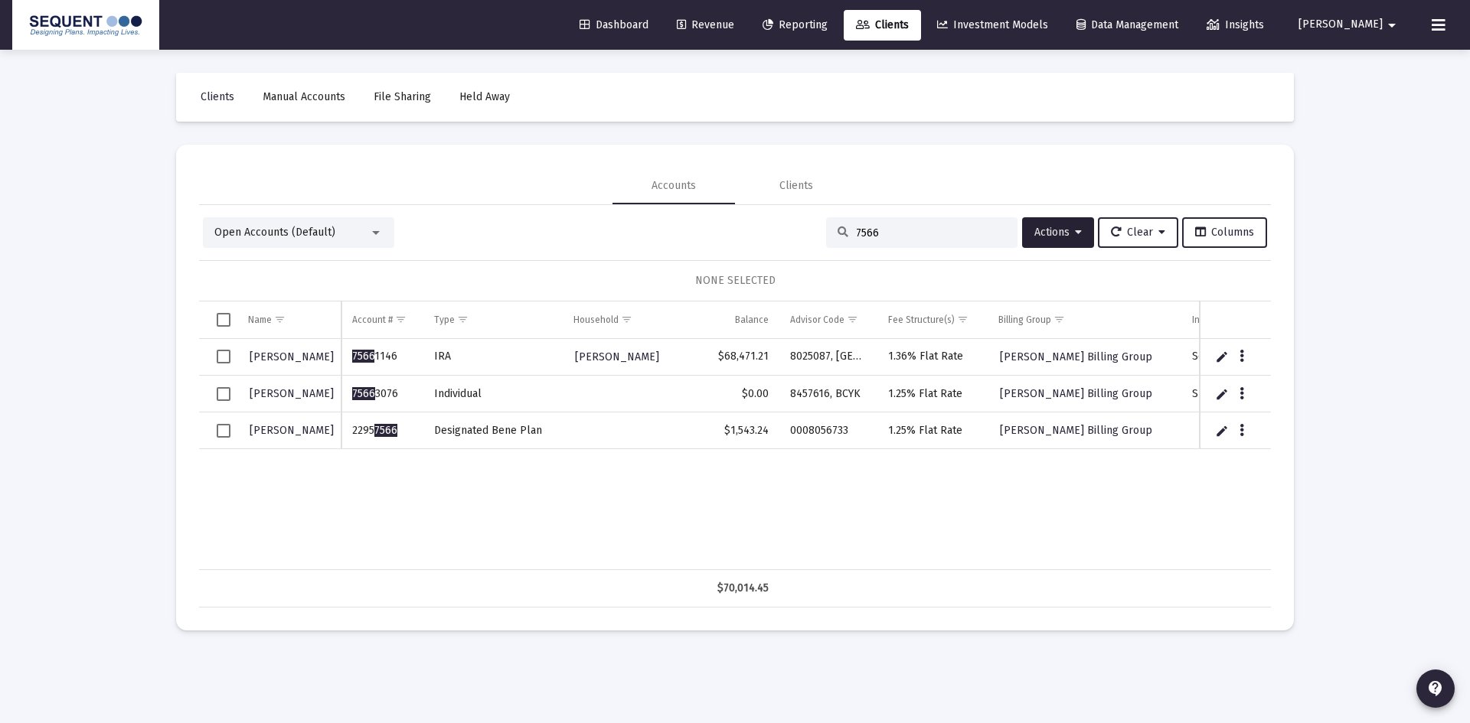
drag, startPoint x: 880, startPoint y: 228, endPoint x: 827, endPoint y: 229, distance: 53.6
click at [827, 229] on div "7566" at bounding box center [921, 232] width 191 height 31
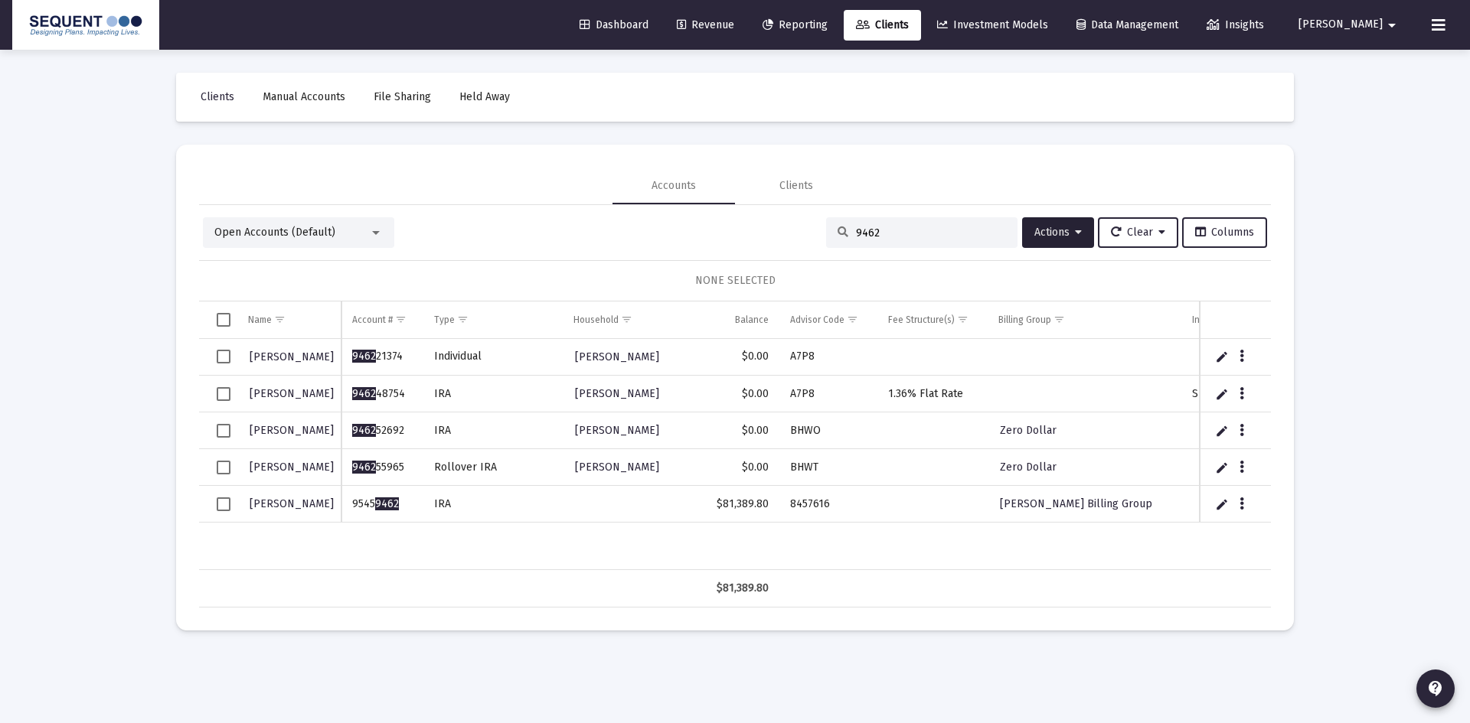
drag, startPoint x: 396, startPoint y: 504, endPoint x: 351, endPoint y: 510, distance: 44.8
click at [351, 510] on td "9545 9462" at bounding box center [381, 504] width 81 height 37
copy td "9545 9462"
drag, startPoint x: 841, startPoint y: 504, endPoint x: 790, endPoint y: 504, distance: 50.5
click at [790, 504] on td "8457616" at bounding box center [828, 504] width 98 height 37
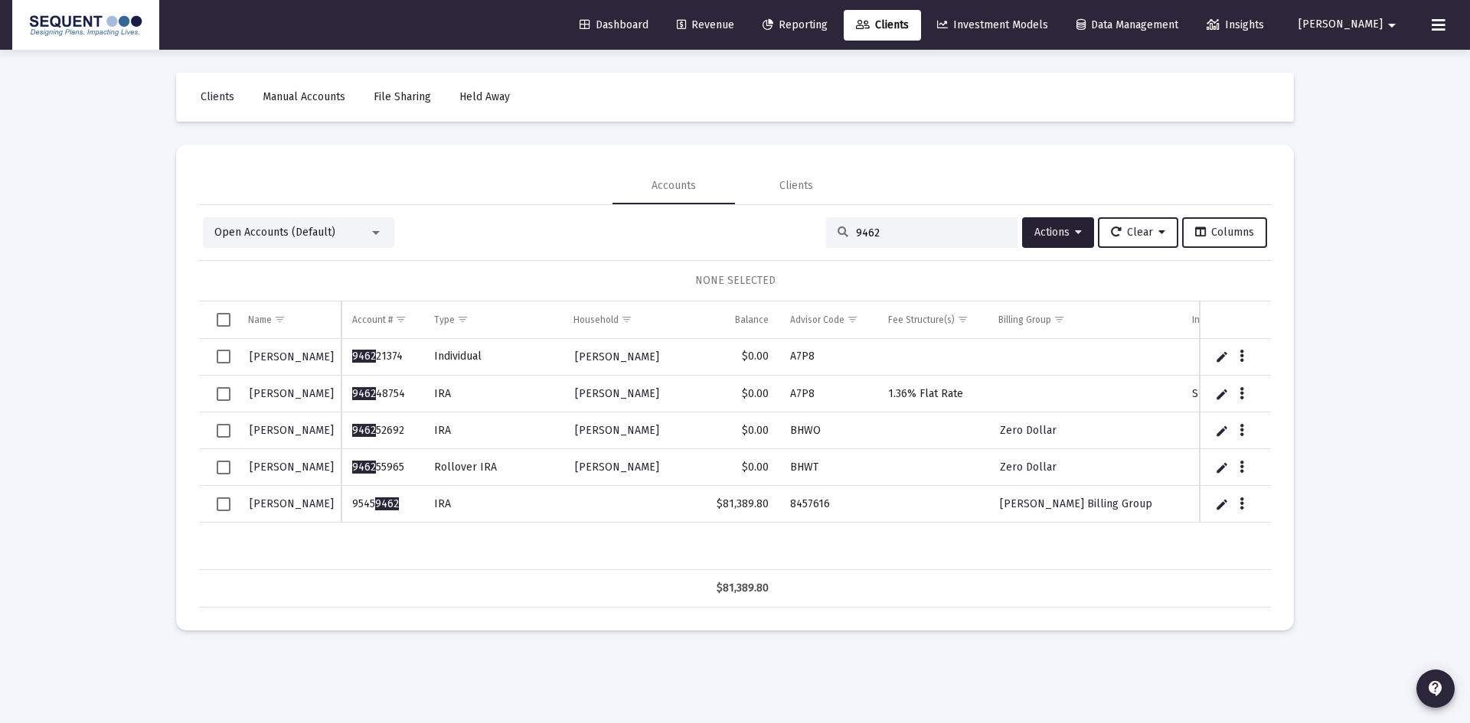
copy td "8457616"
drag, startPoint x: 958, startPoint y: 232, endPoint x: 820, endPoint y: 223, distance: 138.1
click at [826, 223] on div "9462" at bounding box center [921, 232] width 191 height 31
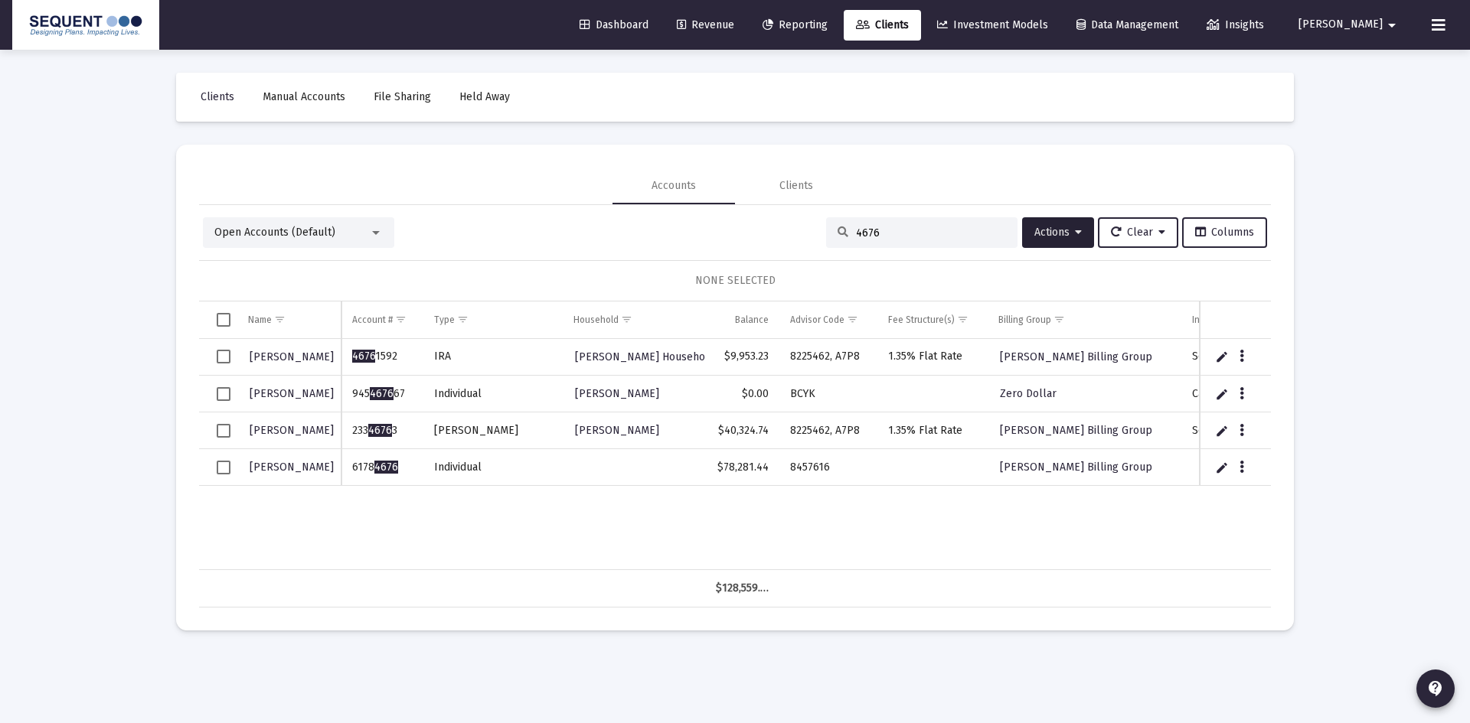
type input "4676"
drag, startPoint x: 397, startPoint y: 467, endPoint x: 352, endPoint y: 465, distance: 45.2
click at [352, 465] on td "6178 4676" at bounding box center [381, 467] width 81 height 37
click at [1242, 468] on icon "Data grid" at bounding box center [1241, 468] width 5 height 18
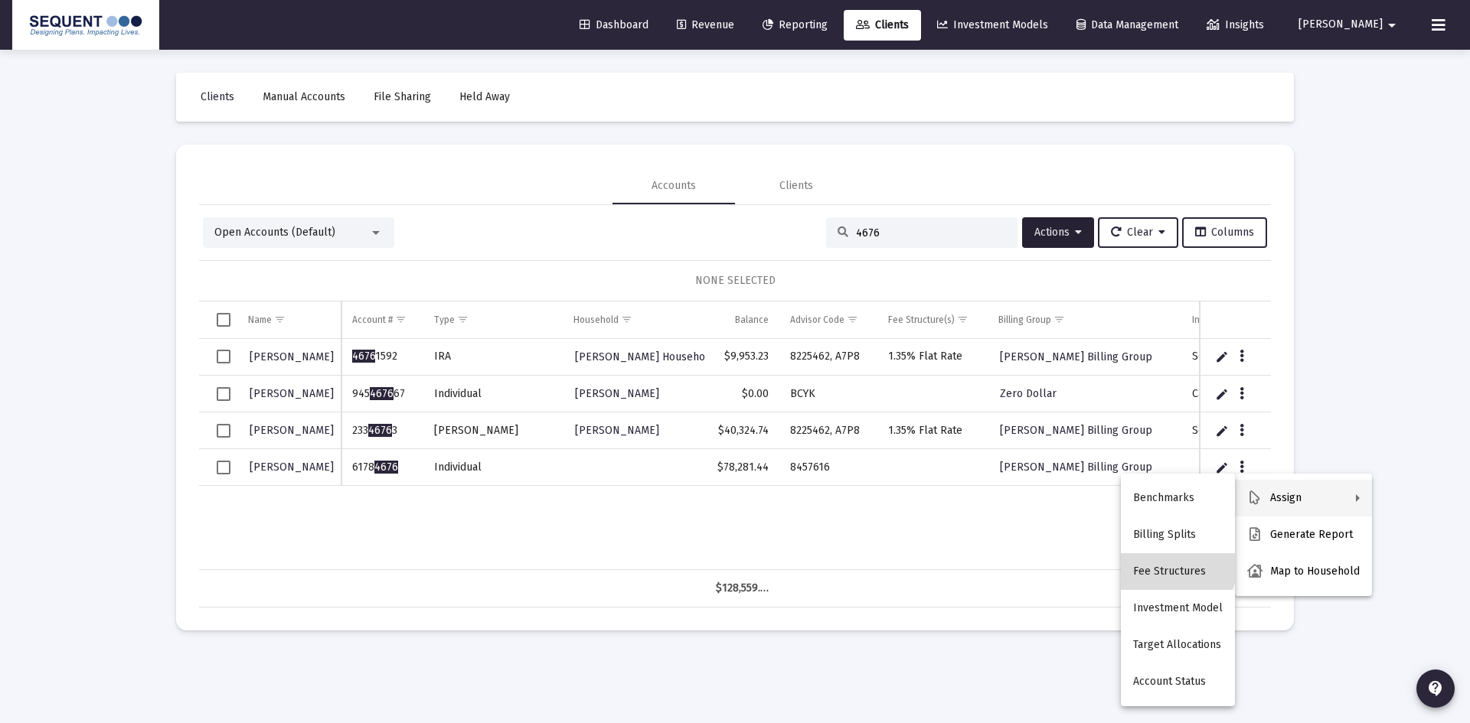
click at [1172, 565] on button "Fee Structures" at bounding box center [1178, 571] width 114 height 37
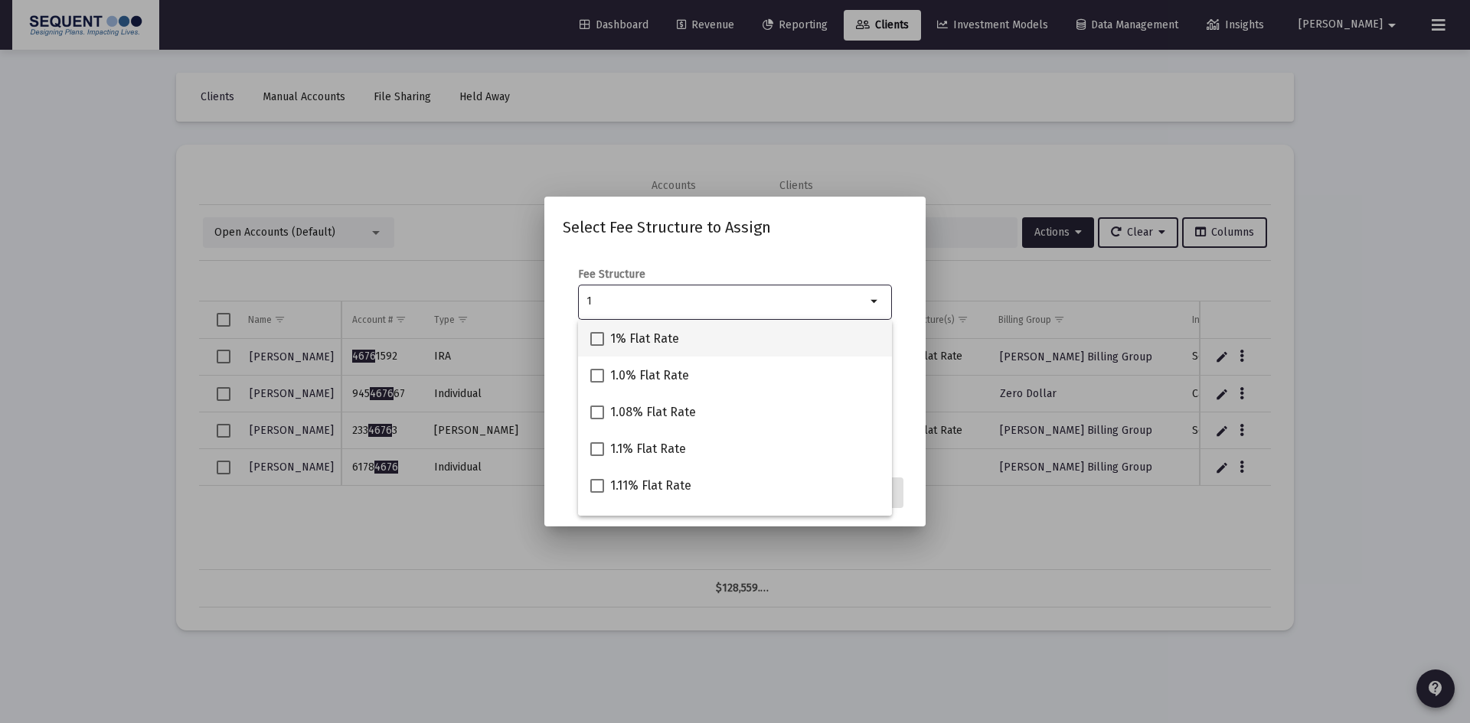
type input "1"
click at [680, 337] on div "1% Flat Rate" at bounding box center [734, 338] width 289 height 37
checkbox input "true"
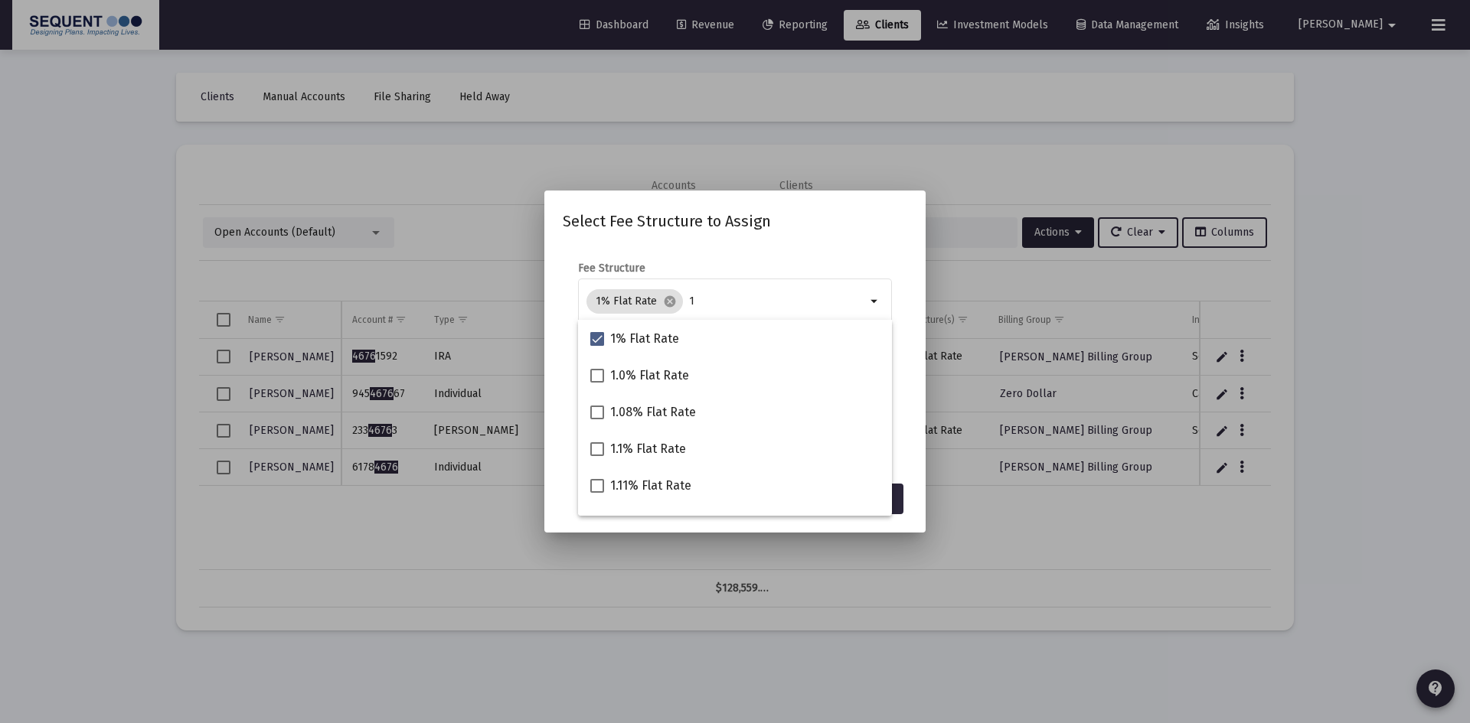
click at [803, 241] on div "Select Fee Structure to Assign Fee Structure 1% Flat Rate cancel 1 arrow_drop_d…" at bounding box center [735, 361] width 344 height 305
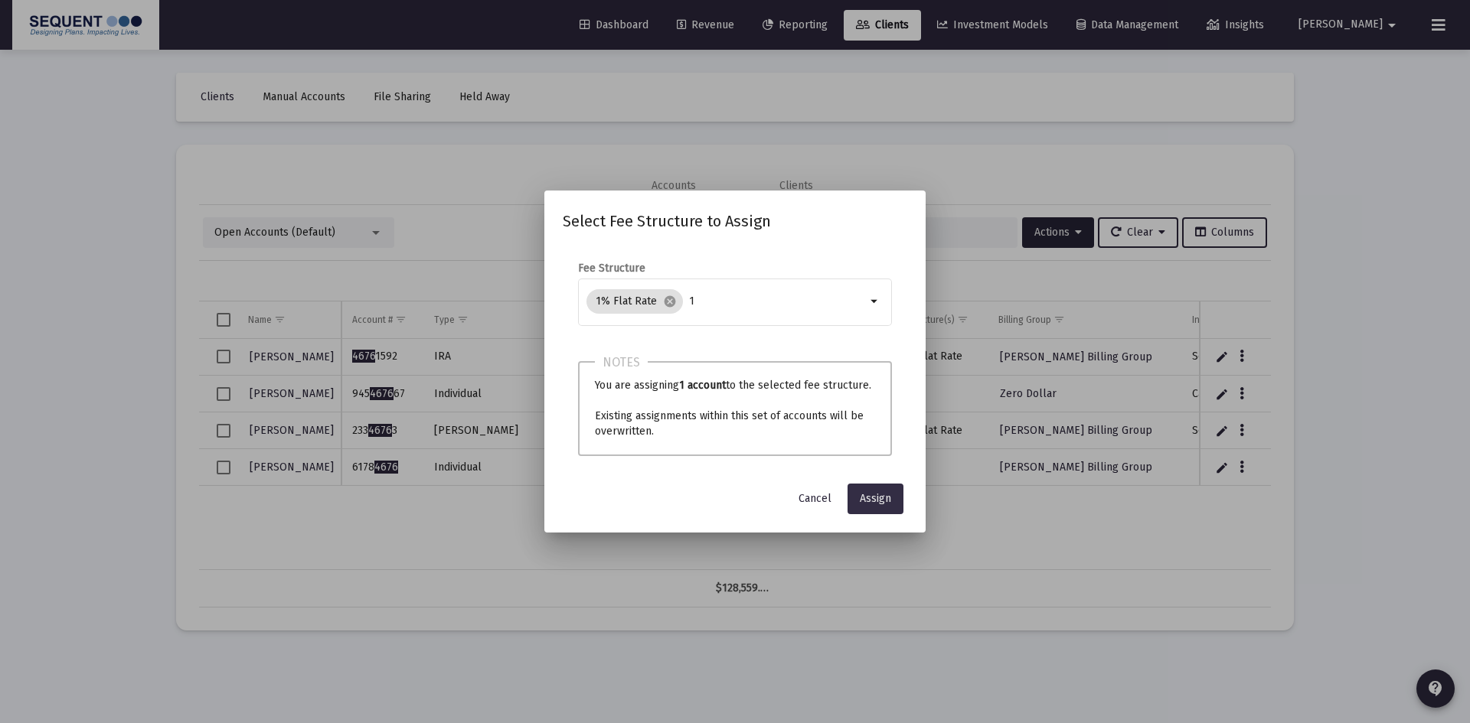
click at [863, 497] on span "Assign" at bounding box center [875, 498] width 31 height 13
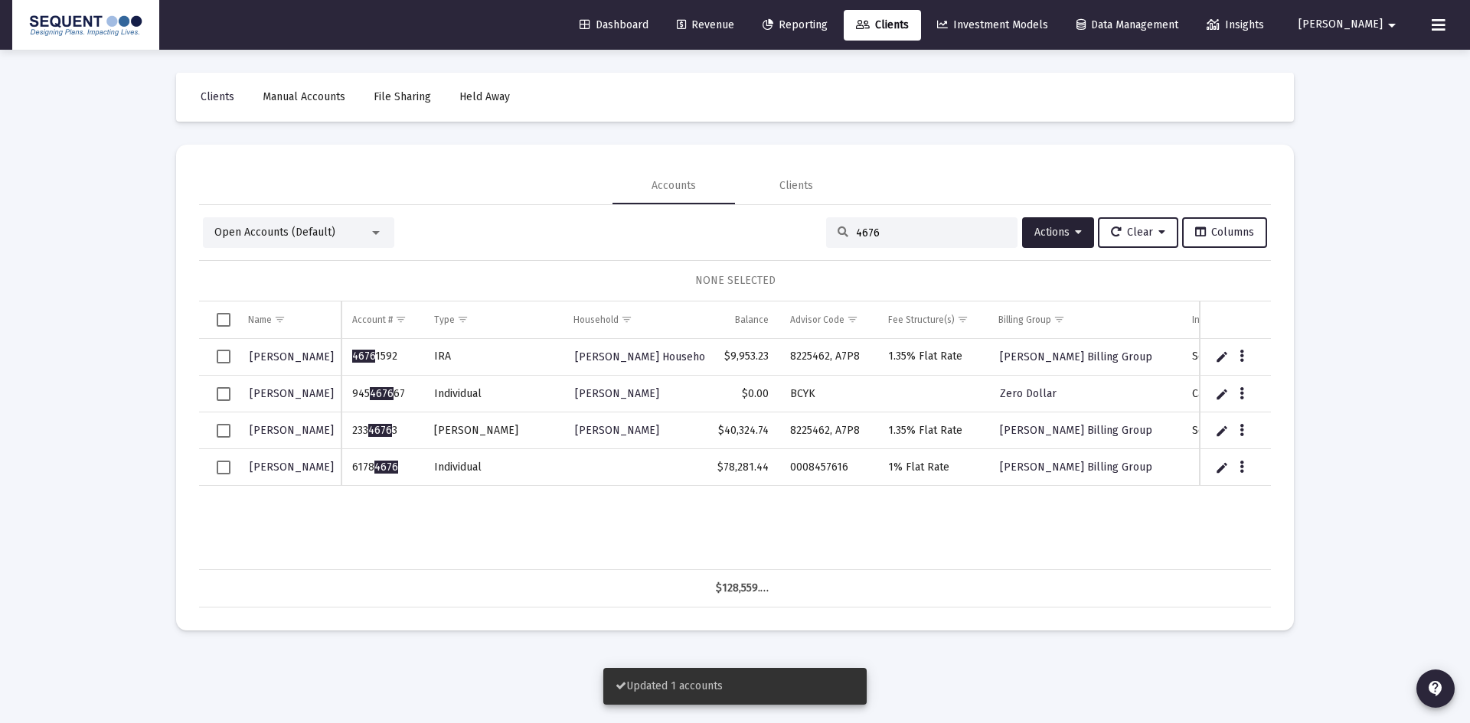
drag, startPoint x: 916, startPoint y: 224, endPoint x: 824, endPoint y: 229, distance: 92.0
click at [826, 228] on div "4676" at bounding box center [921, 232] width 191 height 31
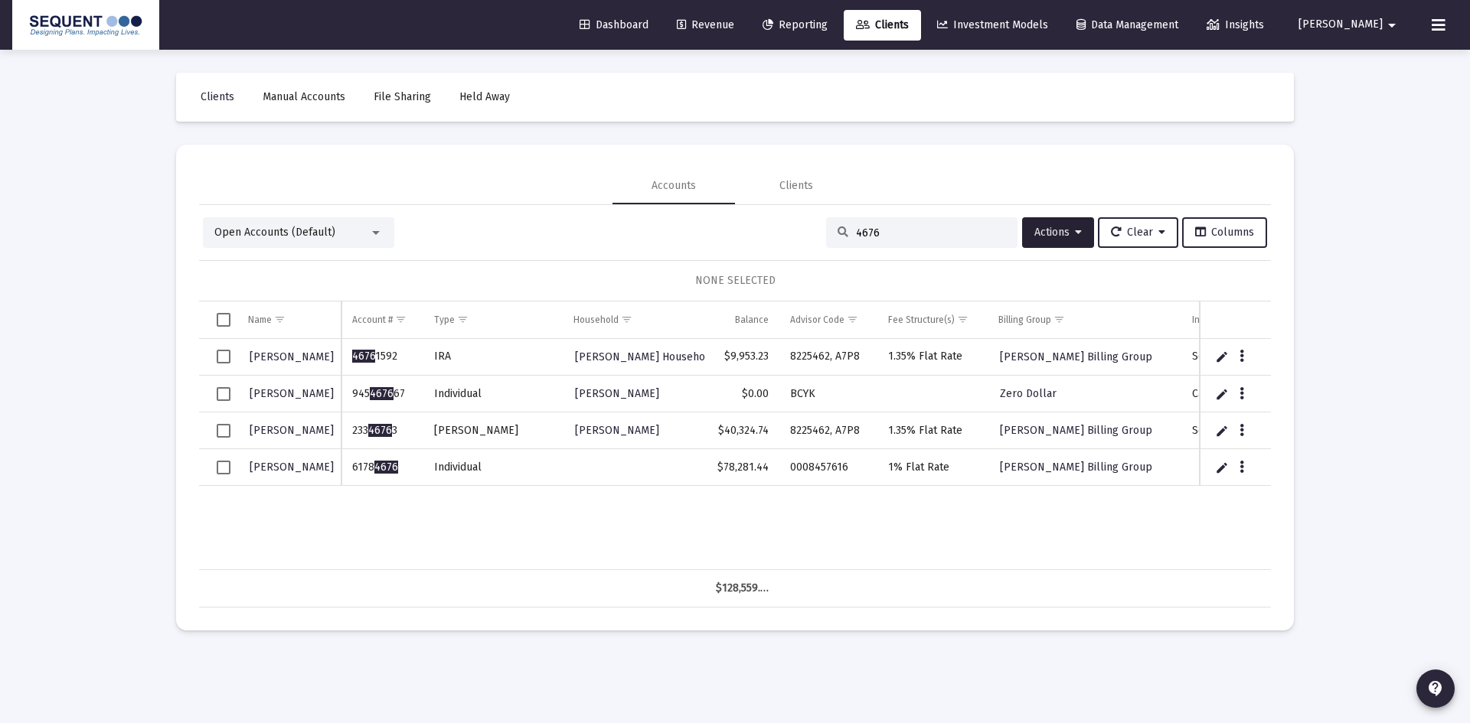
click at [876, 228] on input "4676" at bounding box center [931, 233] width 150 height 13
click at [883, 240] on div "4676" at bounding box center [921, 232] width 191 height 31
click at [872, 237] on input "4676" at bounding box center [931, 233] width 150 height 13
drag, startPoint x: 881, startPoint y: 237, endPoint x: 832, endPoint y: 239, distance: 49.0
click at [832, 238] on div "4676" at bounding box center [921, 232] width 191 height 31
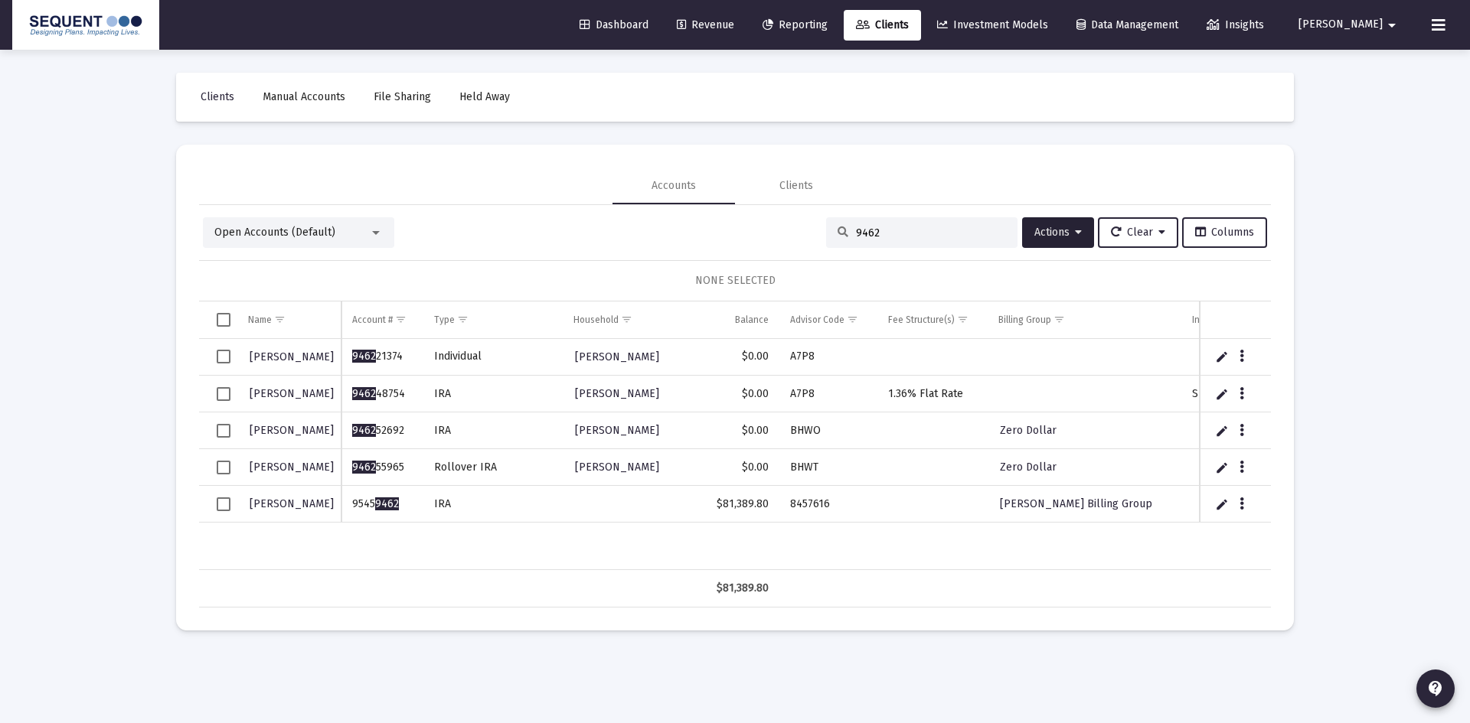
type input "9462"
click at [407, 498] on td "9545 9462" at bounding box center [381, 504] width 81 height 37
click at [1239, 503] on icon "Data grid" at bounding box center [1241, 504] width 5 height 18
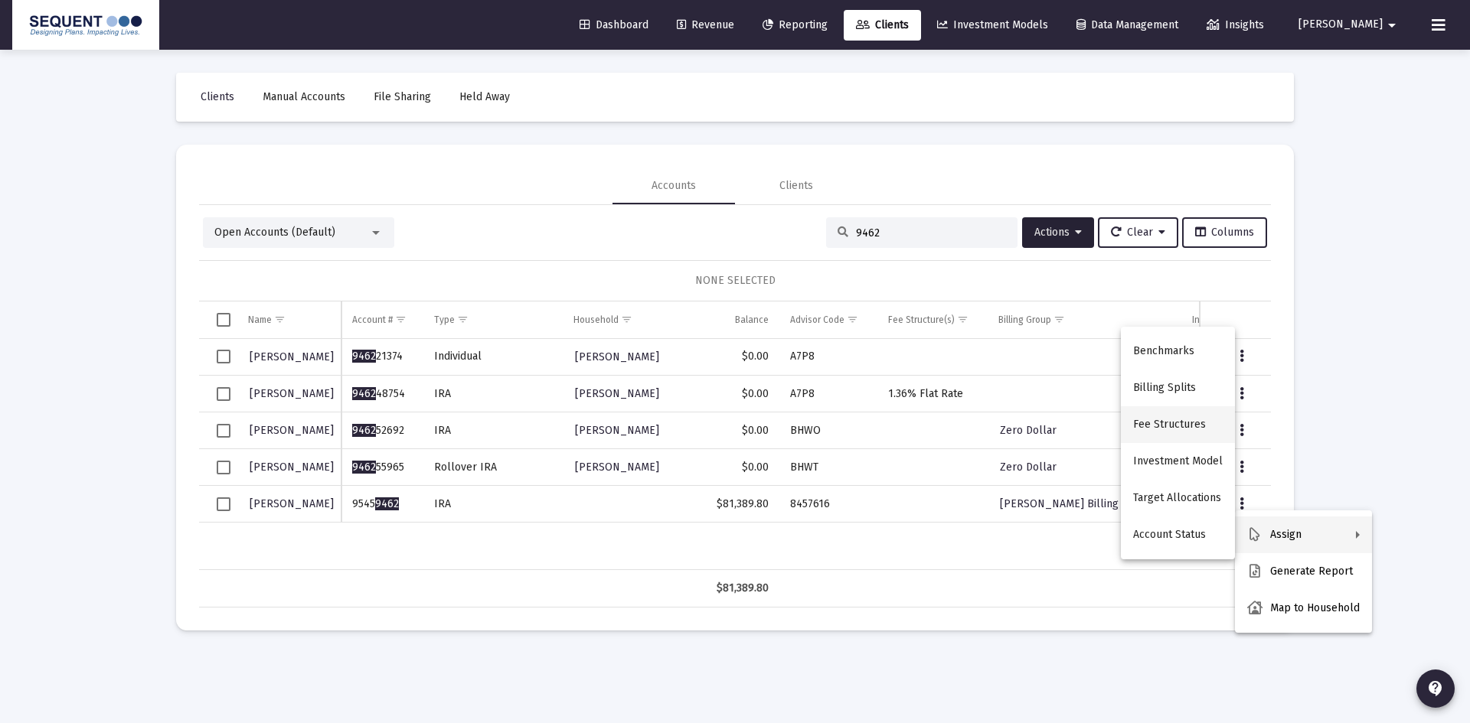
click at [1191, 419] on button "Fee Structures" at bounding box center [1178, 424] width 114 height 37
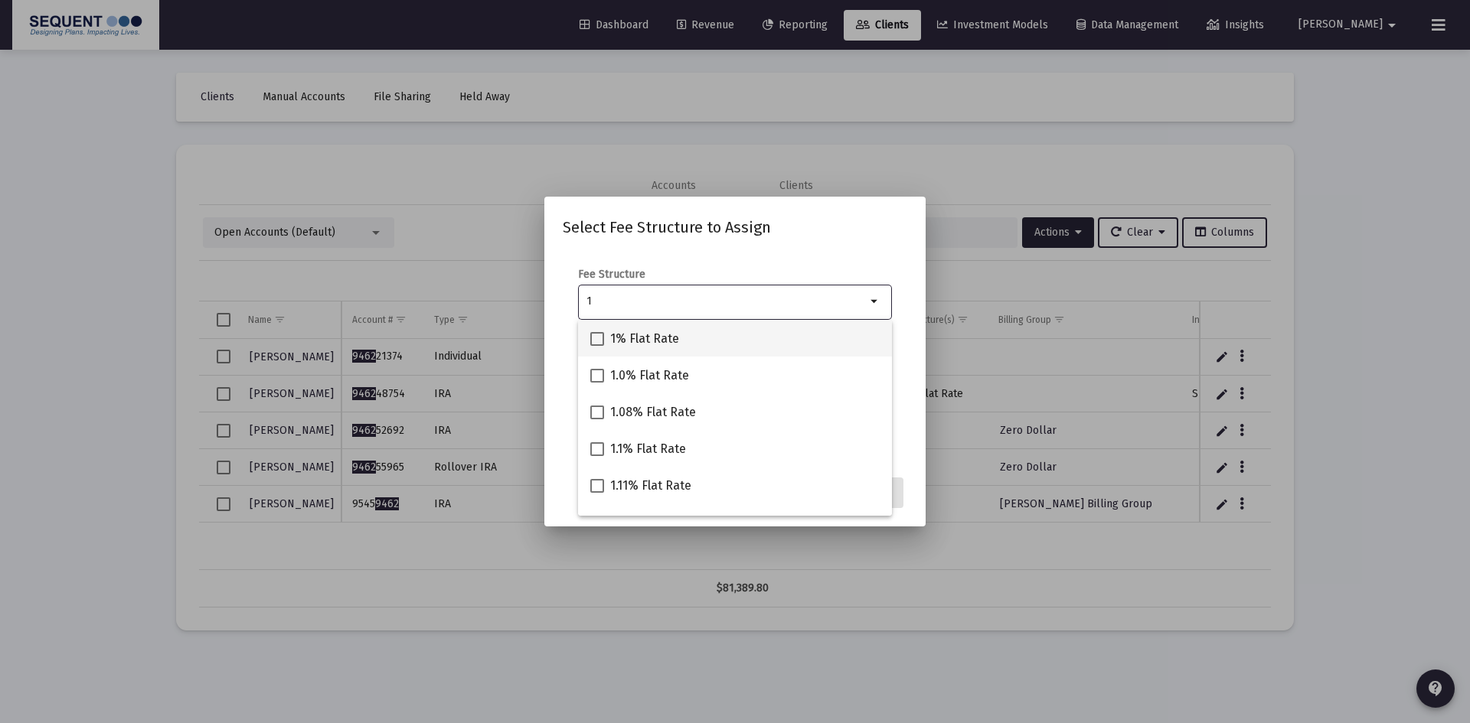
type input "1"
click at [713, 339] on div "1% Flat Rate" at bounding box center [734, 338] width 289 height 37
checkbox input "true"
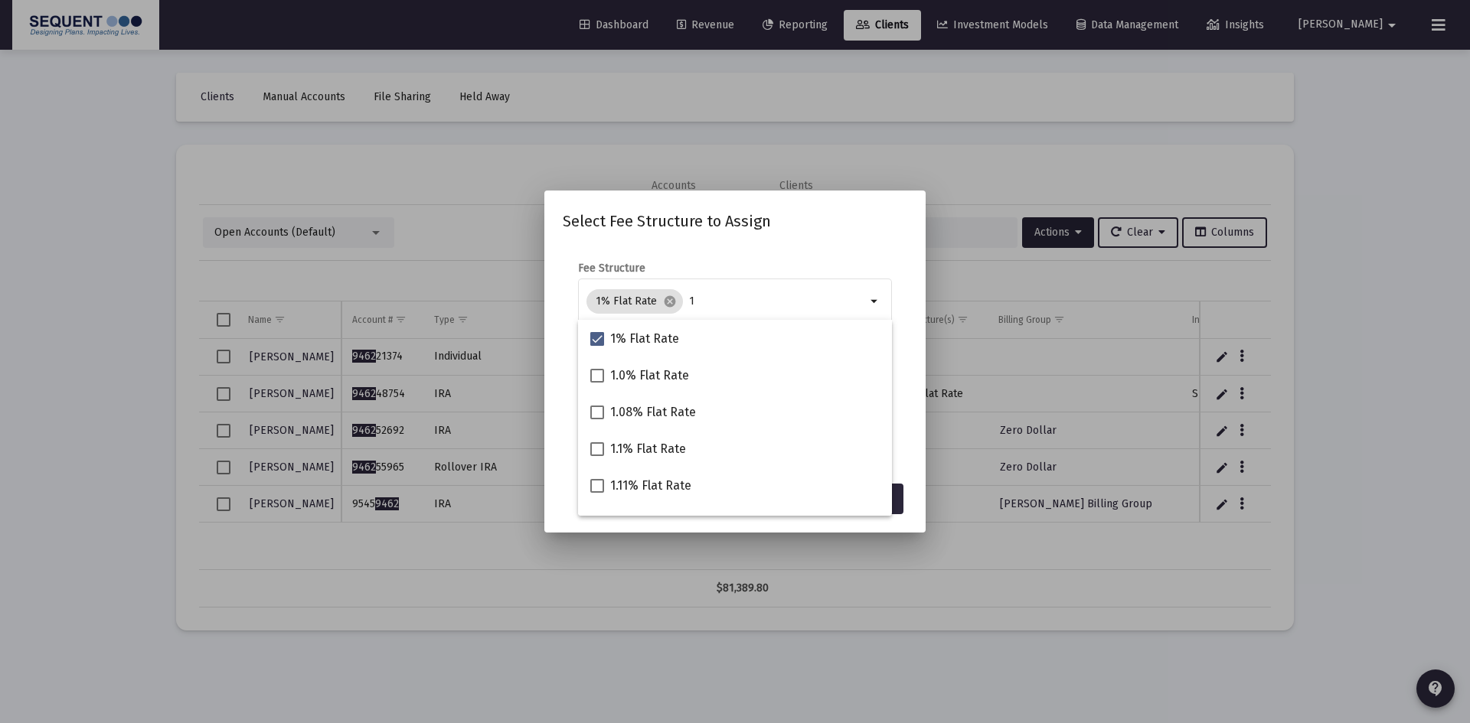
click at [762, 260] on mat-dialog-content "Fee Structure 1% Flat Rate cancel 1 arrow_drop_down Notes You are assigning 1 a…" at bounding box center [734, 360] width 381 height 229
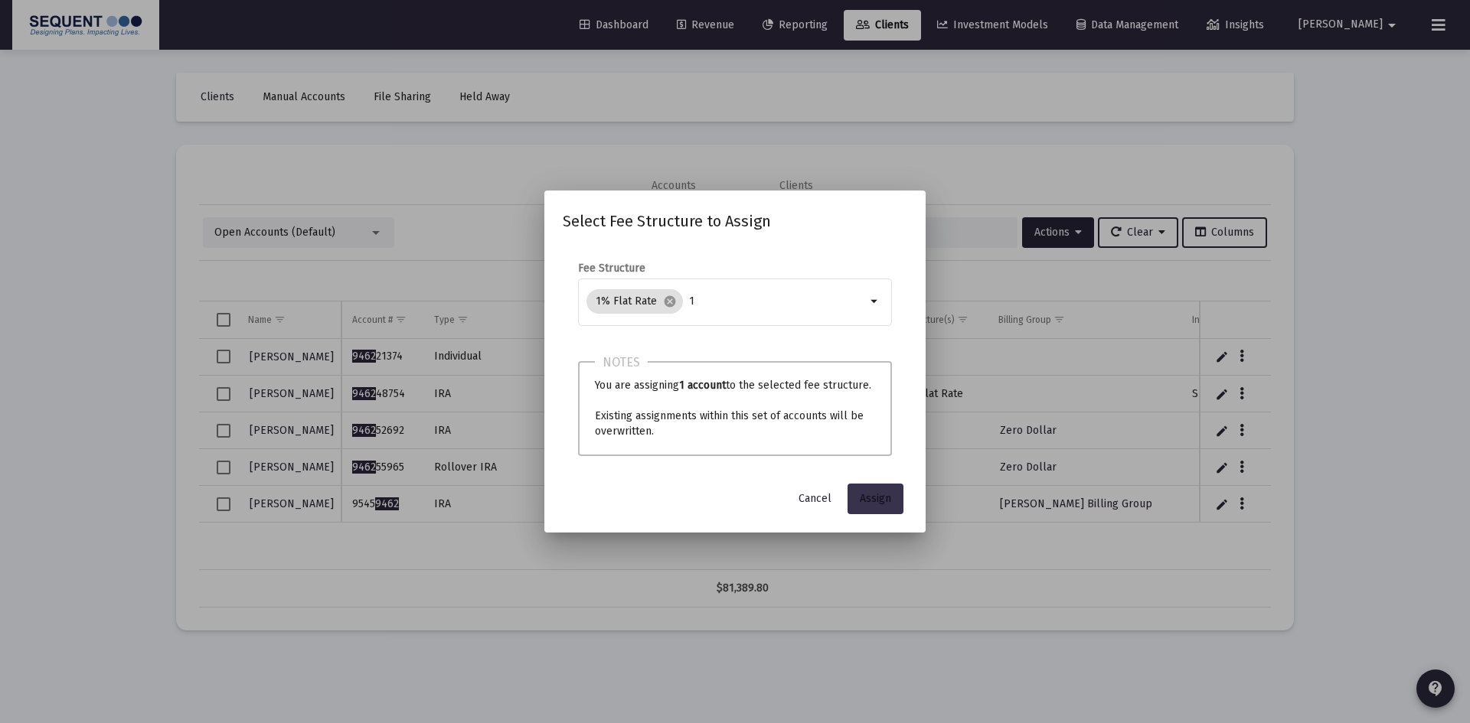
click at [862, 491] on button "Assign" at bounding box center [875, 499] width 56 height 31
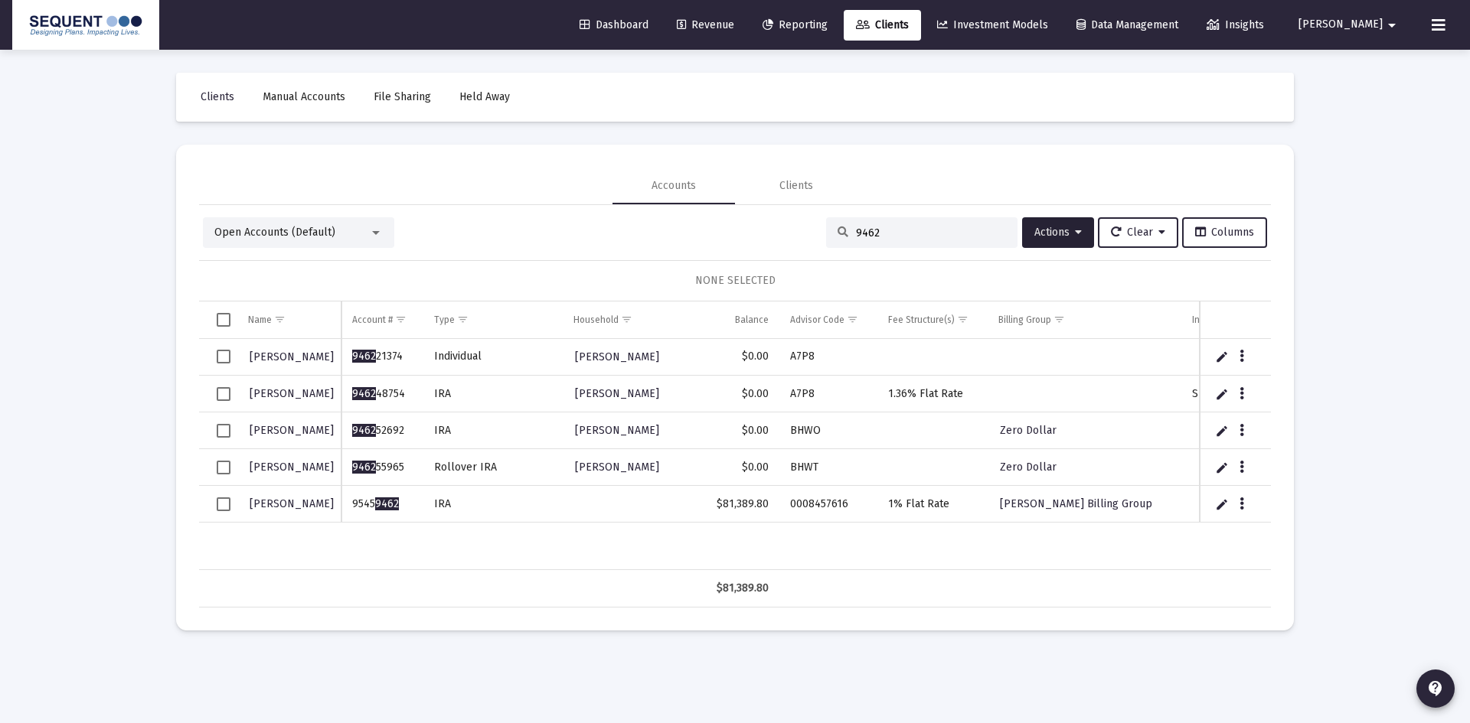
click at [908, 227] on input "9462" at bounding box center [931, 233] width 150 height 13
drag, startPoint x: 892, startPoint y: 235, endPoint x: 836, endPoint y: 235, distance: 55.9
click at [836, 235] on div "9462" at bounding box center [921, 232] width 191 height 31
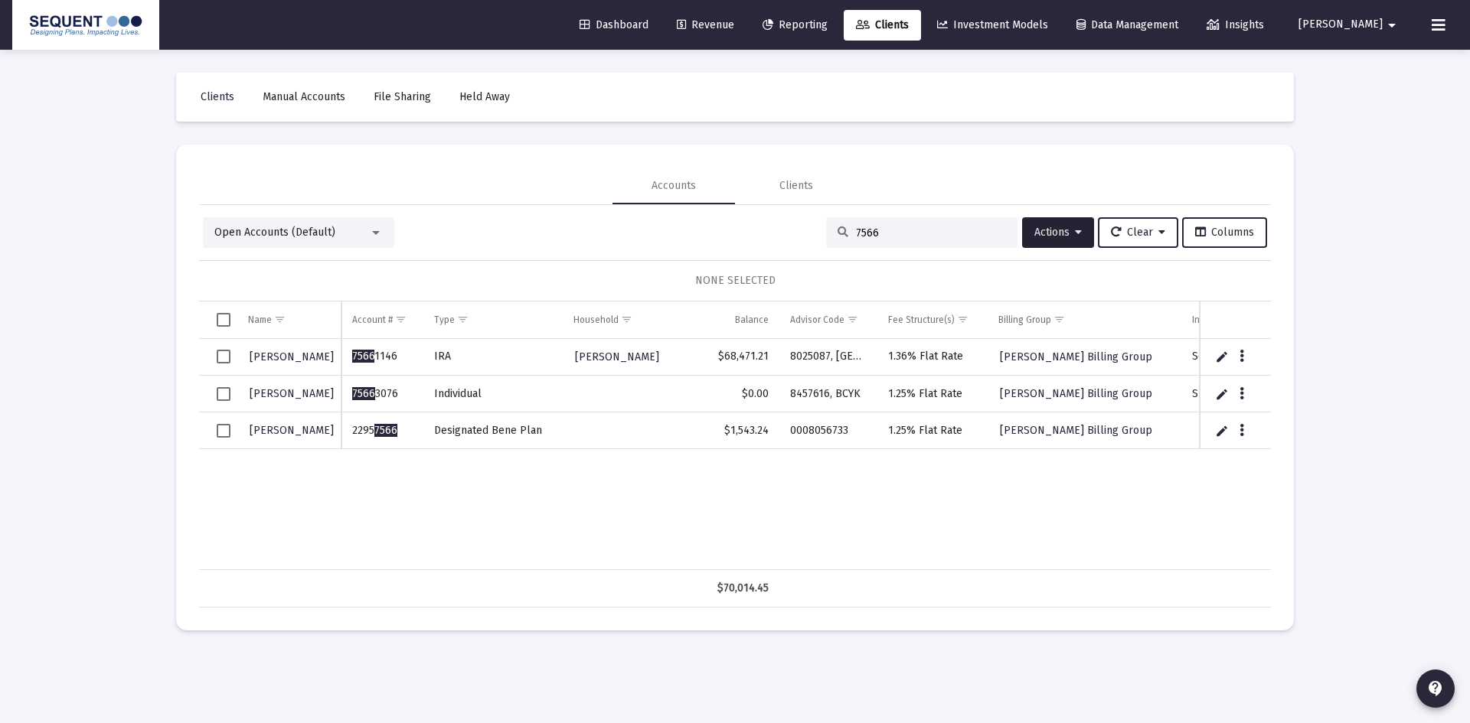
drag, startPoint x: 879, startPoint y: 233, endPoint x: 809, endPoint y: 230, distance: 69.7
click at [809, 230] on div "Open Accounts (Default) 7566 Actions Clear Columns" at bounding box center [735, 232] width 1064 height 31
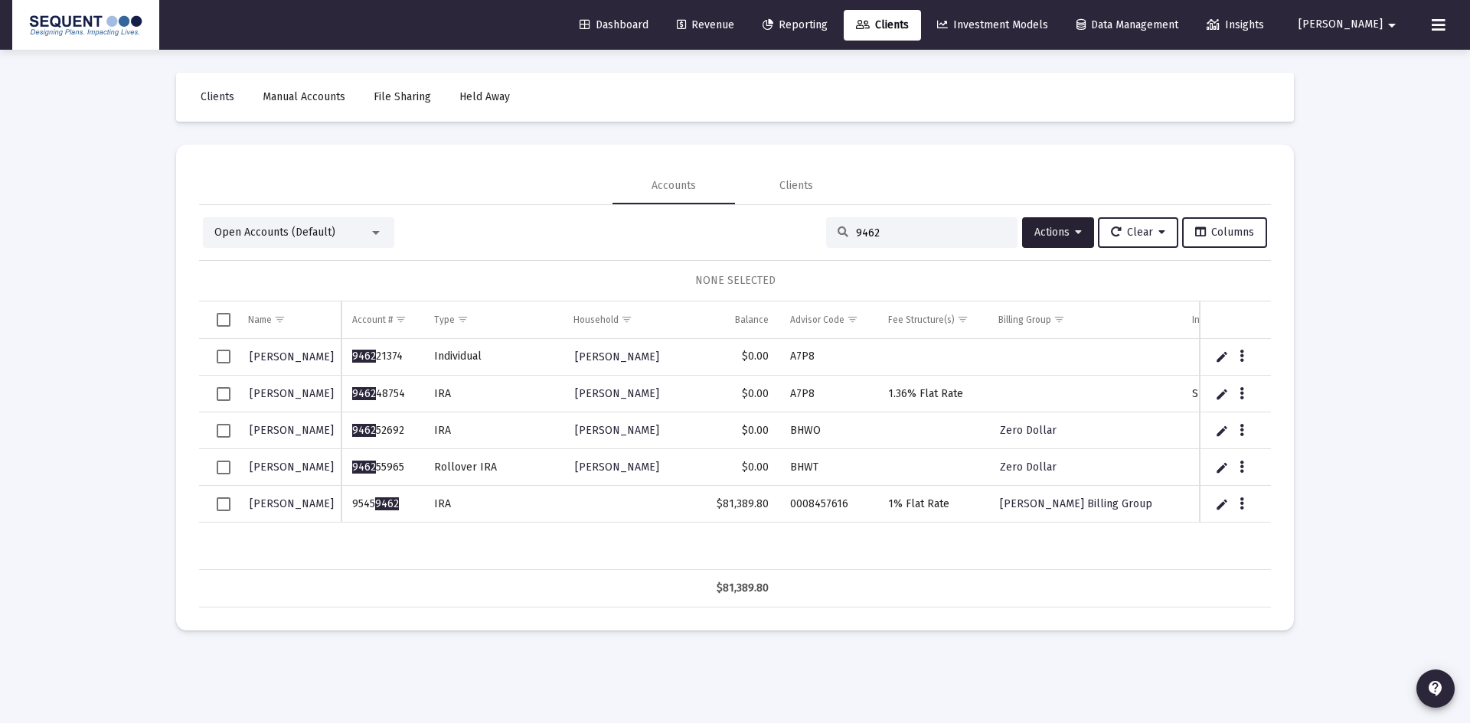
drag, startPoint x: 882, startPoint y: 233, endPoint x: 836, endPoint y: 236, distance: 46.0
click at [836, 235] on div "9462" at bounding box center [921, 232] width 191 height 31
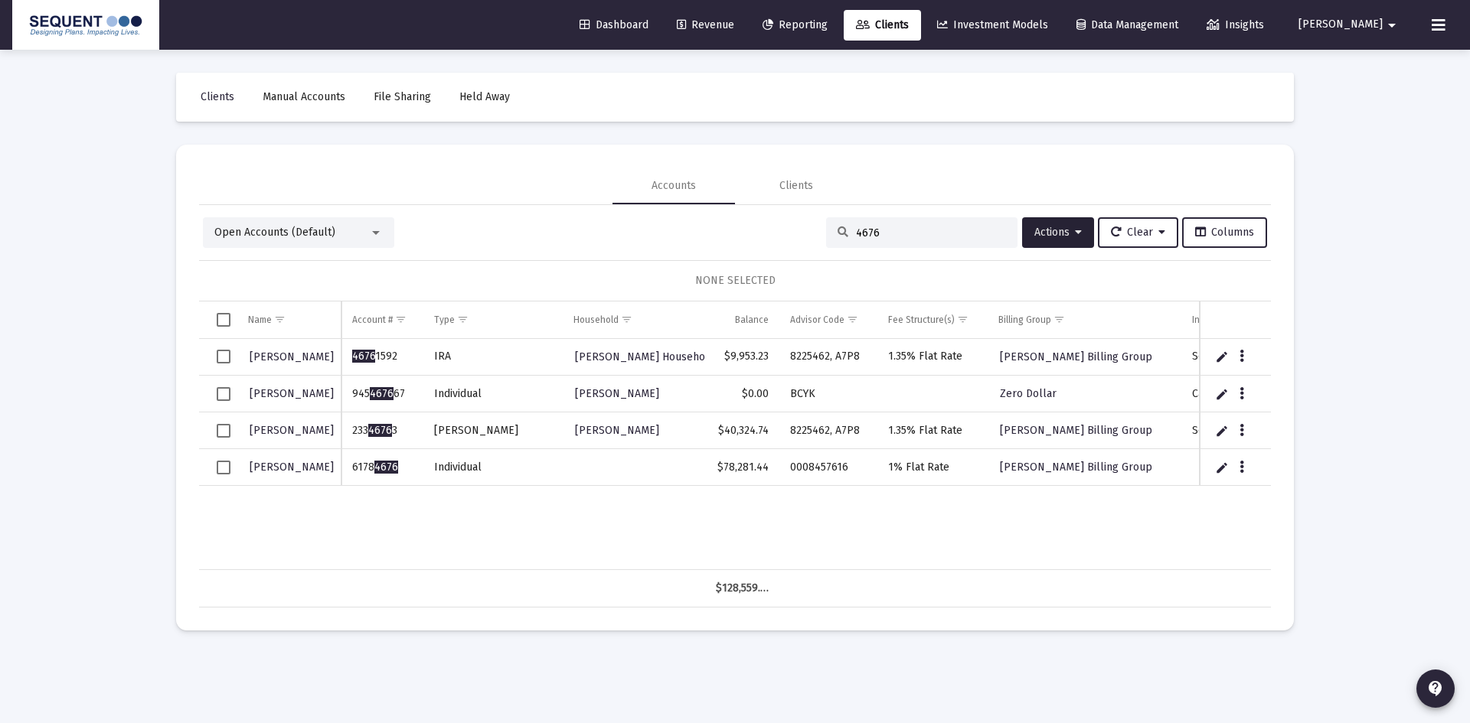
drag, startPoint x: 876, startPoint y: 227, endPoint x: 837, endPoint y: 228, distance: 39.8
click at [837, 228] on div "4676" at bounding box center [921, 232] width 191 height 31
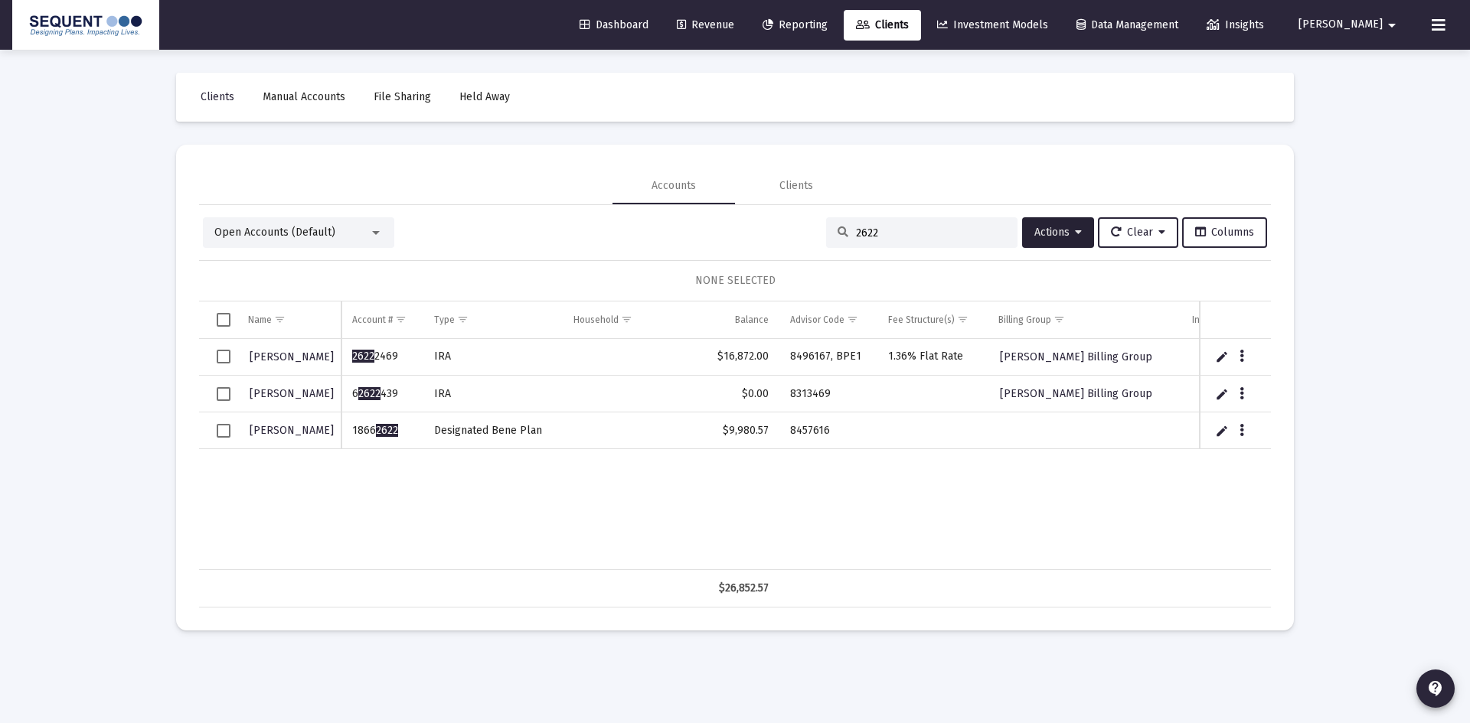
type input "2622"
drag, startPoint x: 412, startPoint y: 429, endPoint x: 347, endPoint y: 433, distance: 65.2
click at [347, 433] on td "1866 2622" at bounding box center [381, 431] width 81 height 37
drag, startPoint x: 837, startPoint y: 425, endPoint x: 778, endPoint y: 434, distance: 59.7
click at [778, 434] on tr "[PERSON_NAME] 1866 2622 Designated Bene Plan $9,980.57 8457616" at bounding box center [881, 431] width 1364 height 37
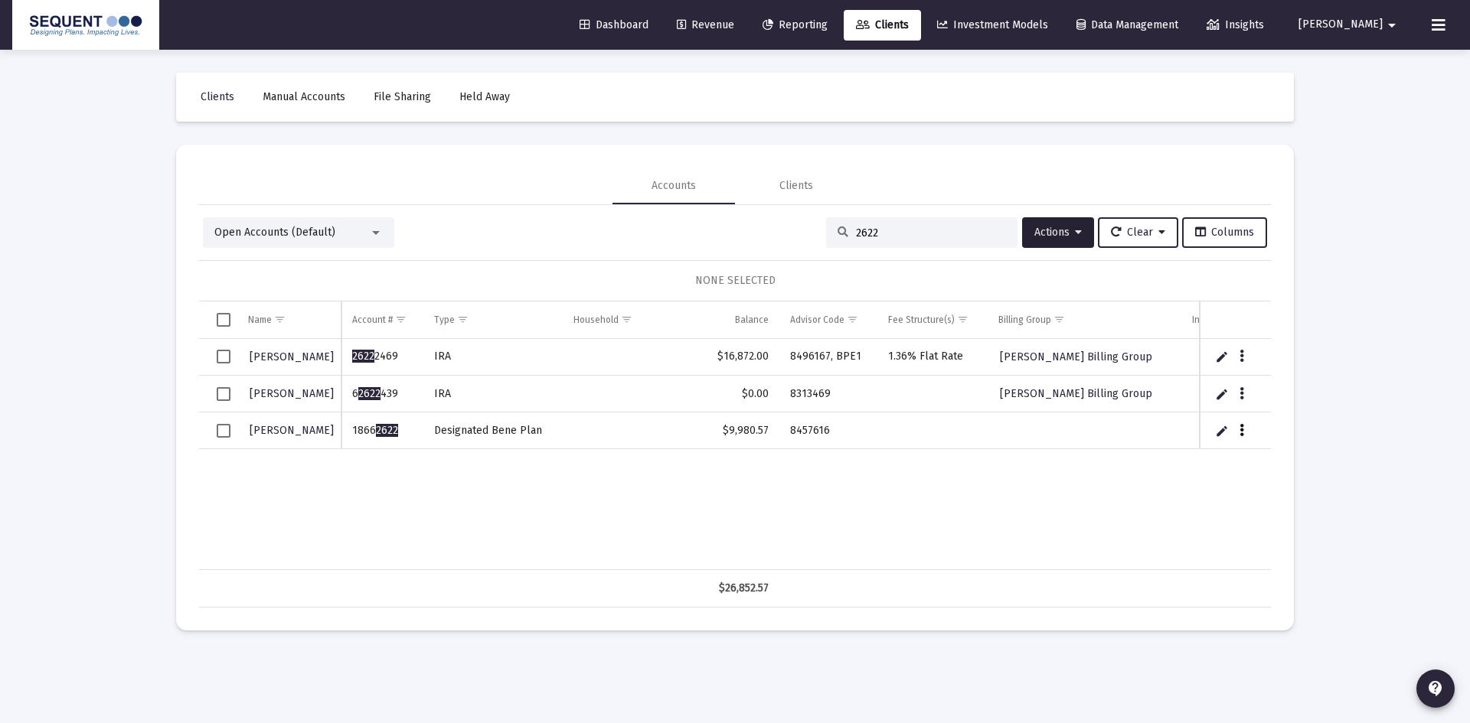
click at [1244, 431] on button "Data grid" at bounding box center [1242, 430] width 14 height 14
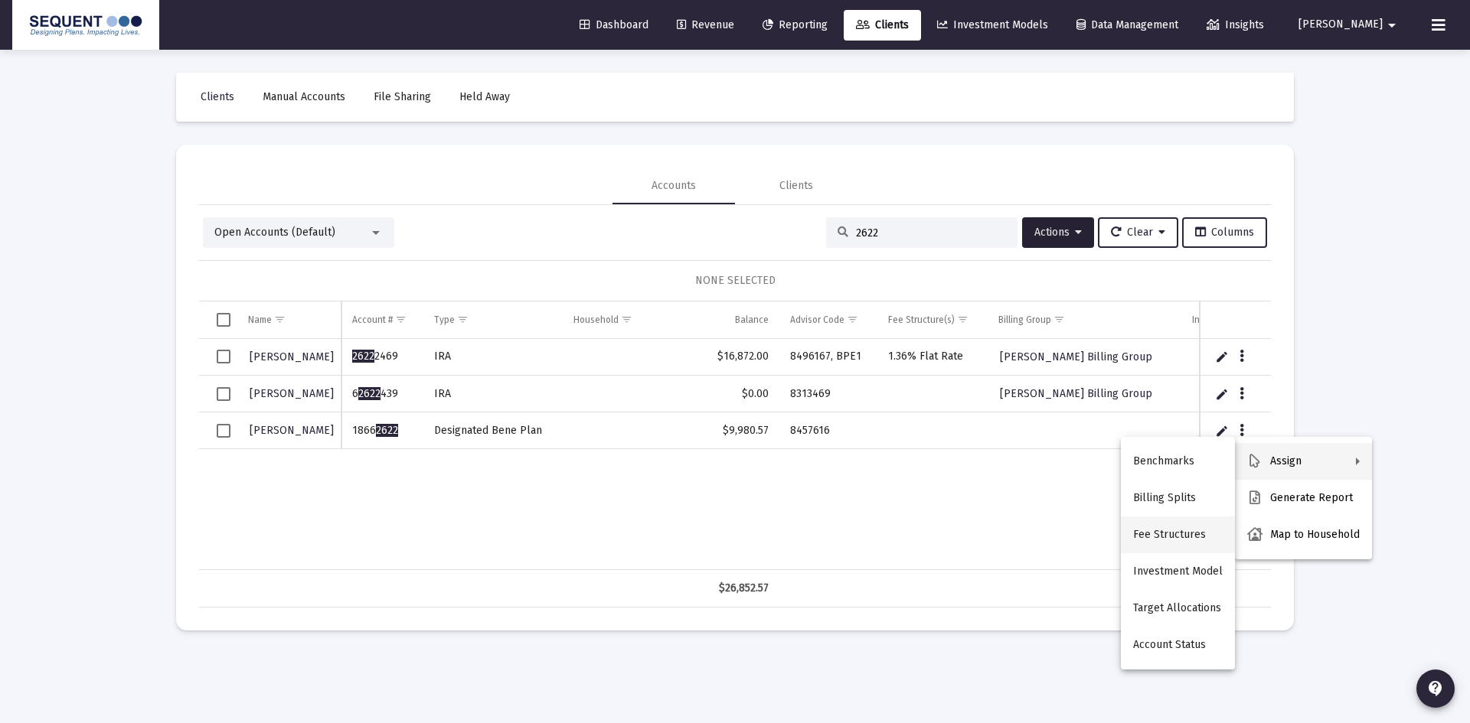
click at [1180, 543] on button "Fee Structures" at bounding box center [1178, 535] width 114 height 37
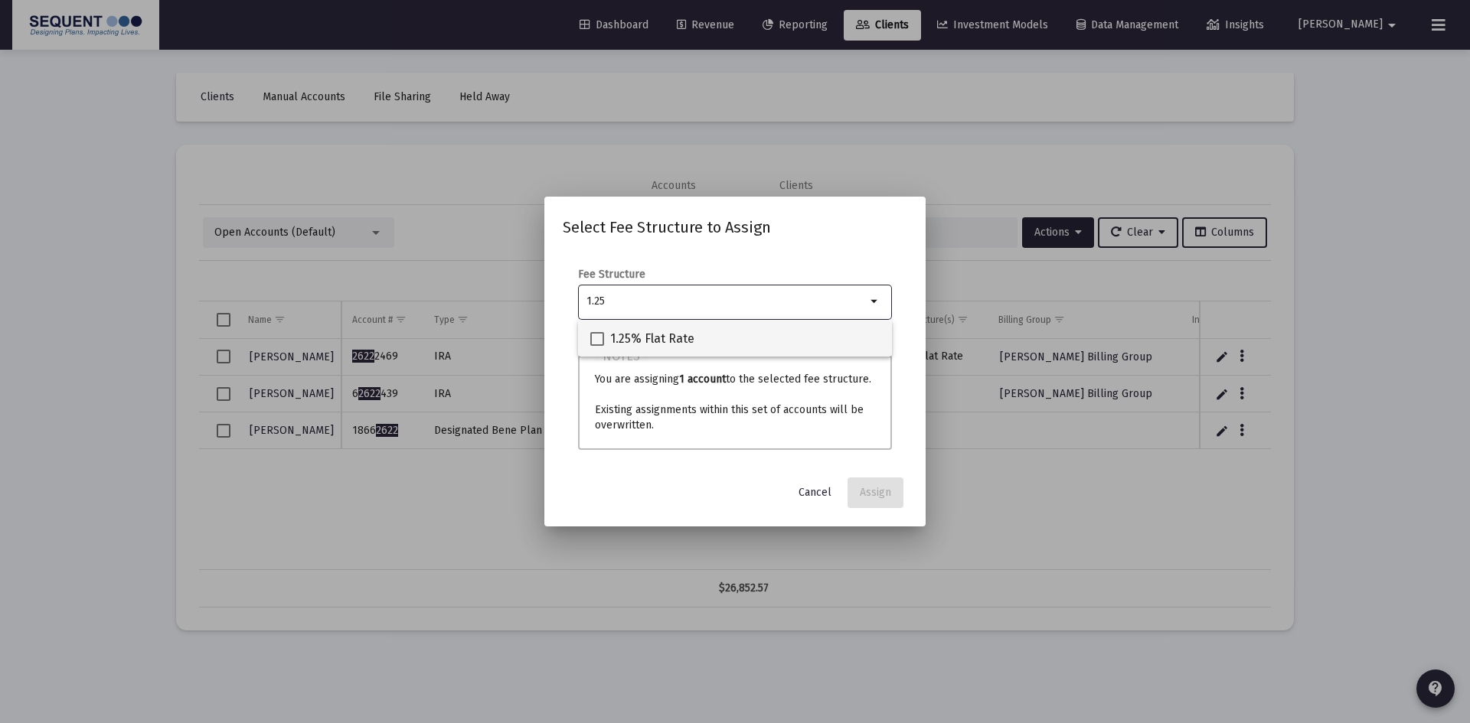
type input "1.25"
click at [661, 338] on span "1.25% Flat Rate" at bounding box center [652, 339] width 84 height 18
click at [597, 346] on input "1.25% Flat Rate" at bounding box center [596, 346] width 1 height 1
checkbox input "true"
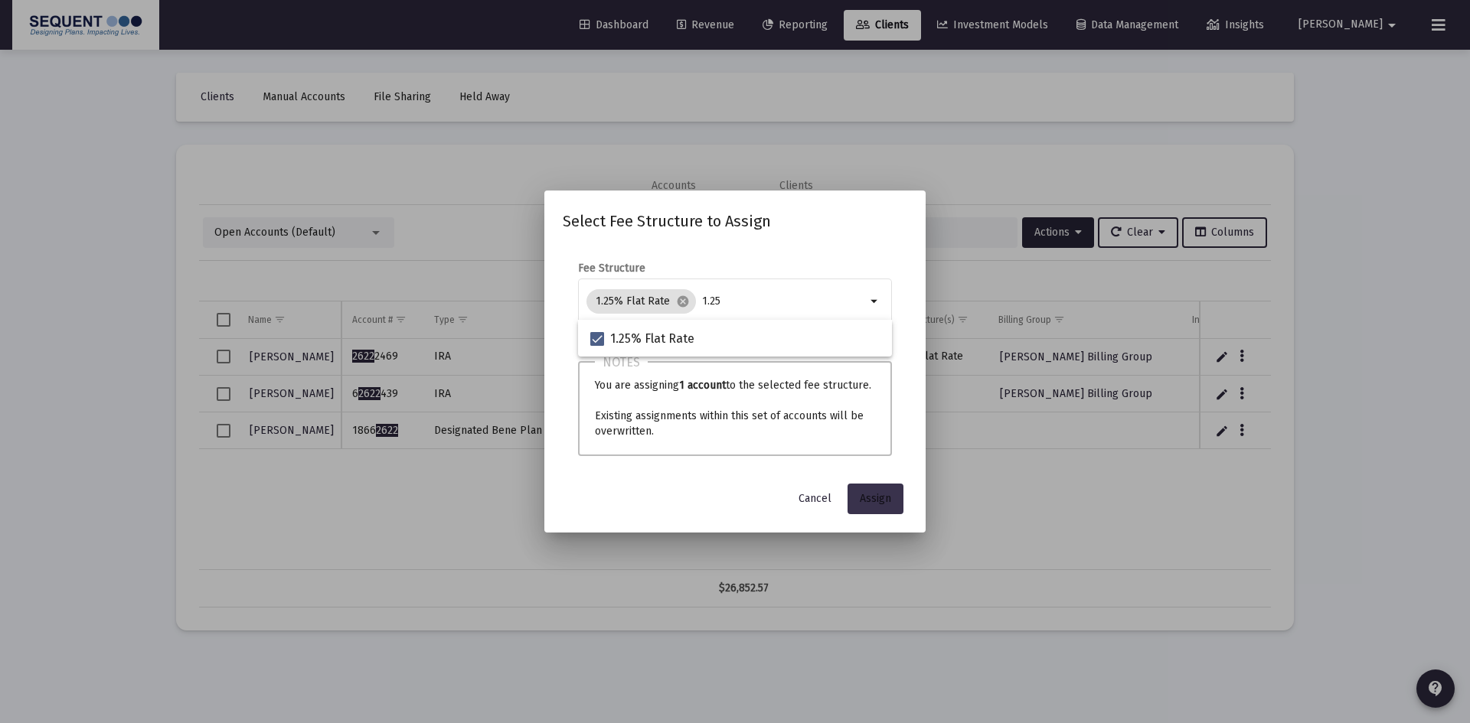
click at [873, 499] on span "Assign" at bounding box center [875, 498] width 31 height 13
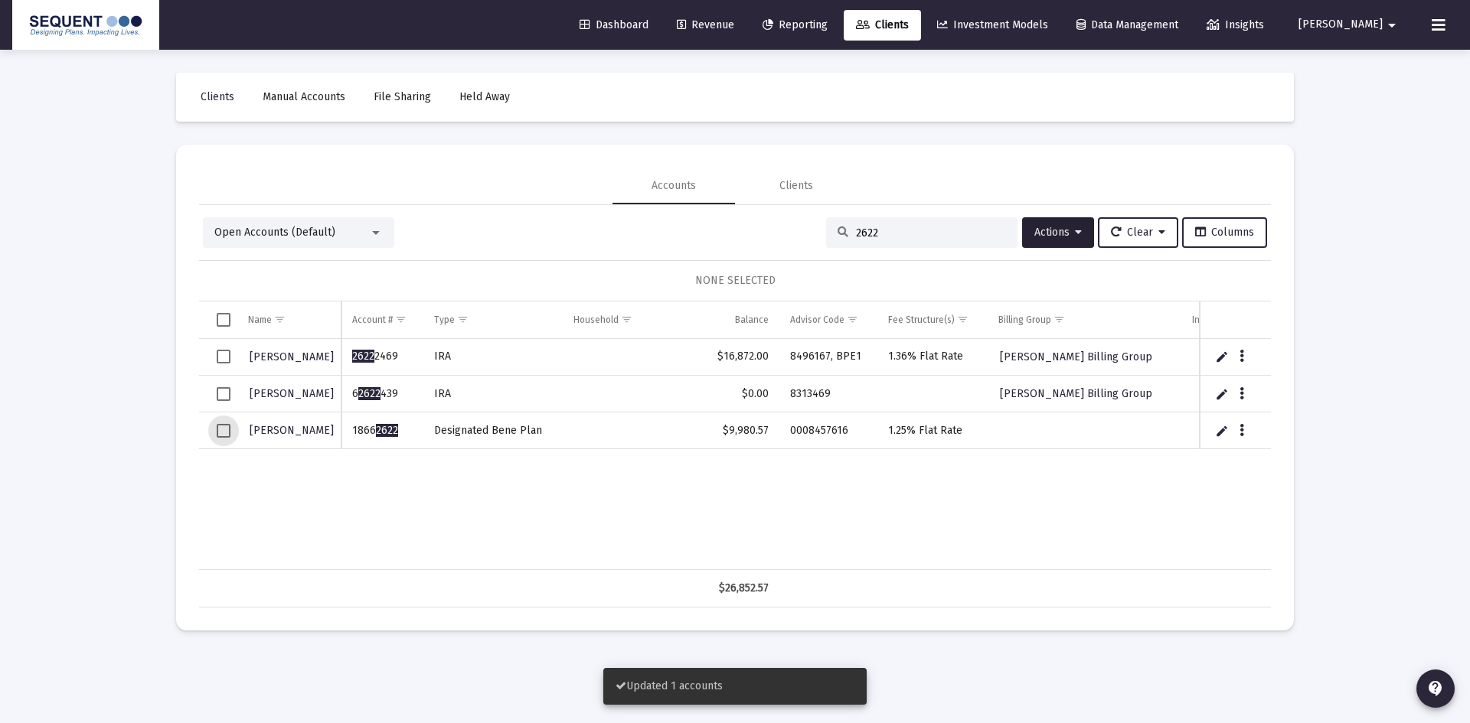
click at [224, 433] on span "Select row" at bounding box center [224, 431] width 14 height 14
click at [1057, 224] on button "Actions" at bounding box center [1058, 232] width 72 height 31
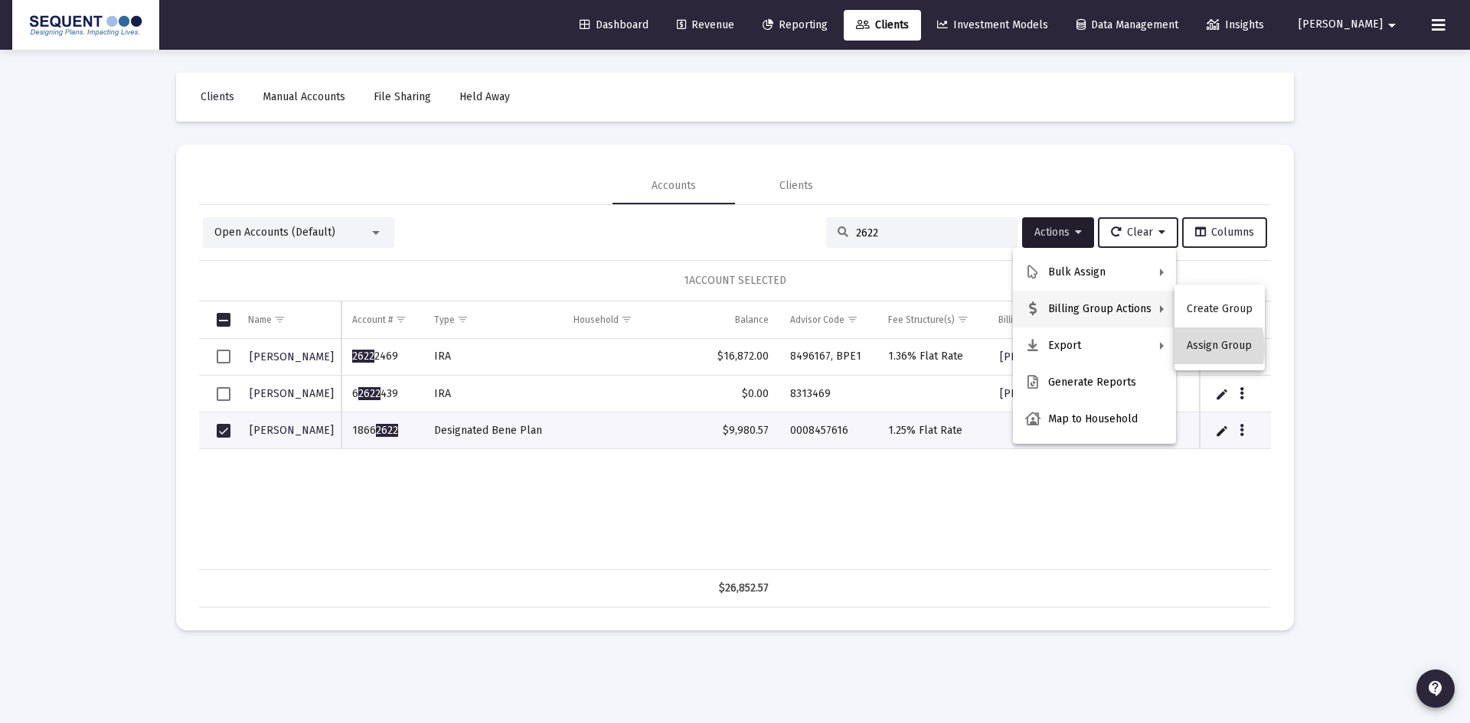
click at [1192, 348] on button "Assign Group" at bounding box center [1219, 346] width 90 height 37
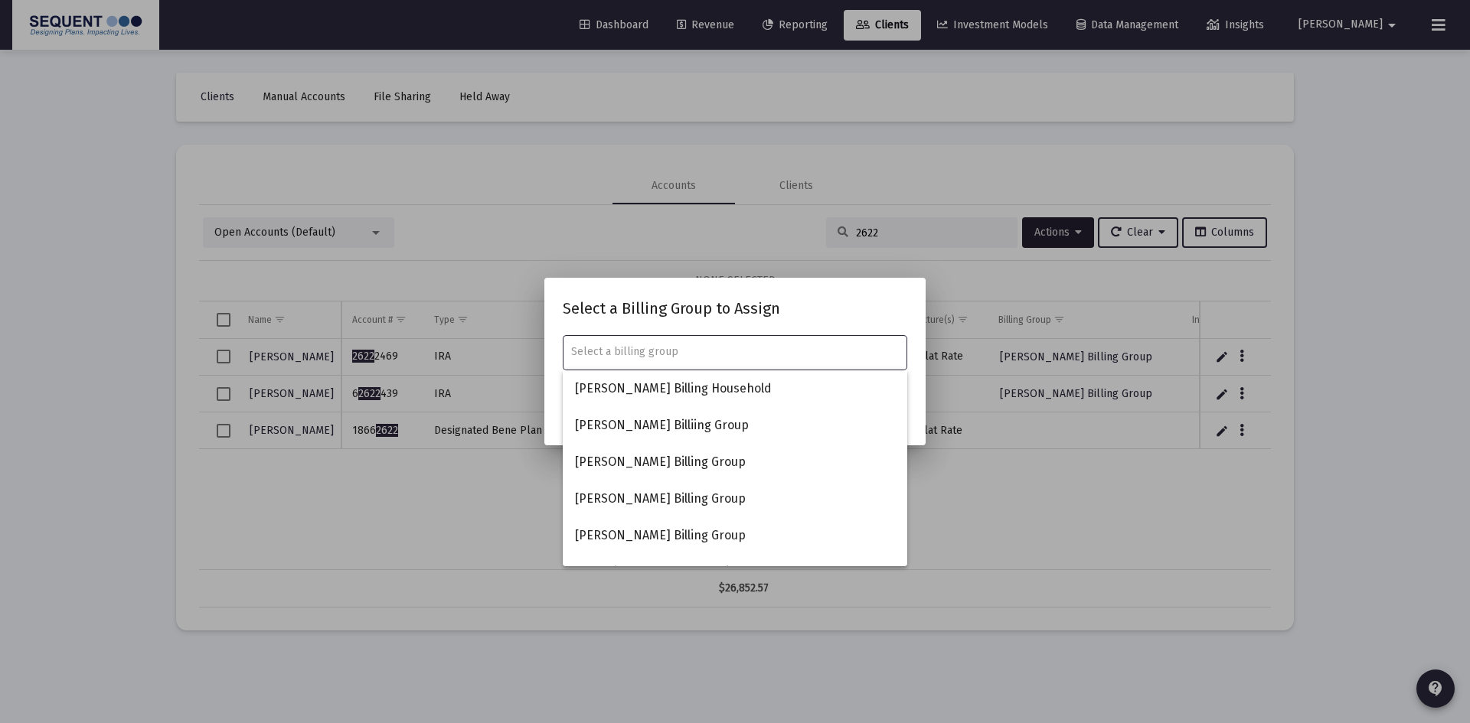
click at [671, 351] on input "text" at bounding box center [735, 352] width 328 height 12
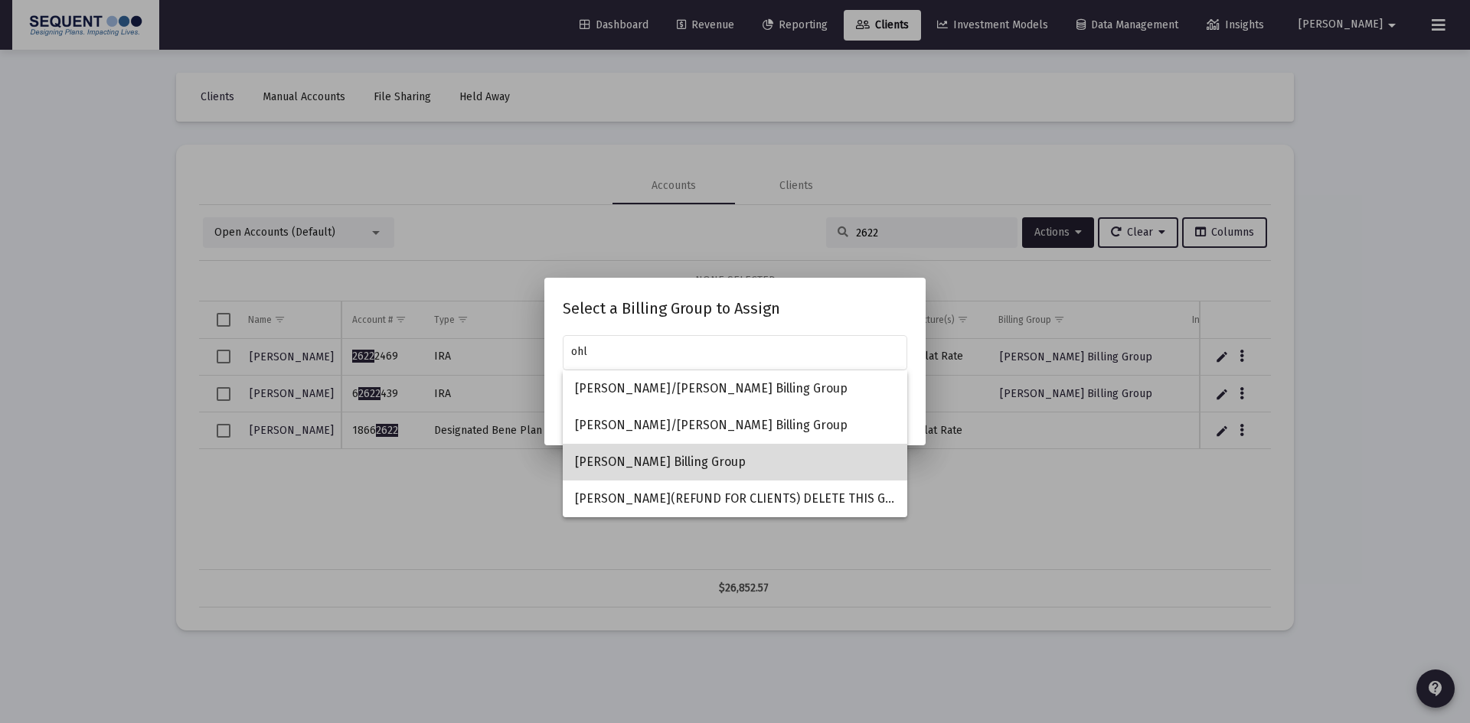
click at [697, 468] on span "[PERSON_NAME] Billing Group" at bounding box center [735, 462] width 320 height 37
type input "[PERSON_NAME] Billing Group"
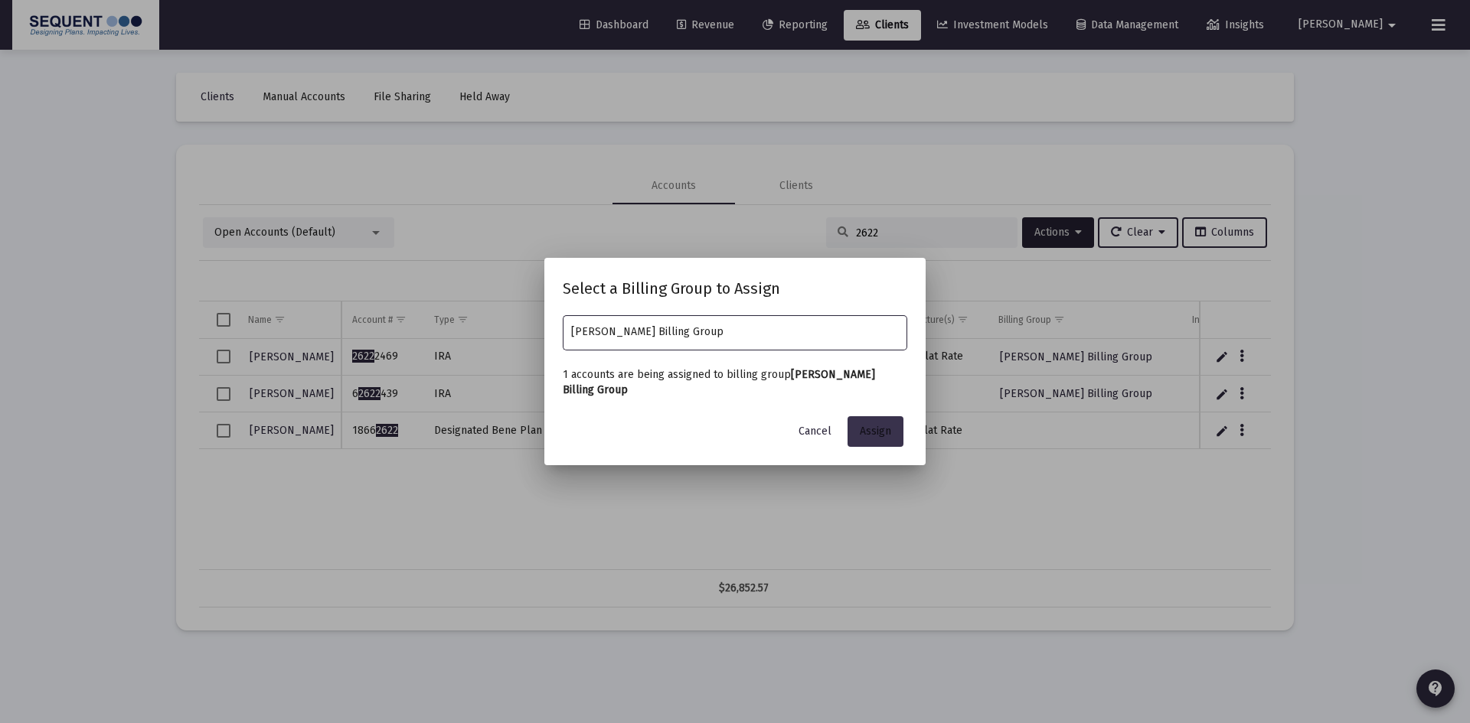
click at [892, 435] on button "Assign" at bounding box center [875, 431] width 56 height 31
